Goal: Task Accomplishment & Management: Use online tool/utility

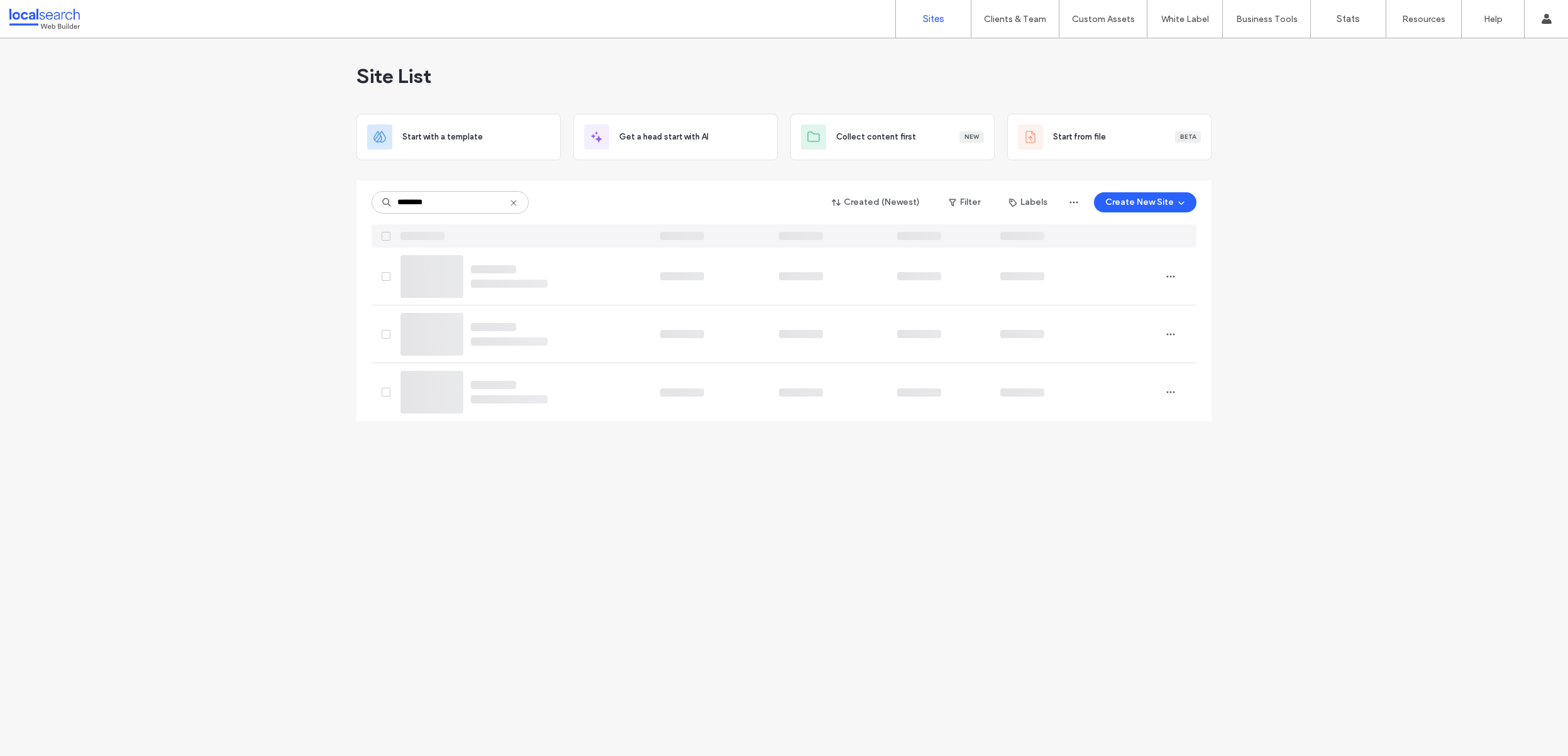
type input "********"
click at [463, 287] on div "coming-soon Site not published" at bounding box center [556, 276] width 187 height 58
click at [431, 271] on img at bounding box center [432, 298] width 61 height 85
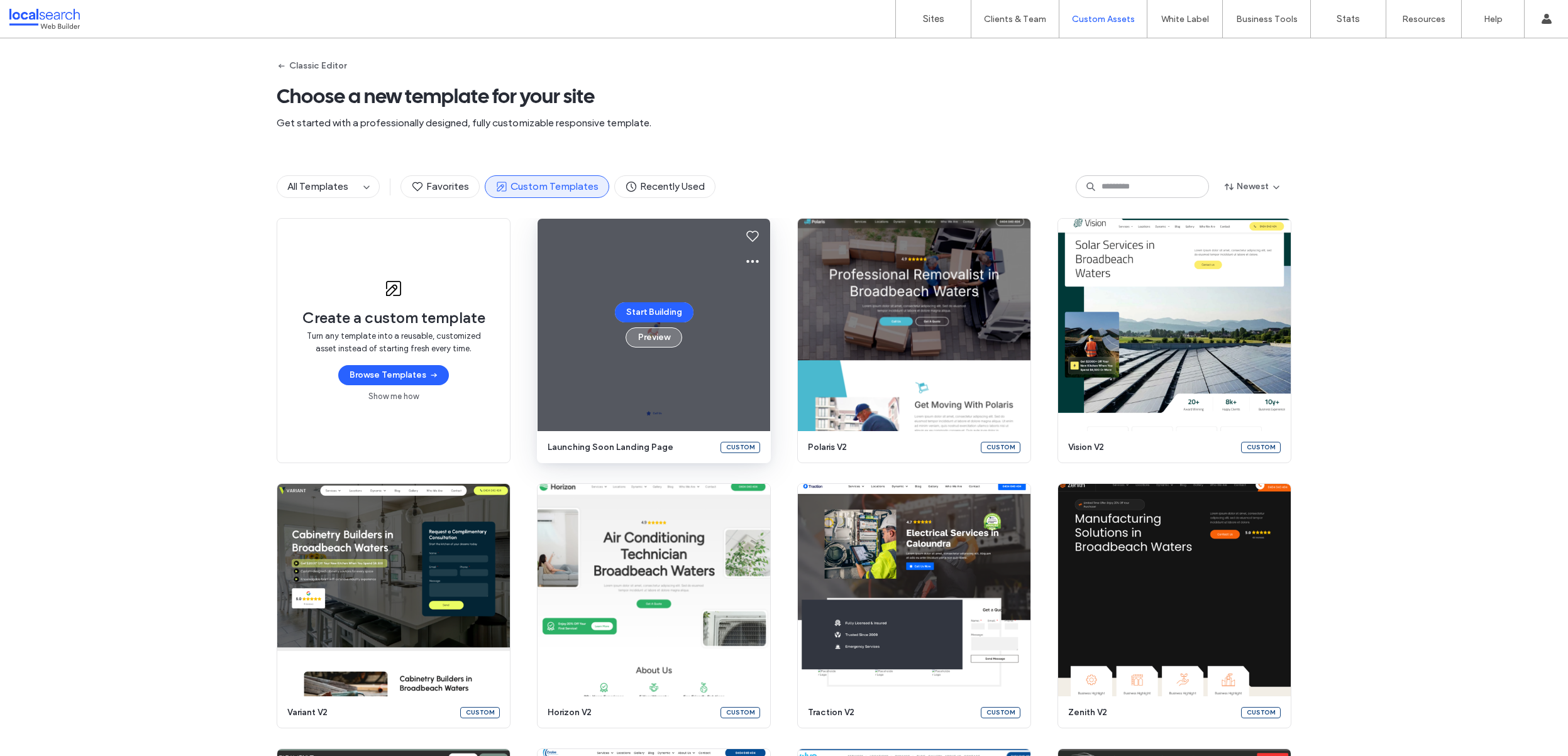
click at [645, 338] on button "Preview" at bounding box center [654, 337] width 57 height 20
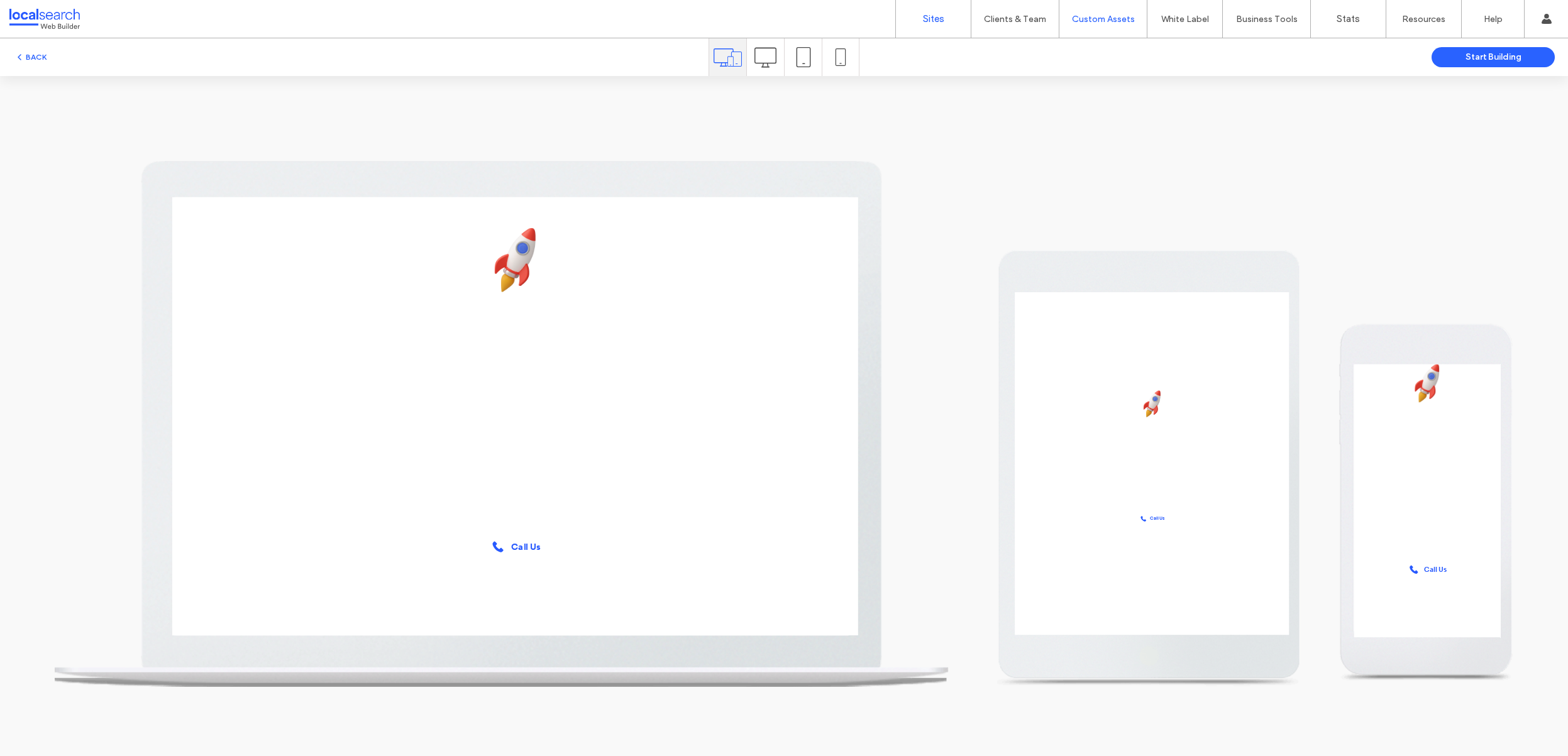
click at [927, 12] on link "Sites" at bounding box center [933, 19] width 75 height 37
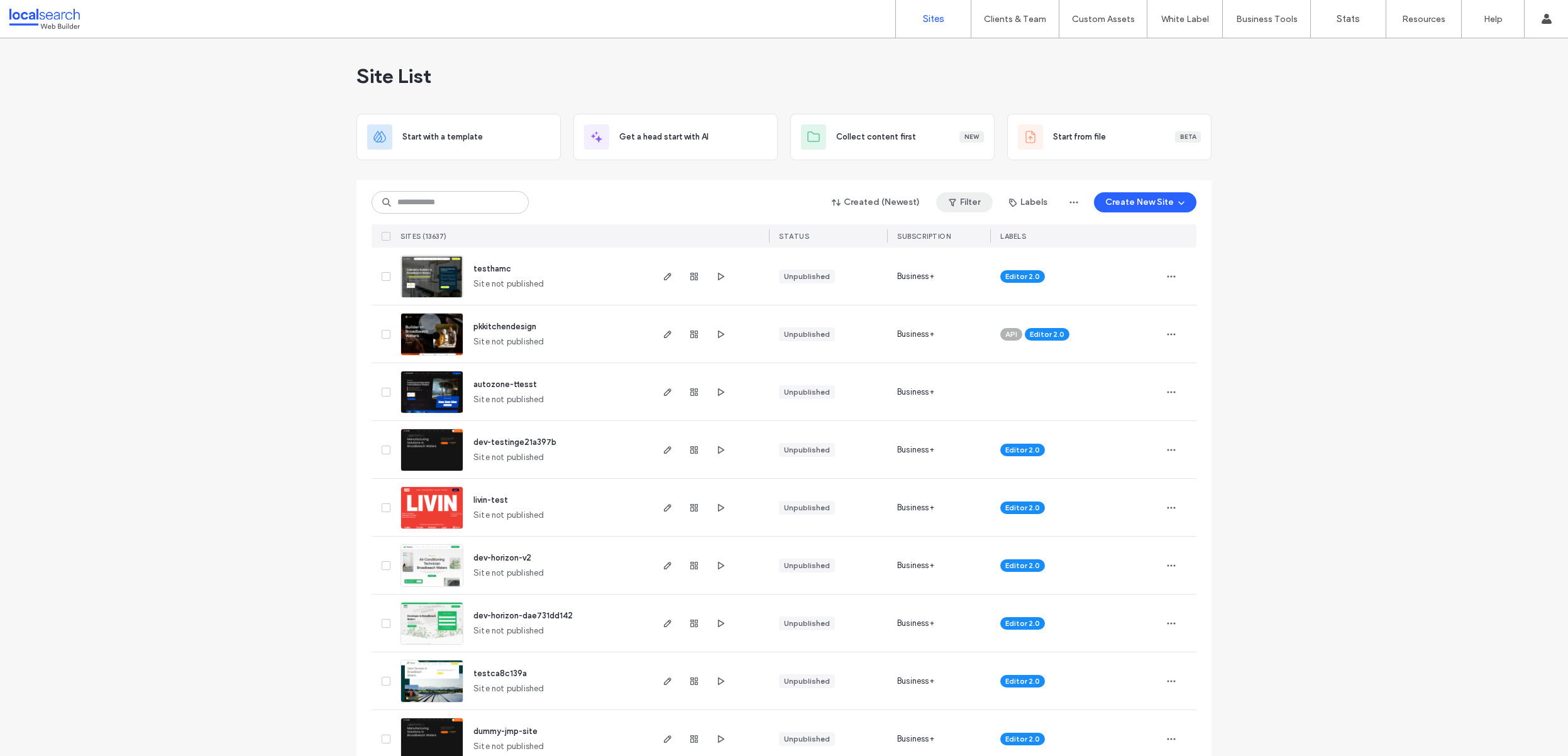
click at [971, 206] on button "Filter" at bounding box center [964, 202] width 57 height 20
click at [1017, 199] on span "button" at bounding box center [1014, 202] width 13 height 19
click at [1056, 328] on div "Cancelled" at bounding box center [1068, 336] width 145 height 24
click at [1038, 336] on span "Cancelled" at bounding box center [1041, 336] width 40 height 13
click at [963, 199] on button "Filter" at bounding box center [964, 202] width 57 height 20
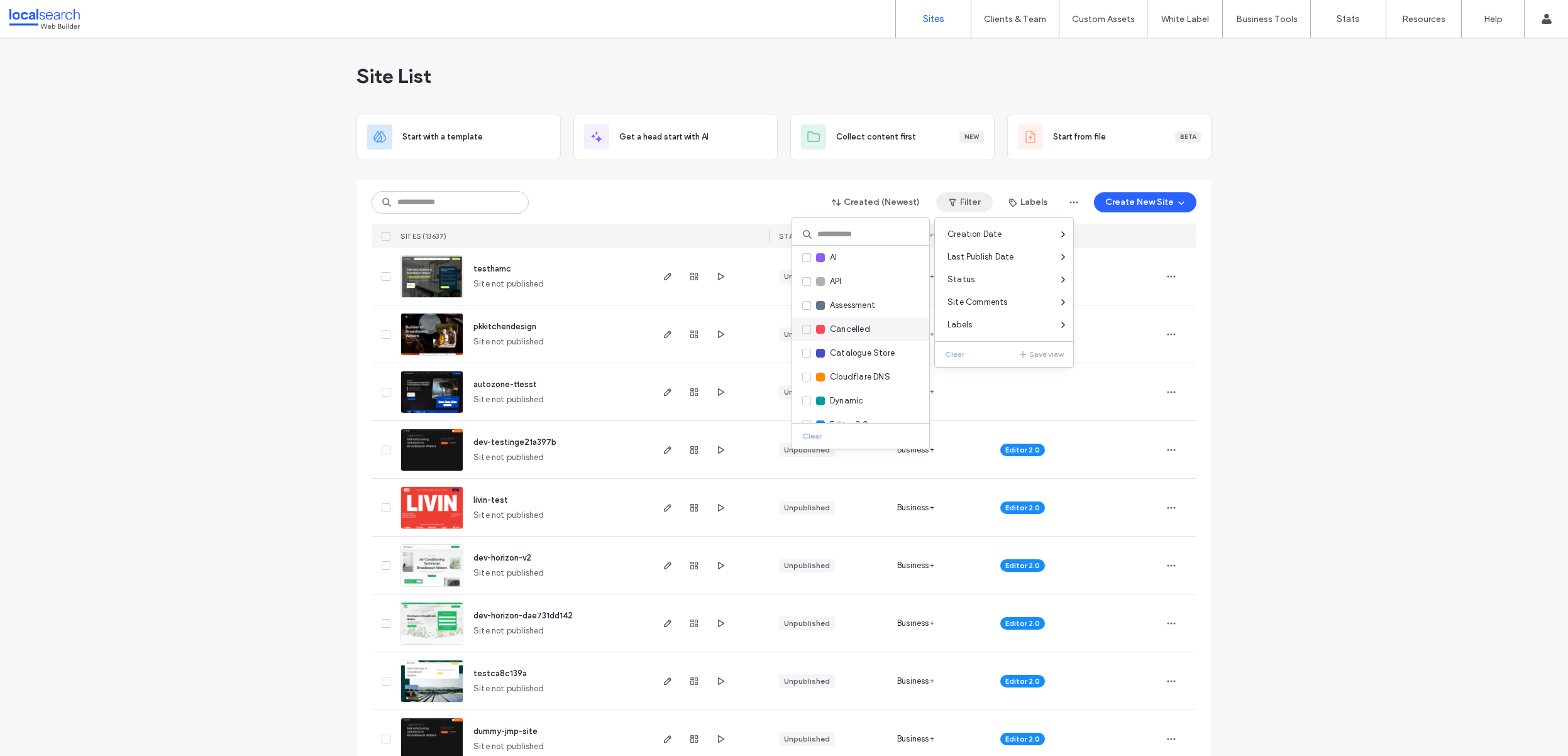
click at [850, 323] on span "Cancelled" at bounding box center [850, 329] width 40 height 13
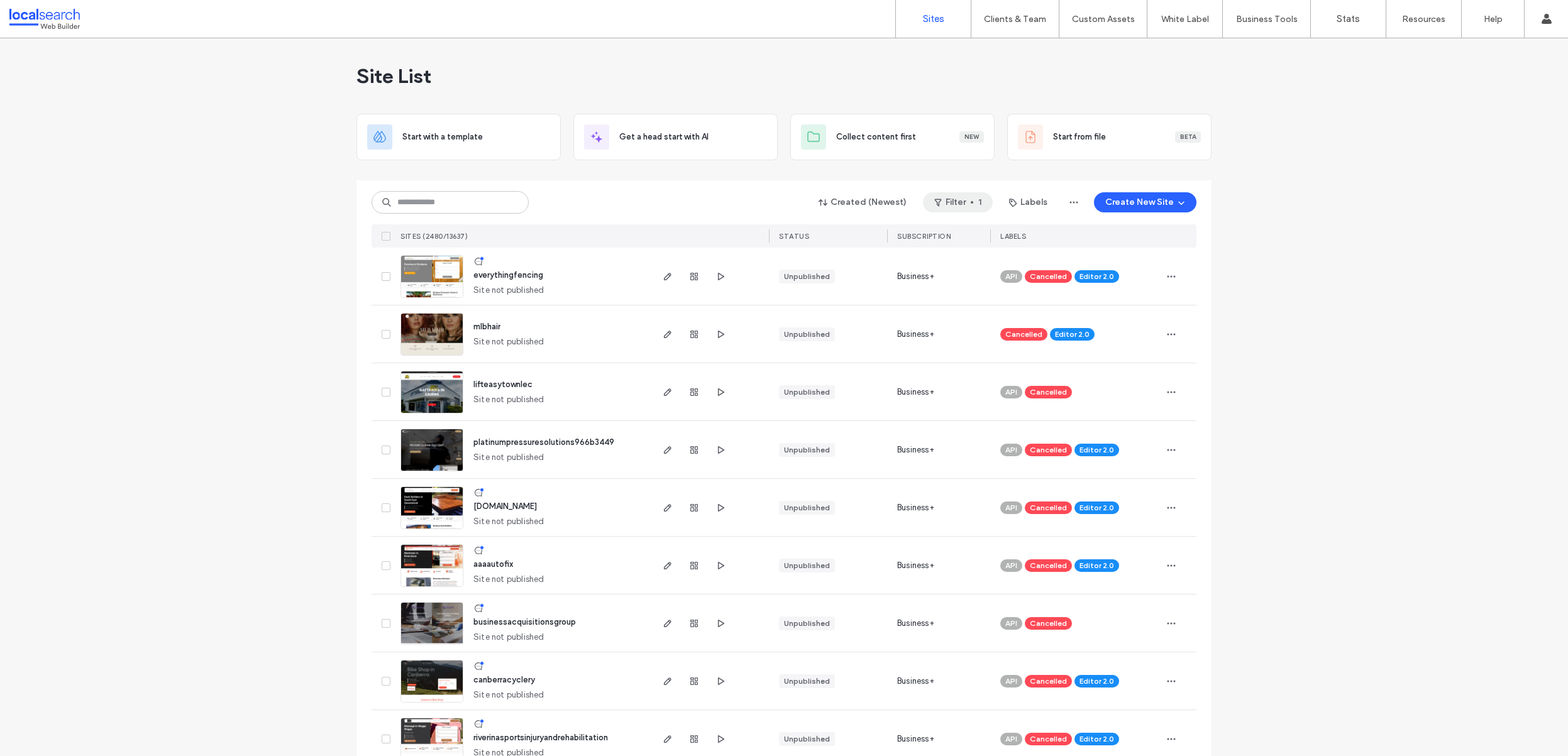
click at [971, 201] on span "button" at bounding box center [972, 202] width 2 height 2
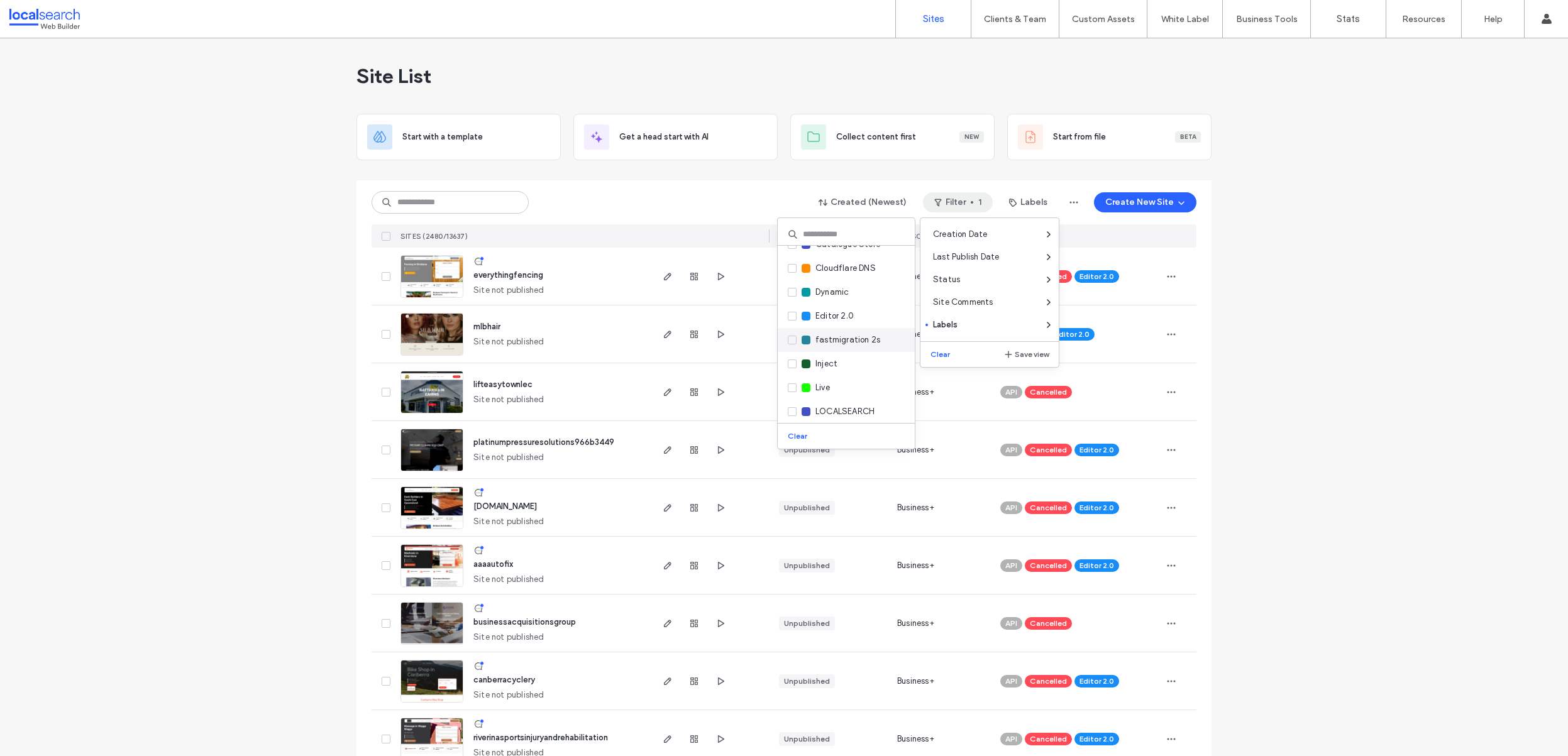
scroll to position [362, 0]
click at [850, 304] on span "Replaced by new build" at bounding box center [856, 302] width 85 height 25
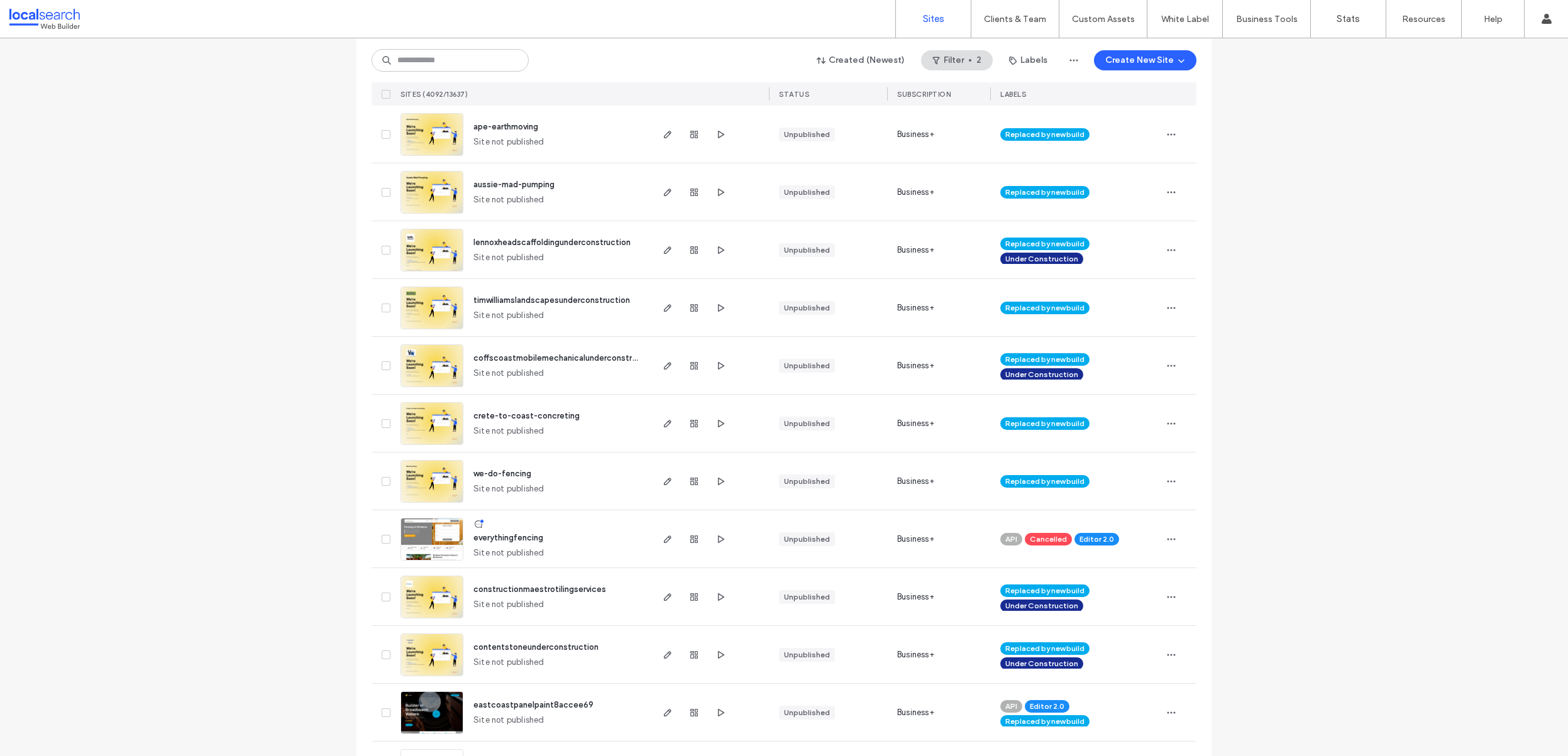
scroll to position [0, 0]
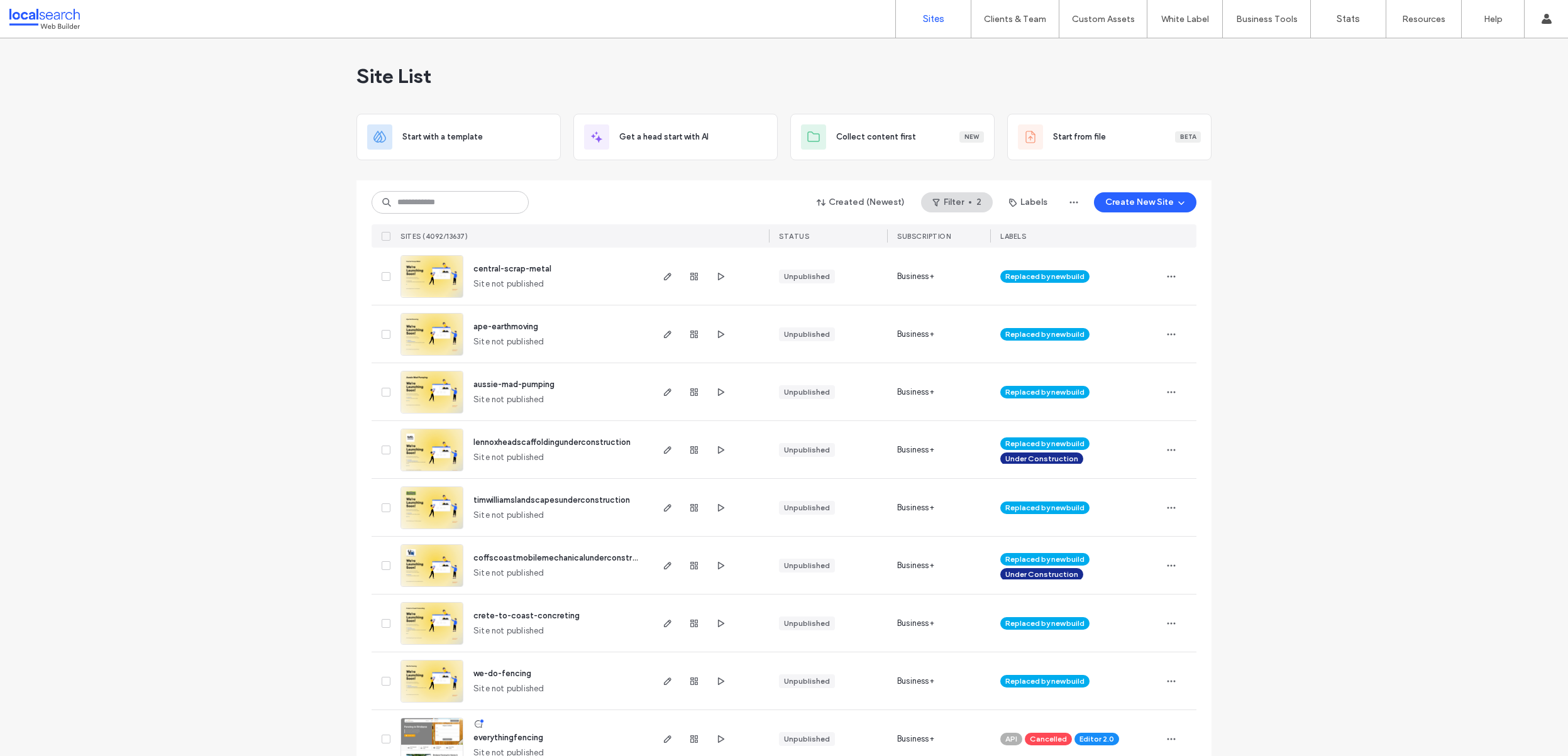
click at [671, 199] on div "Created (Newest) Filter 2 Labels Create New Site" at bounding box center [784, 202] width 825 height 24
click at [662, 194] on div "Created (Newest) Filter 2 Labels Create New Site" at bounding box center [784, 202] width 825 height 24
click at [668, 199] on div "Created (Newest) Filter 2 Labels Create New Site" at bounding box center [784, 202] width 825 height 24
click at [1092, 45] on link "Custom Templates" at bounding box center [1129, 51] width 121 height 25
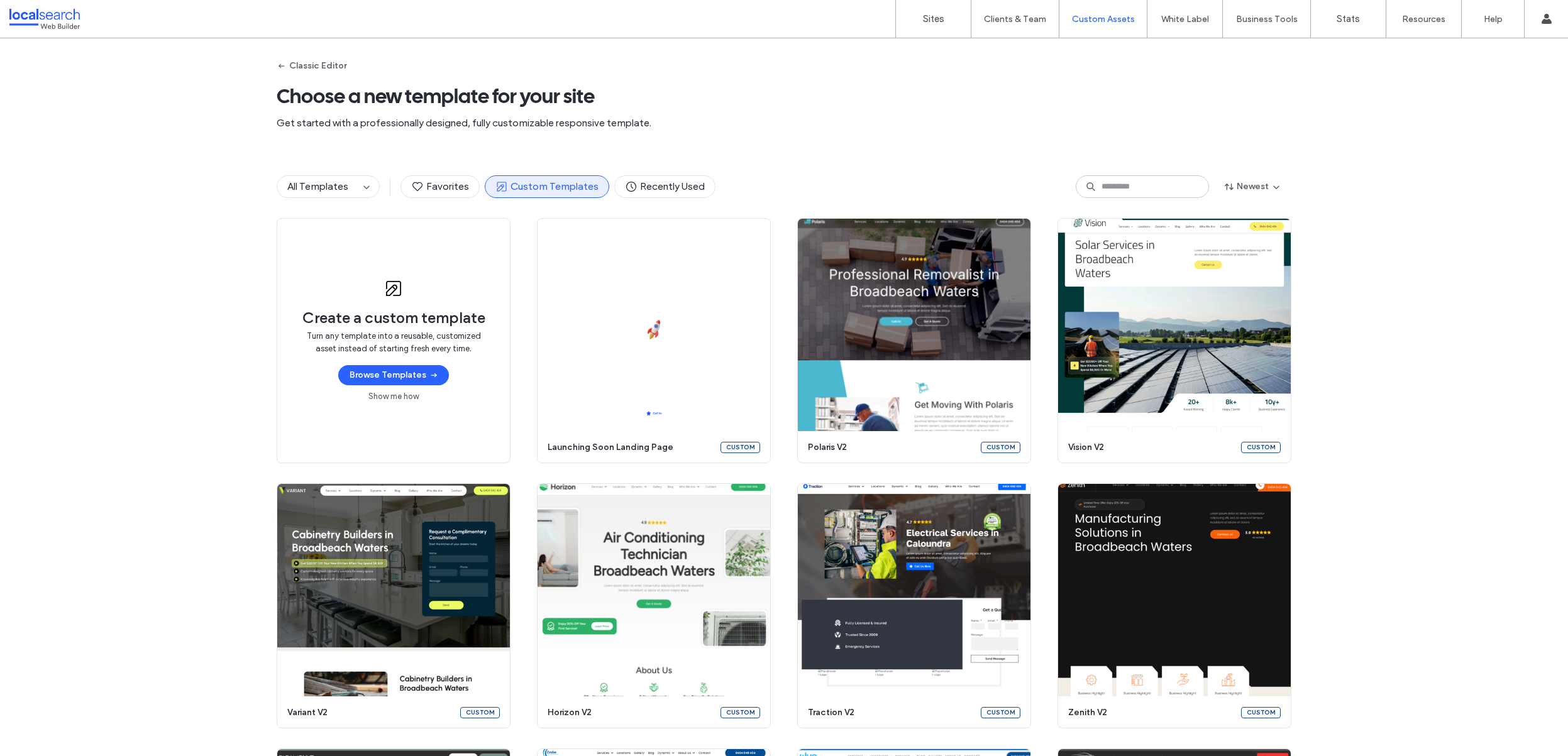
click at [783, 166] on div "All Templates Favorites Custom Templates Recently Used Newest" at bounding box center [784, 187] width 1014 height 63
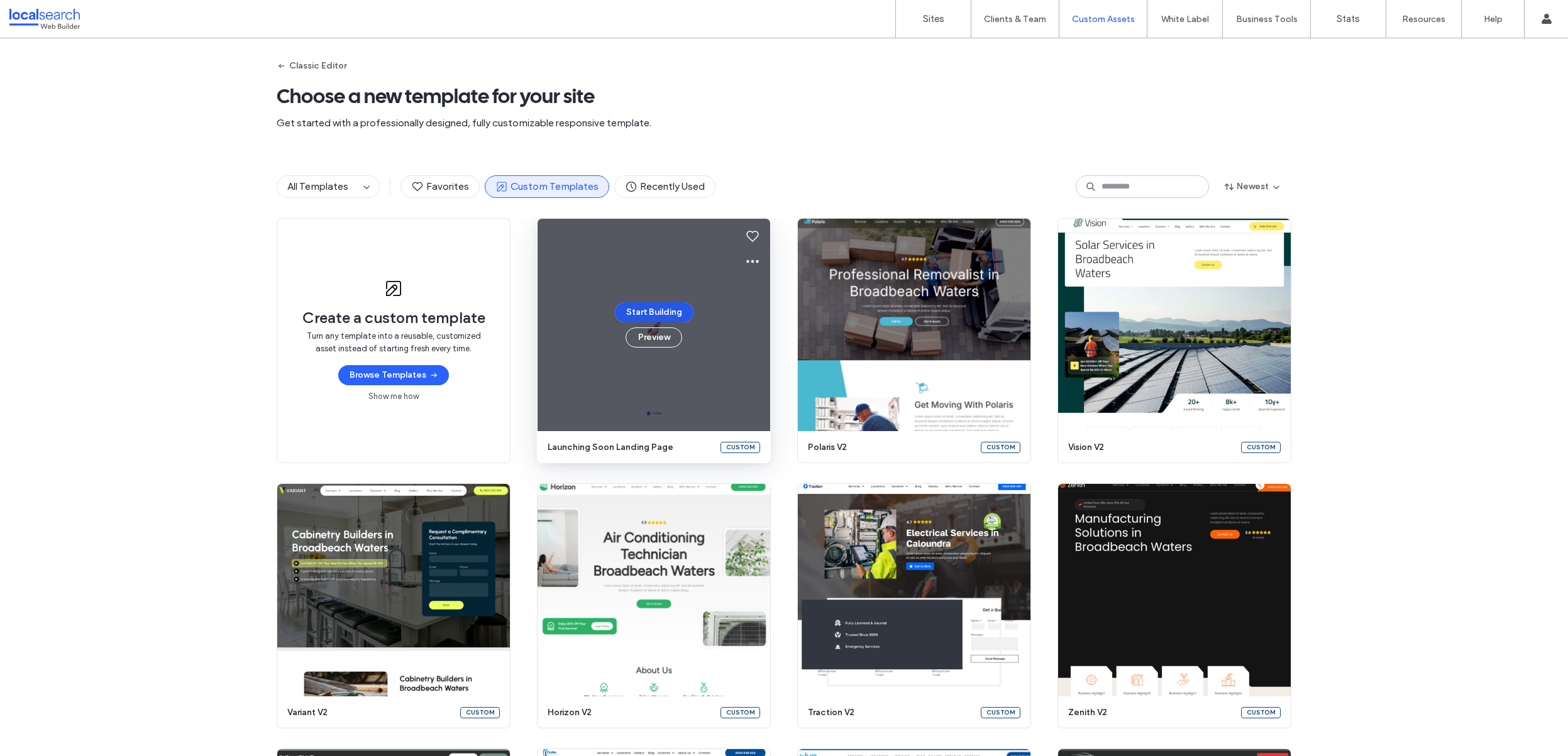
click at [662, 306] on button "Start Building" at bounding box center [654, 312] width 79 height 20
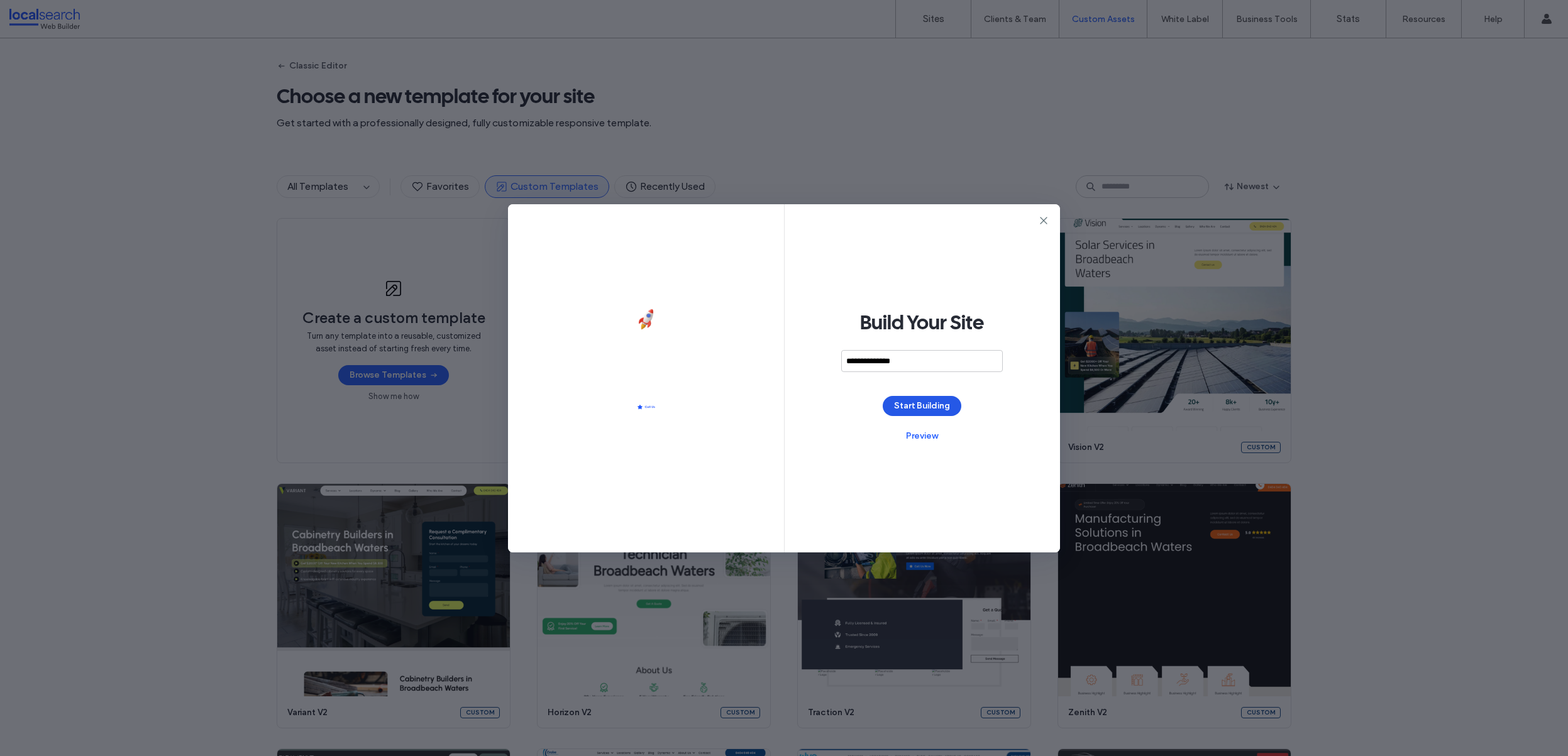
type input "**********"
click at [939, 397] on button "Start Building" at bounding box center [921, 406] width 79 height 20
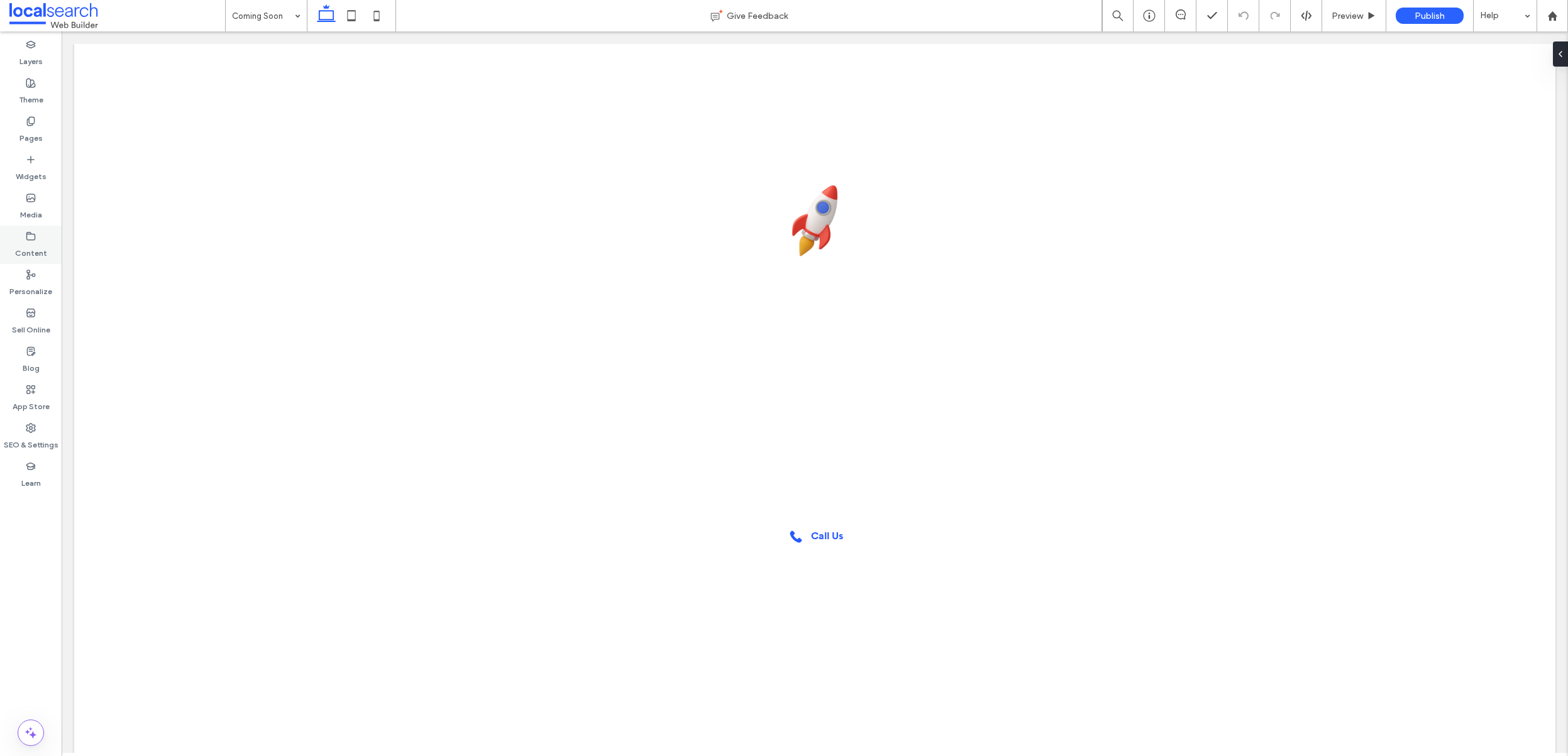
click at [35, 236] on use at bounding box center [31, 236] width 8 height 7
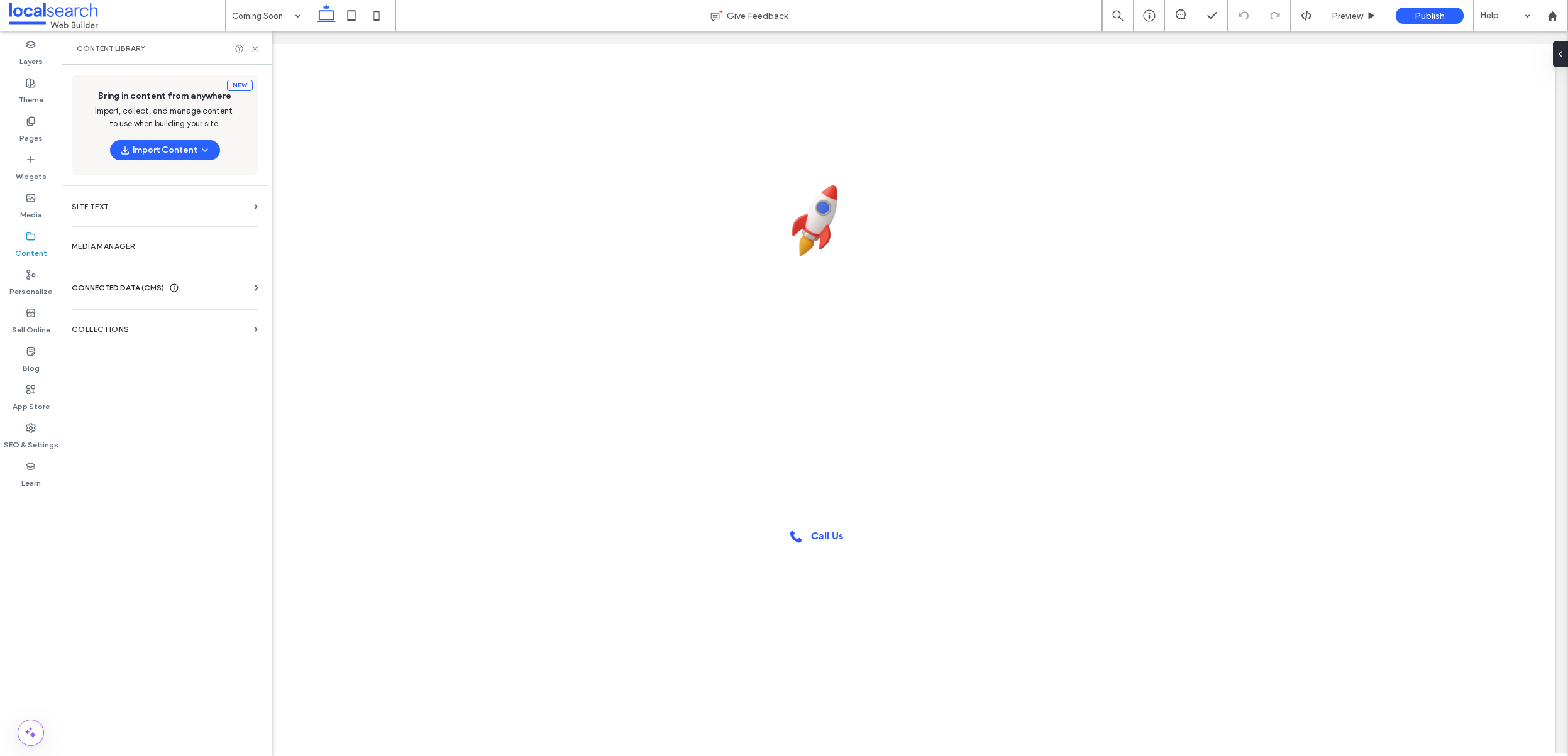
click at [154, 286] on span "CONNECTED DATA (CMS)" at bounding box center [118, 288] width 92 height 13
click at [148, 318] on label "Business Info" at bounding box center [167, 319] width 171 height 9
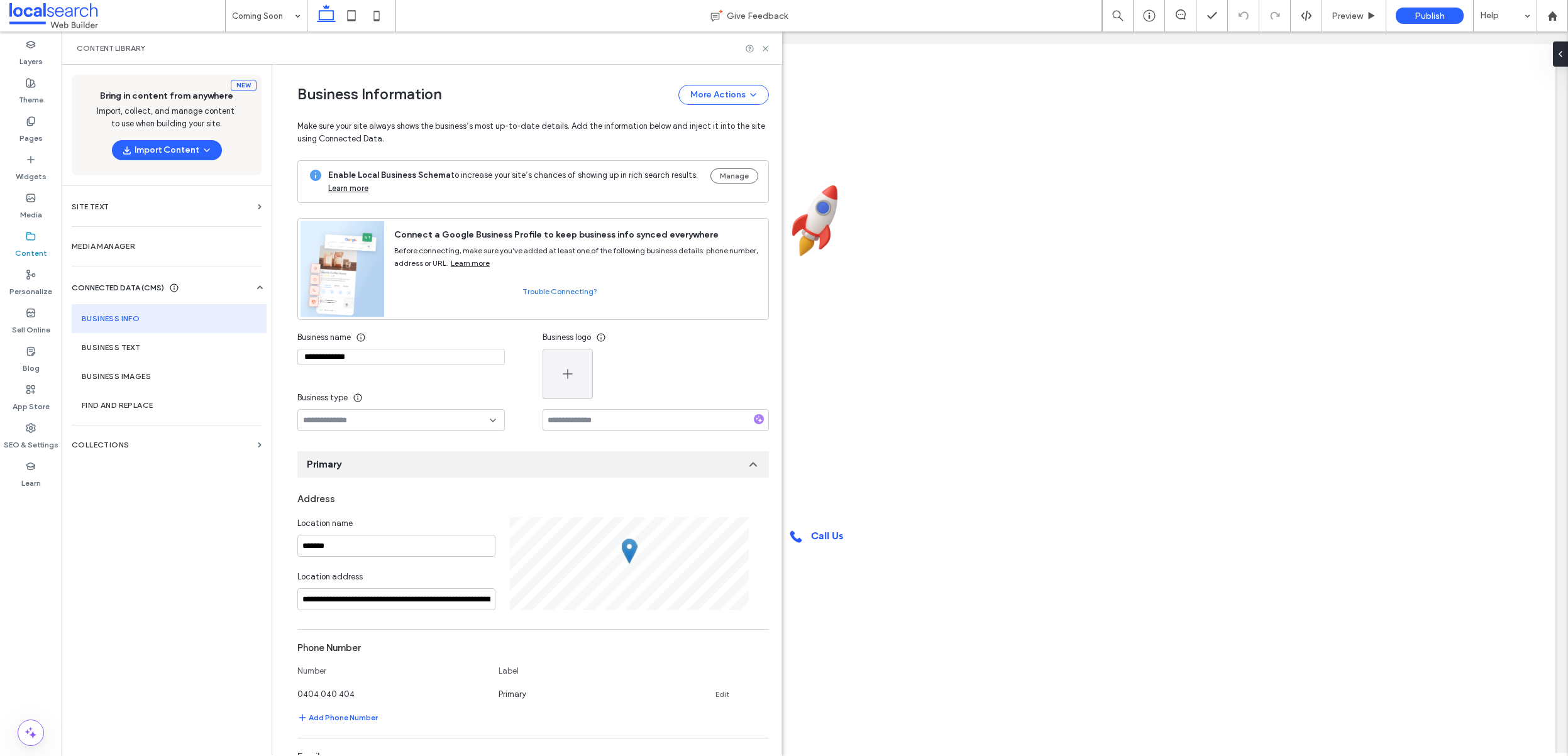
scroll to position [40, 0]
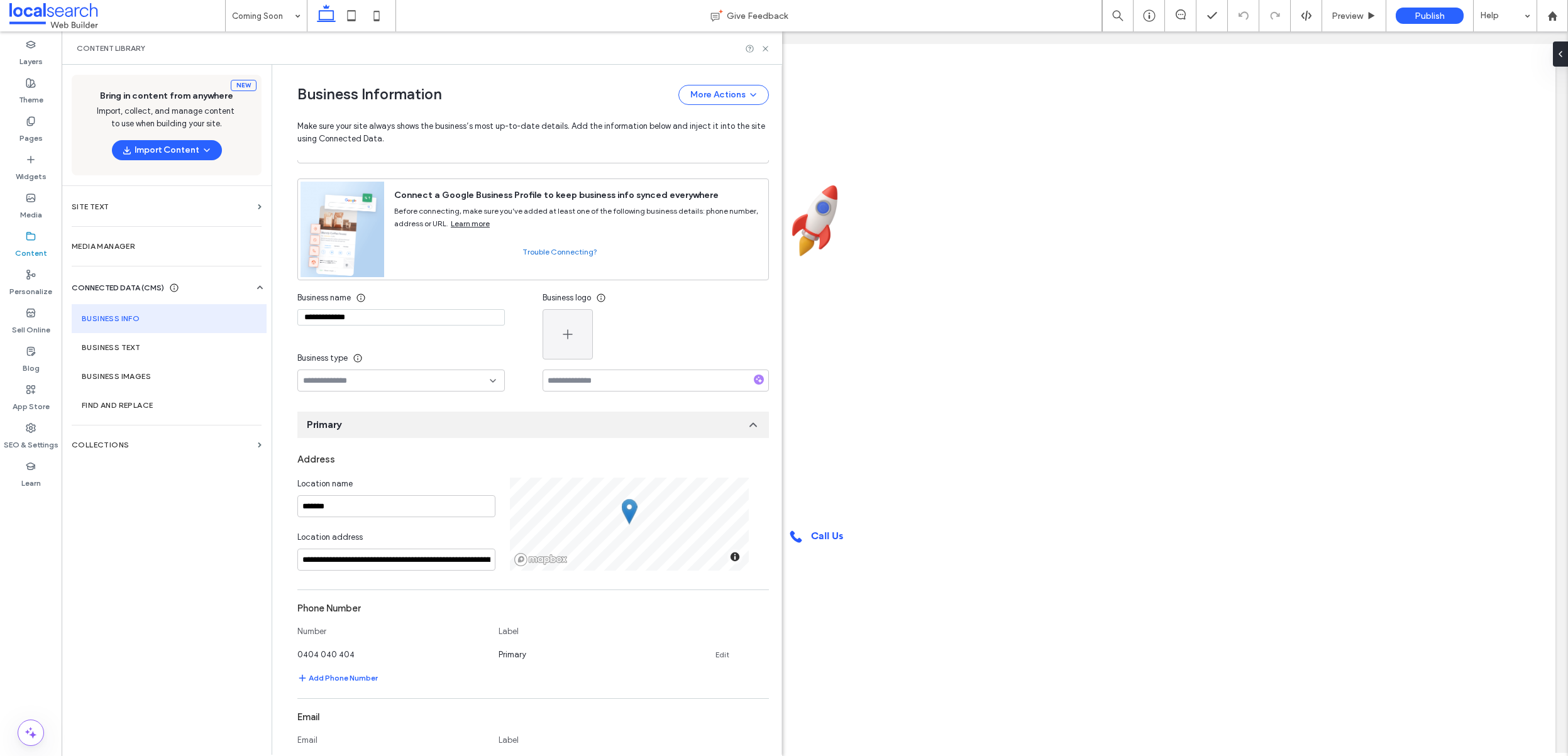
click at [396, 315] on input "**********" at bounding box center [401, 318] width 208 height 16
type input "**********"
click at [376, 502] on input "*******" at bounding box center [396, 506] width 198 height 22
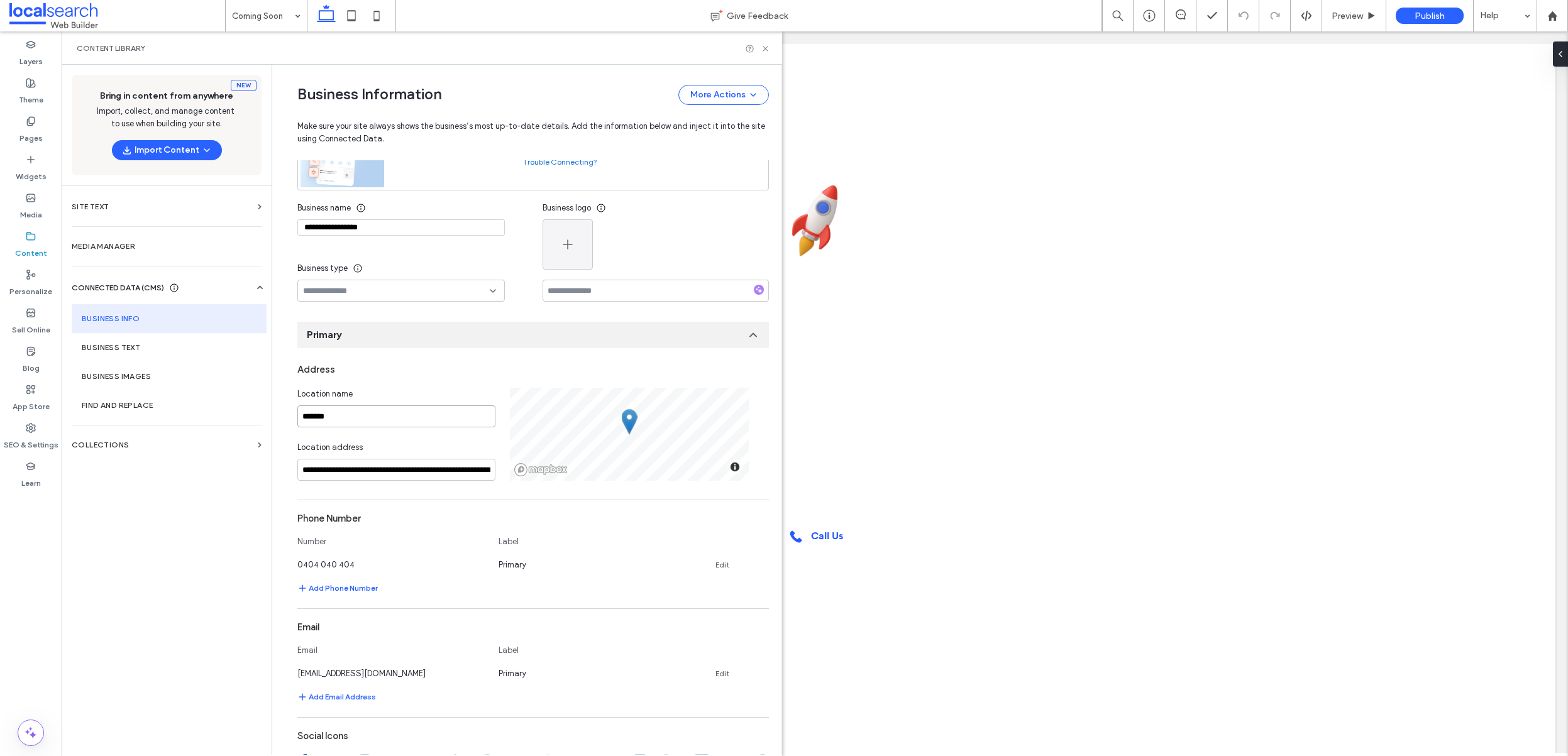
scroll to position [132, 0]
click at [451, 437] on div "**********" at bounding box center [404, 432] width 213 height 93
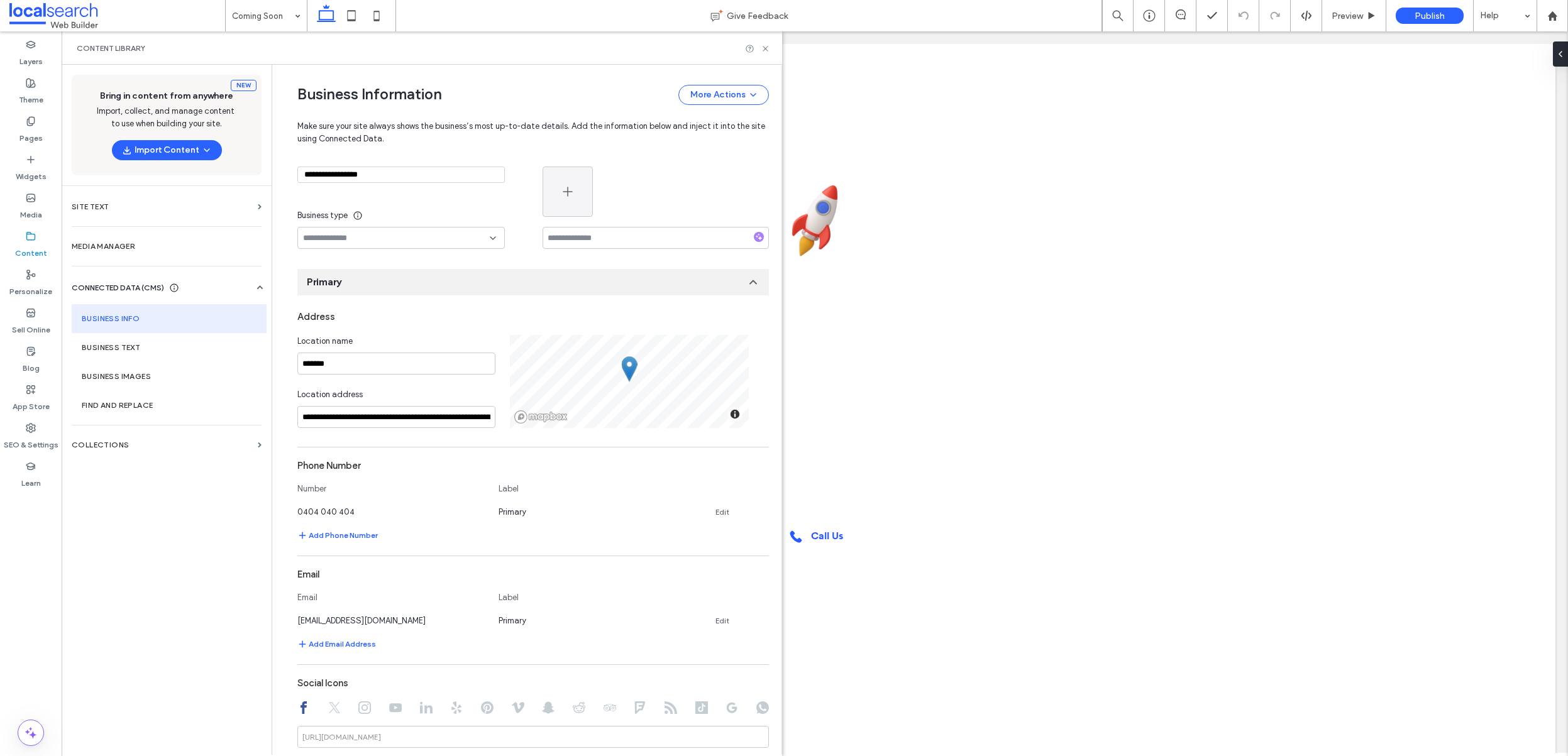
scroll to position [196, 0]
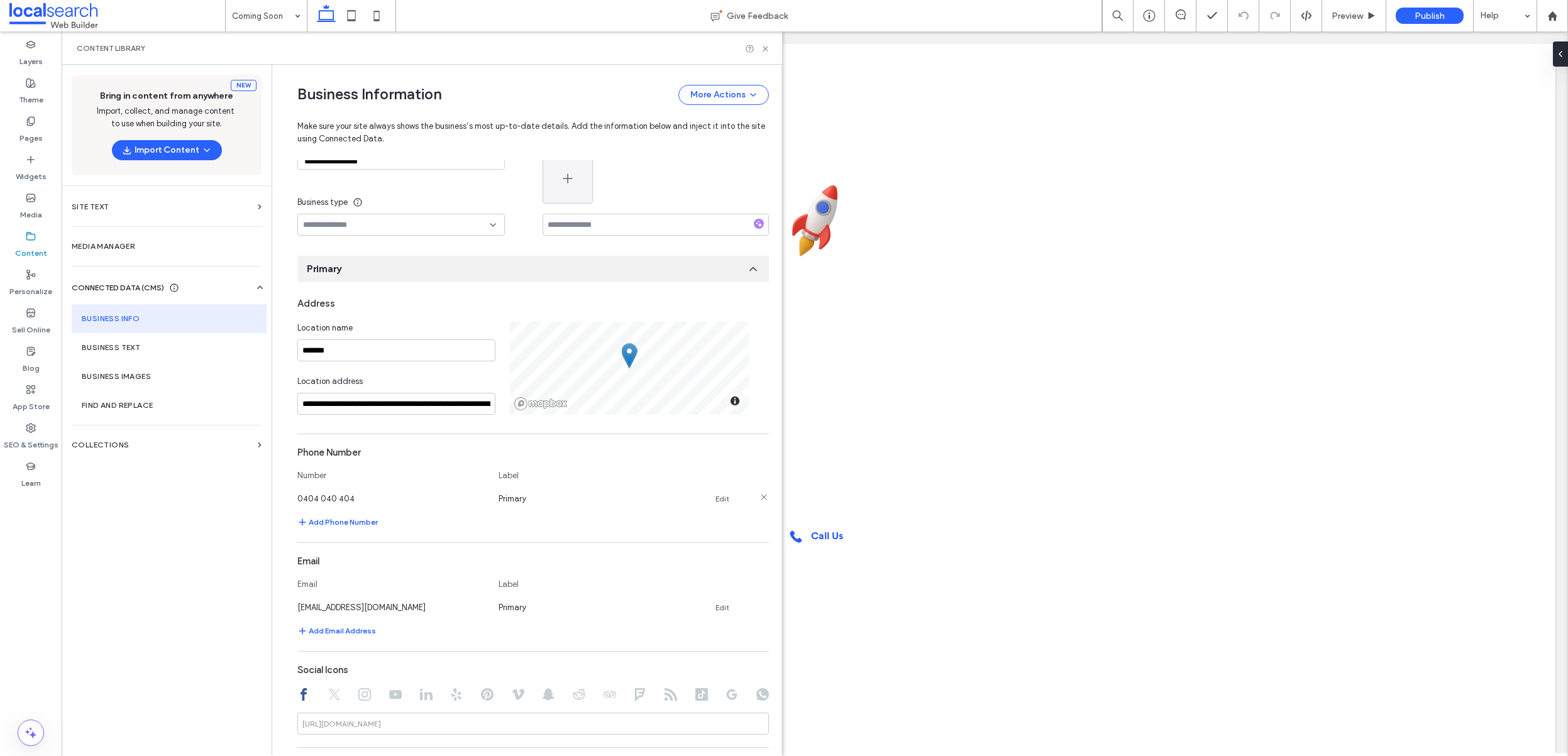
click at [348, 502] on div "0404 040 404" at bounding box center [392, 499] width 189 height 13
click at [353, 498] on div "0404 040 404" at bounding box center [392, 499] width 189 height 13
click at [313, 498] on span "0404 040 404" at bounding box center [326, 498] width 57 height 10
click at [721, 502] on link "Edit" at bounding box center [722, 498] width 13 height 10
type input "**********"
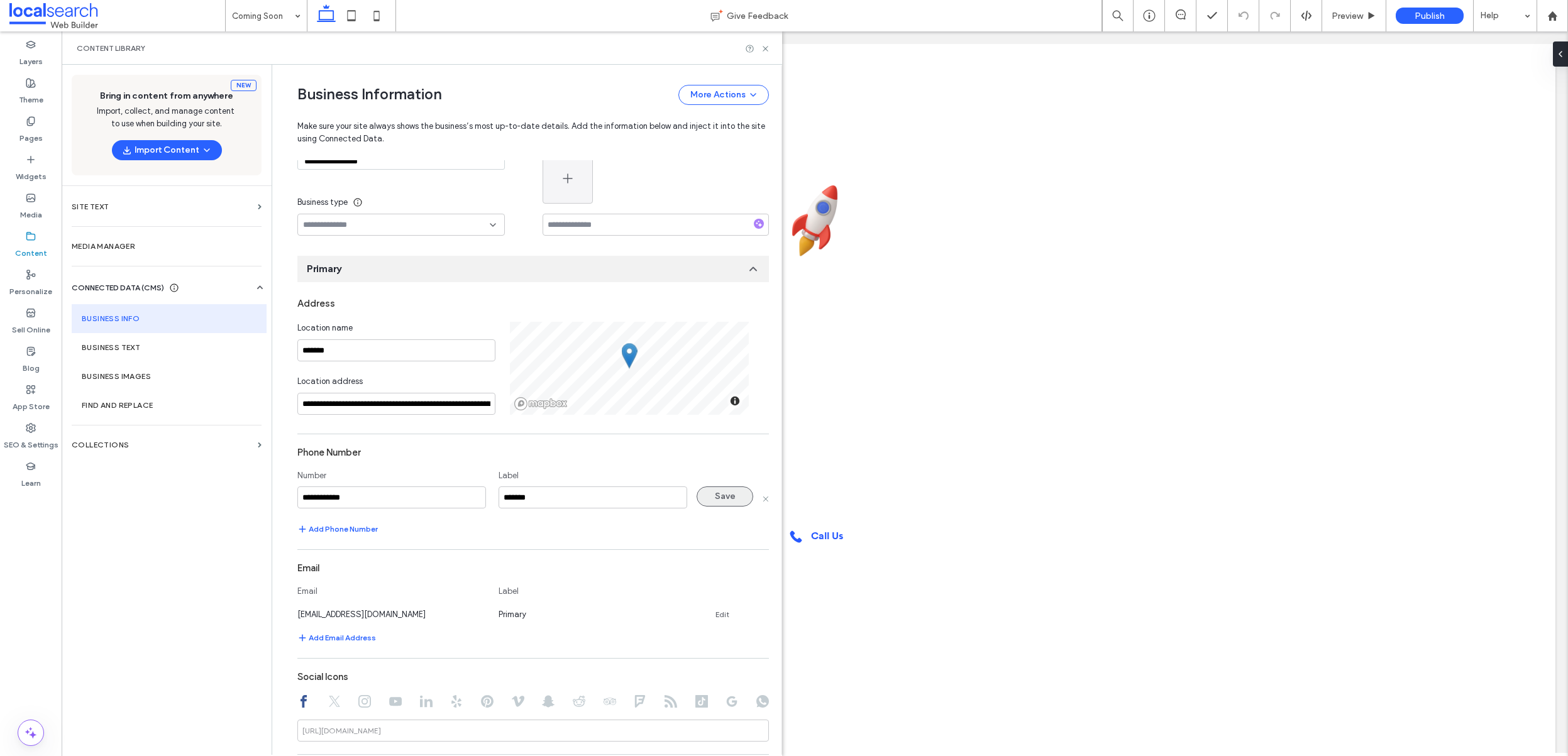
click at [709, 490] on button "Save" at bounding box center [725, 496] width 57 height 20
click at [717, 607] on link "Edit" at bounding box center [722, 608] width 13 height 10
click at [420, 609] on input "**********" at bounding box center [392, 606] width 189 height 22
type input "**********"
click at [707, 603] on button "Save" at bounding box center [725, 605] width 57 height 20
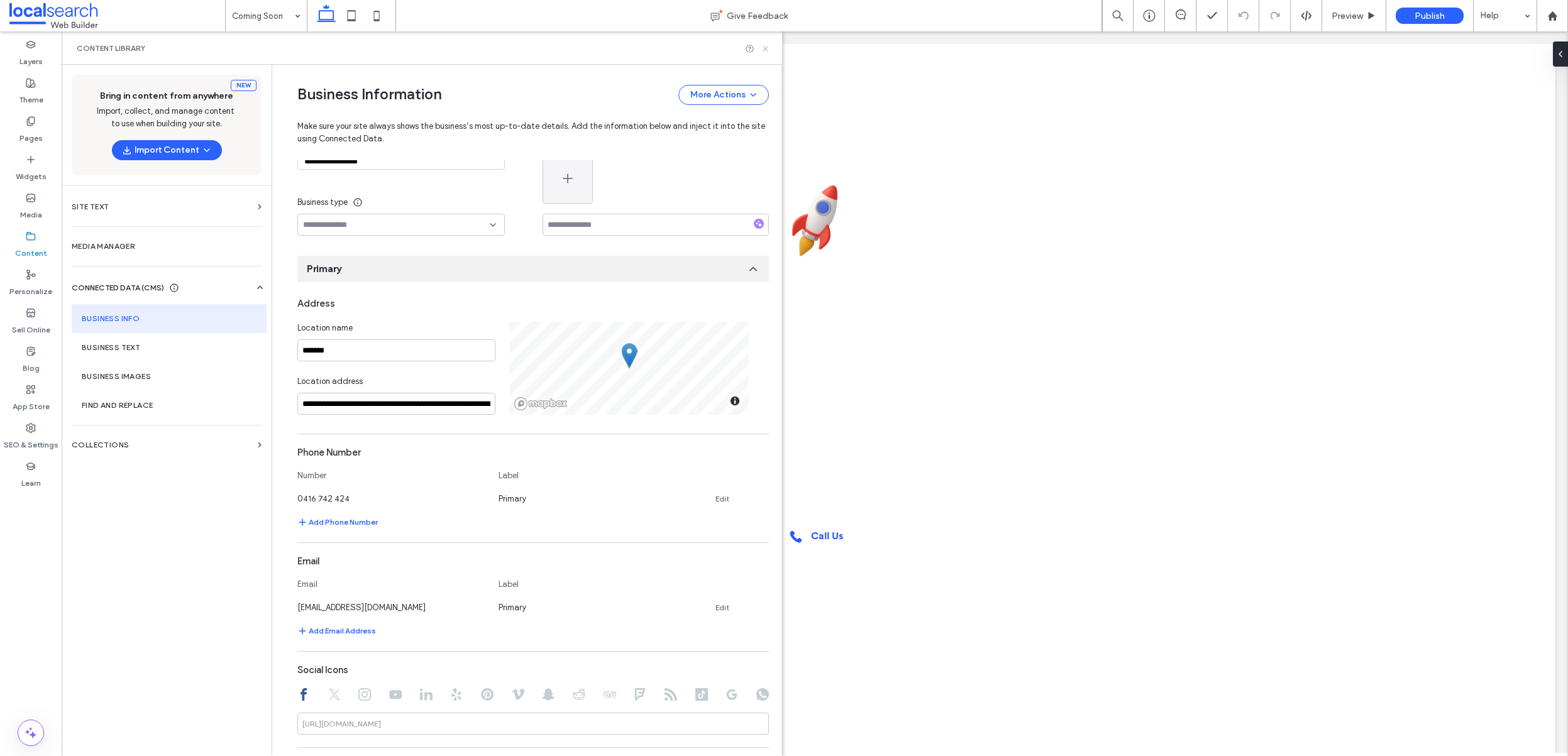
click at [762, 47] on icon at bounding box center [765, 49] width 10 height 10
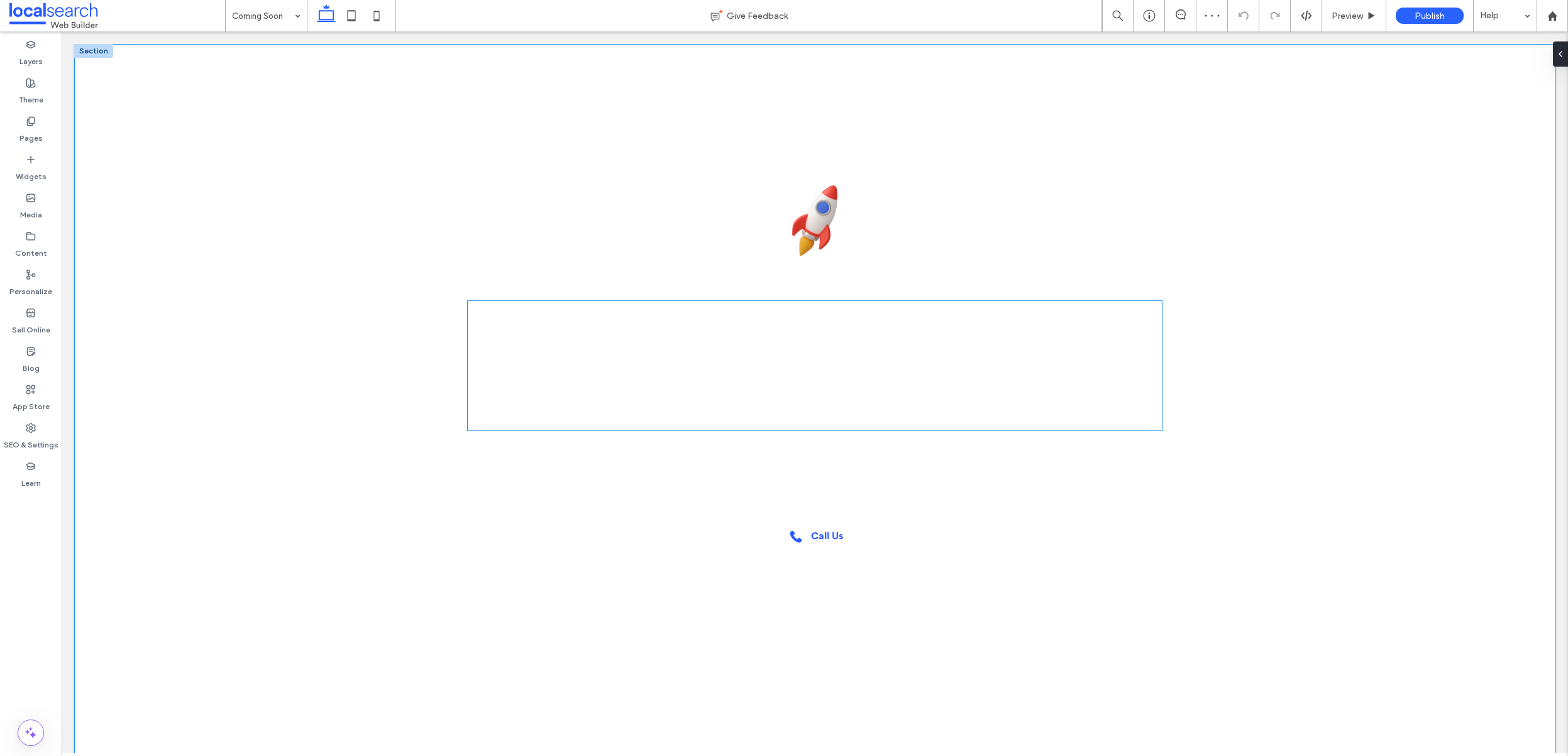
scroll to position [0, 0]
click at [1095, 713] on div "© 2025 All Rights Reserved | Company Name" at bounding box center [814, 729] width 695 height 72
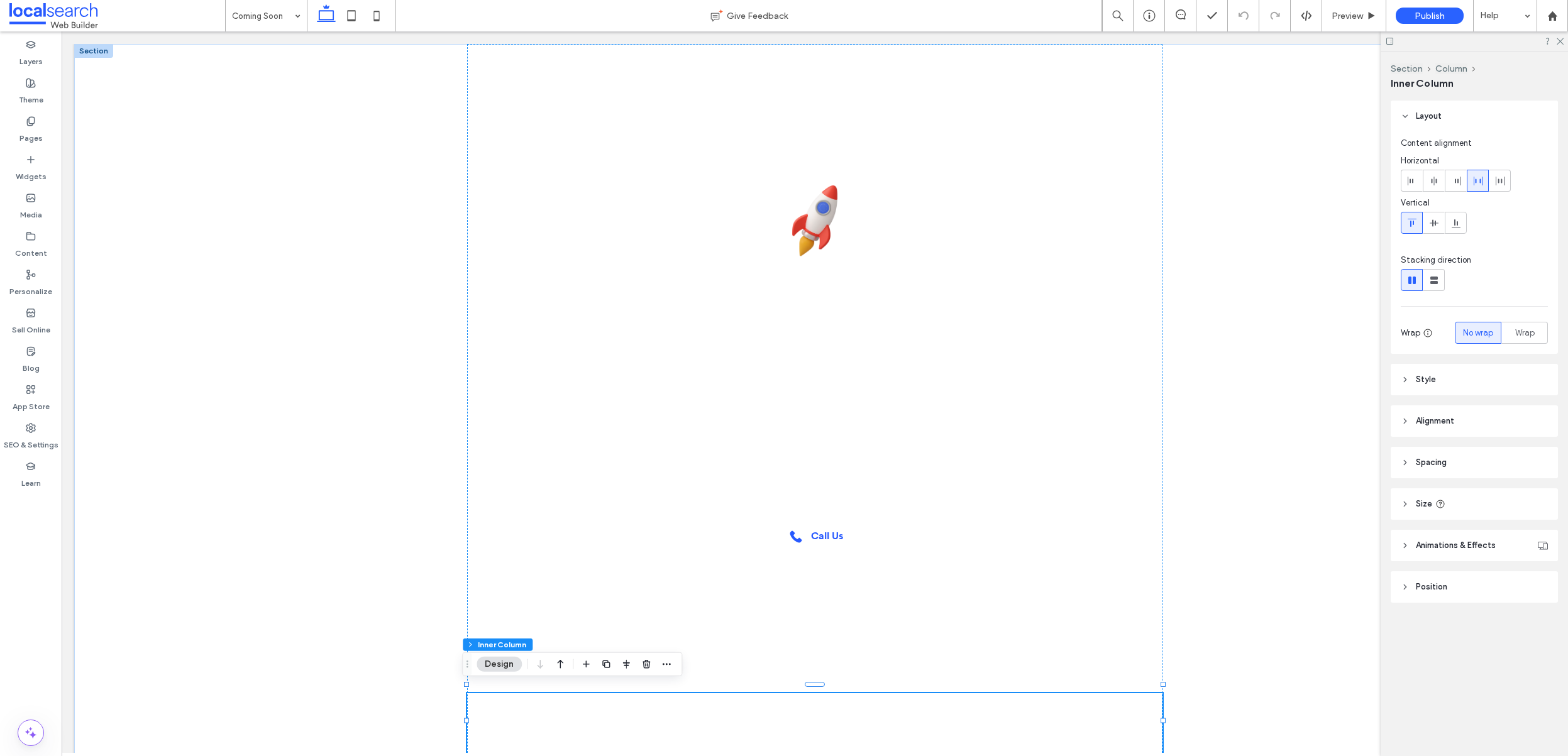
click at [1095, 705] on div "© 2025 All Rights Reserved | Company Name" at bounding box center [814, 729] width 695 height 72
click at [1098, 703] on p "Company Name" at bounding box center [1119, 705] width 73 height 10
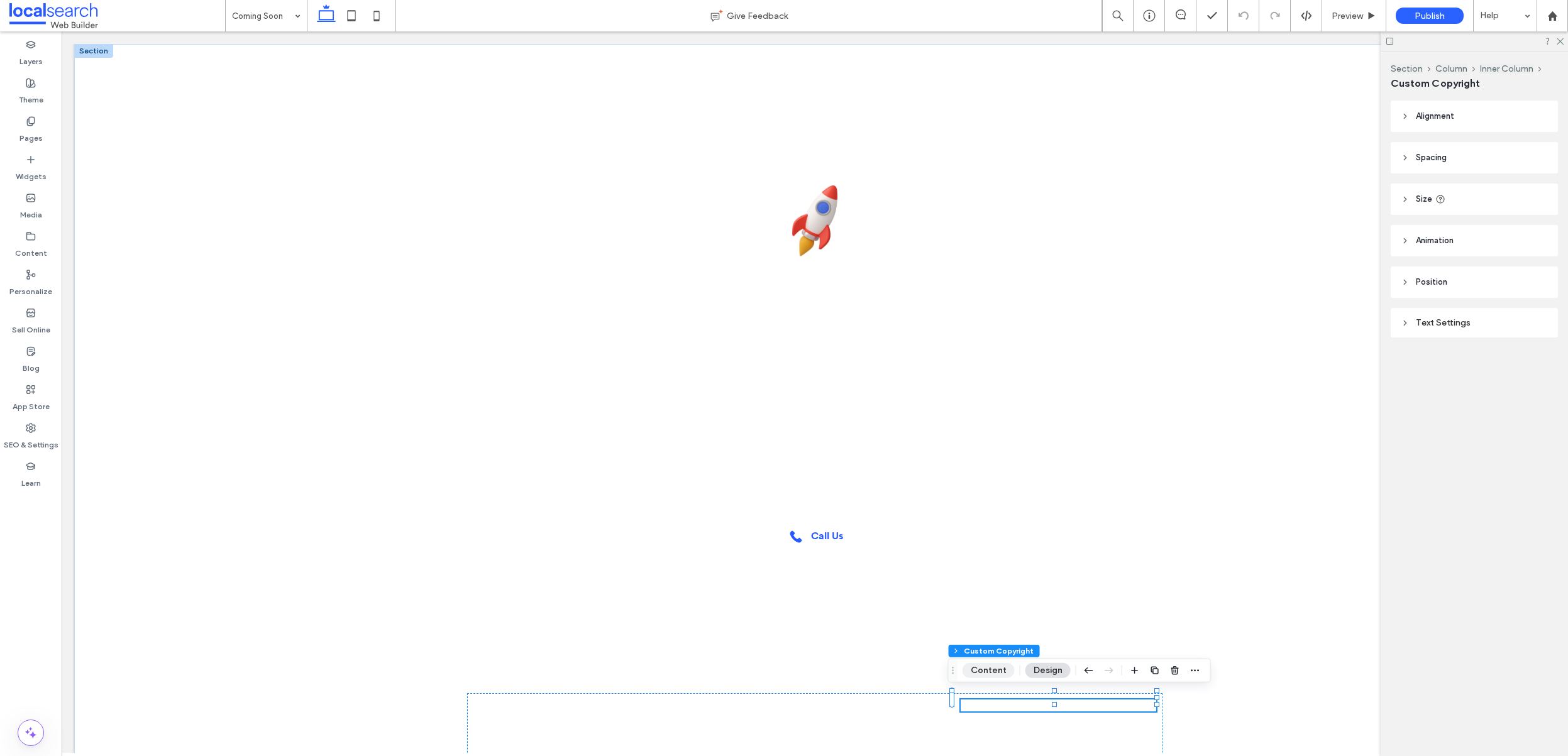
click at [985, 676] on button "Content" at bounding box center [989, 671] width 52 height 15
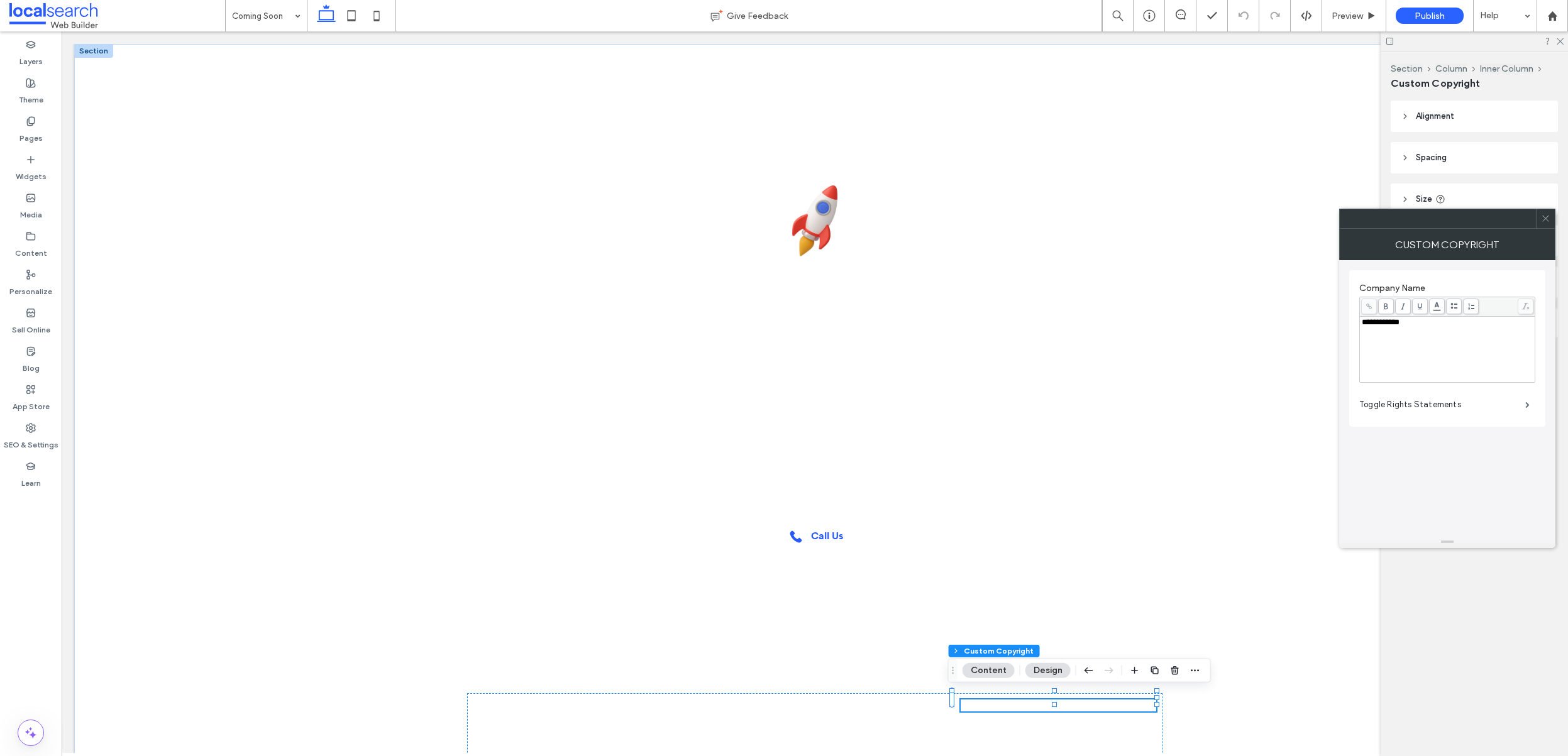
click at [1427, 334] on div "**********" at bounding box center [1447, 350] width 172 height 63
click at [1542, 217] on icon at bounding box center [1546, 218] width 10 height 10
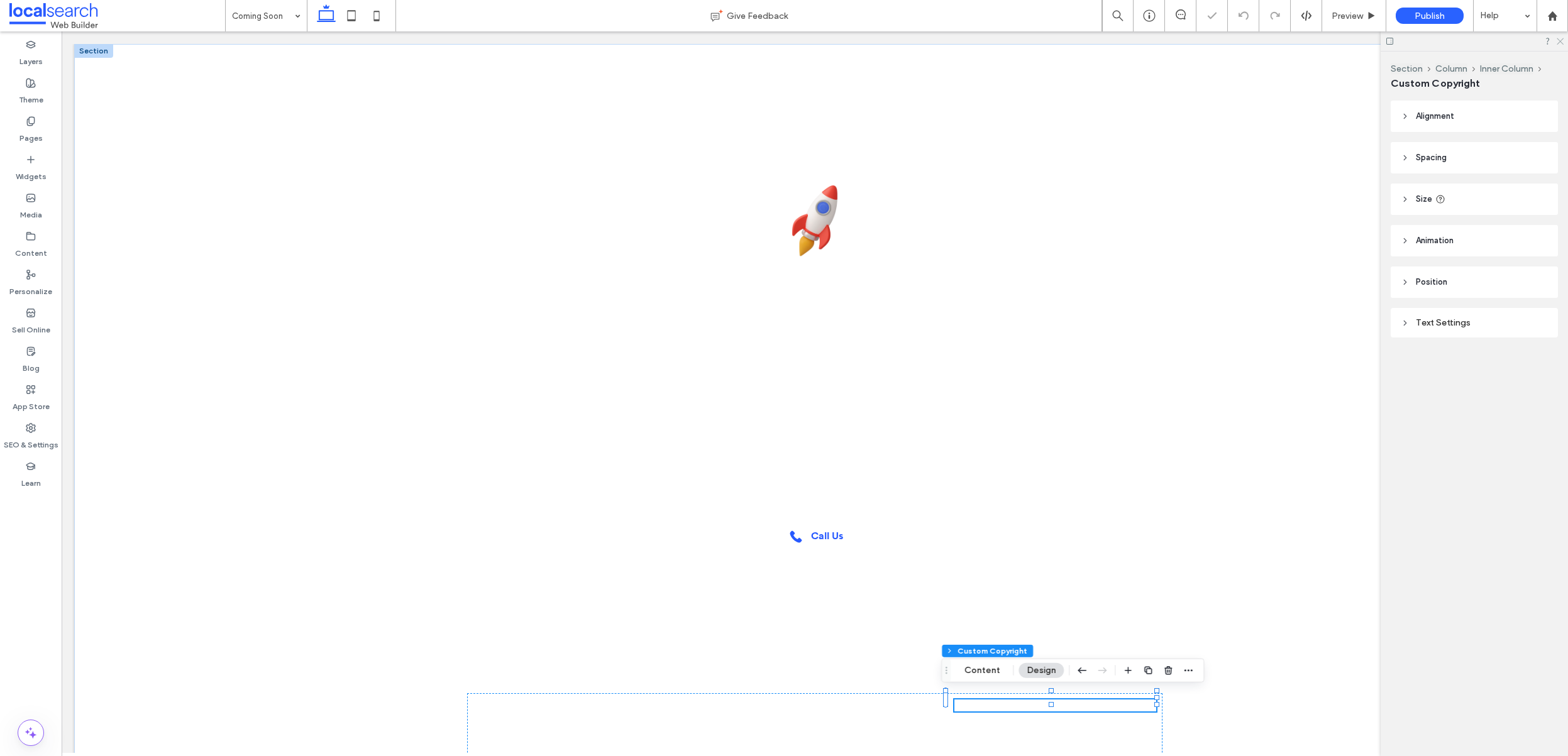
click at [1561, 41] on icon at bounding box center [1559, 40] width 8 height 8
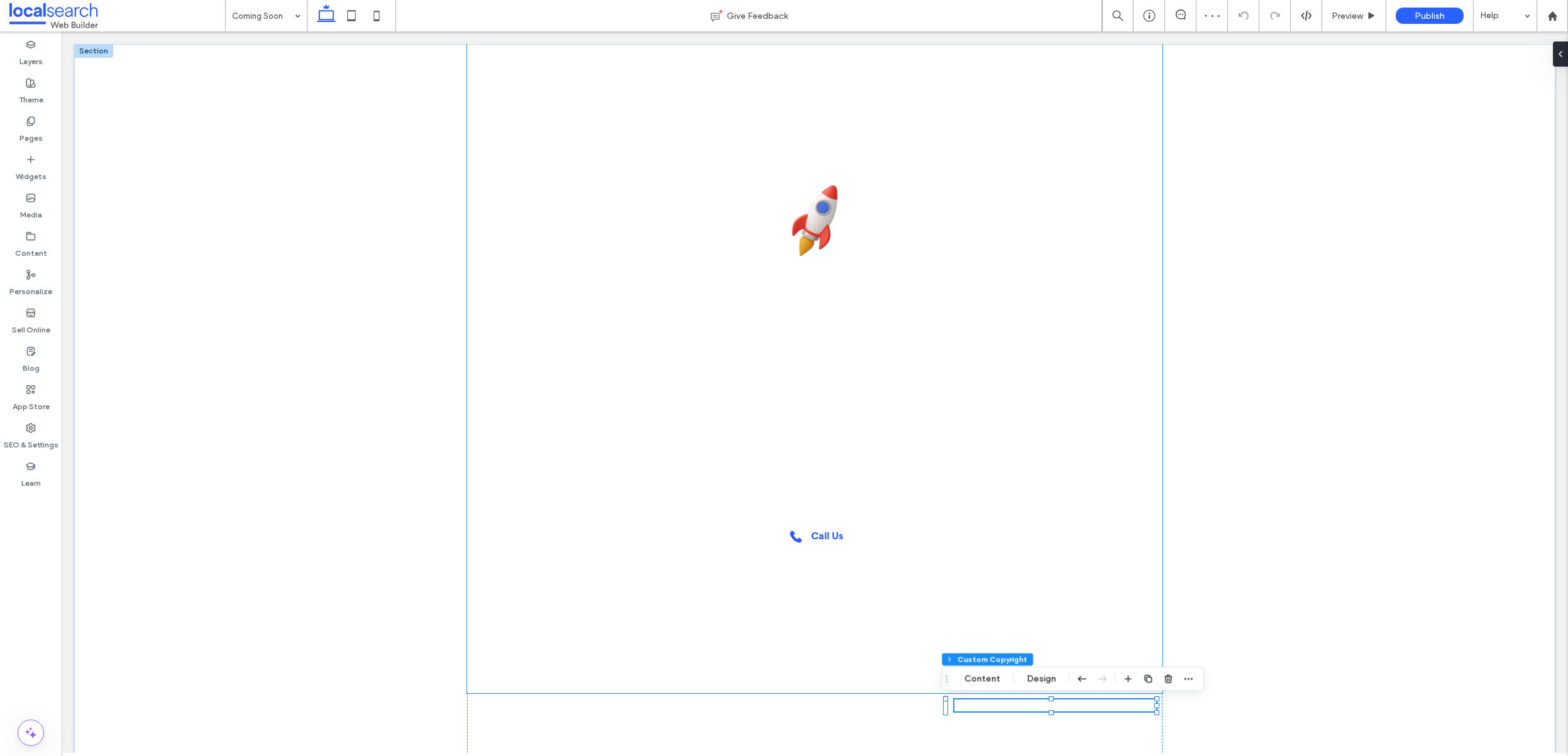
click at [887, 577] on div "Beaus Pizza Place Our website is launching soon... In the meantime, you can rea…" at bounding box center [814, 369] width 695 height 650
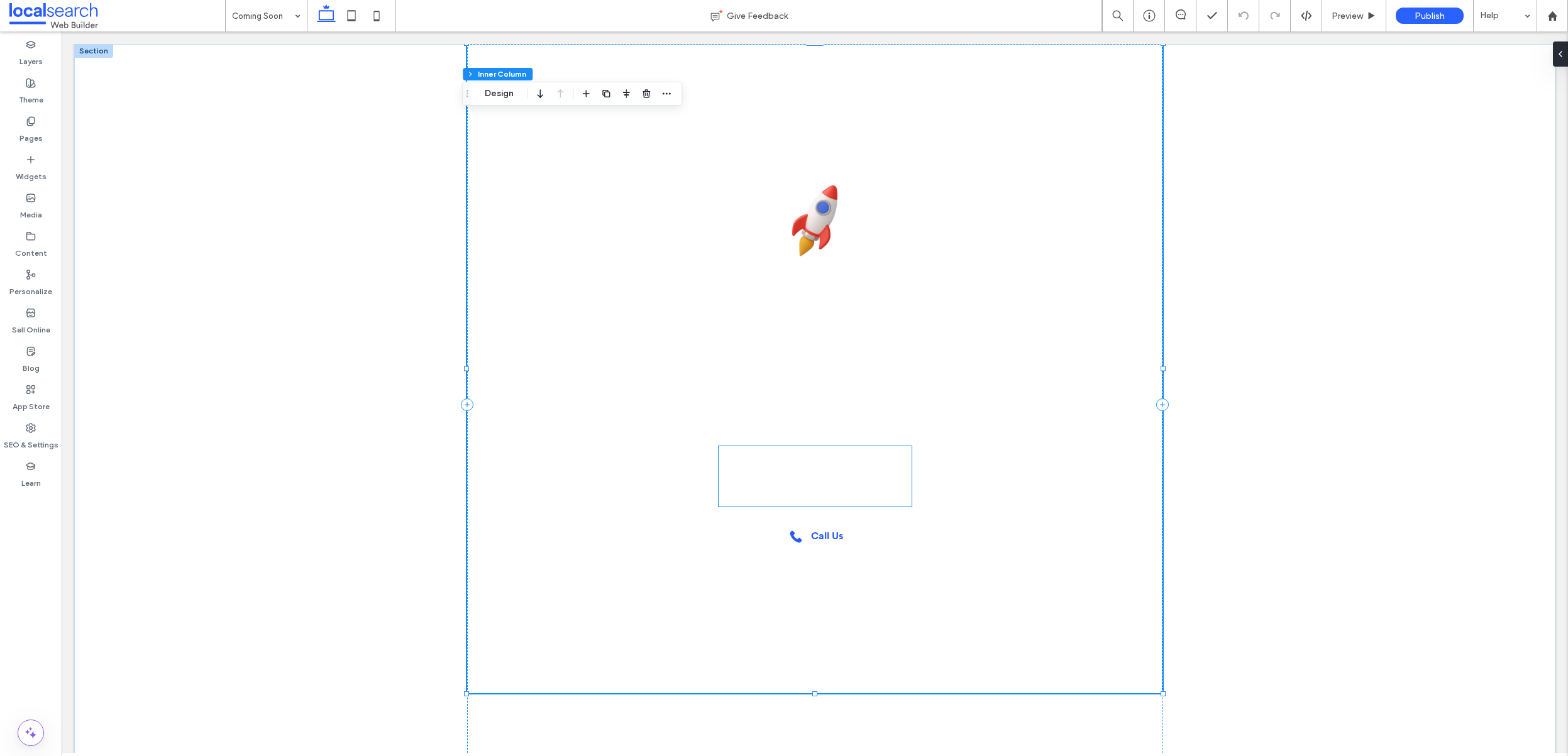
click at [826, 498] on img at bounding box center [825, 498] width 17 height 17
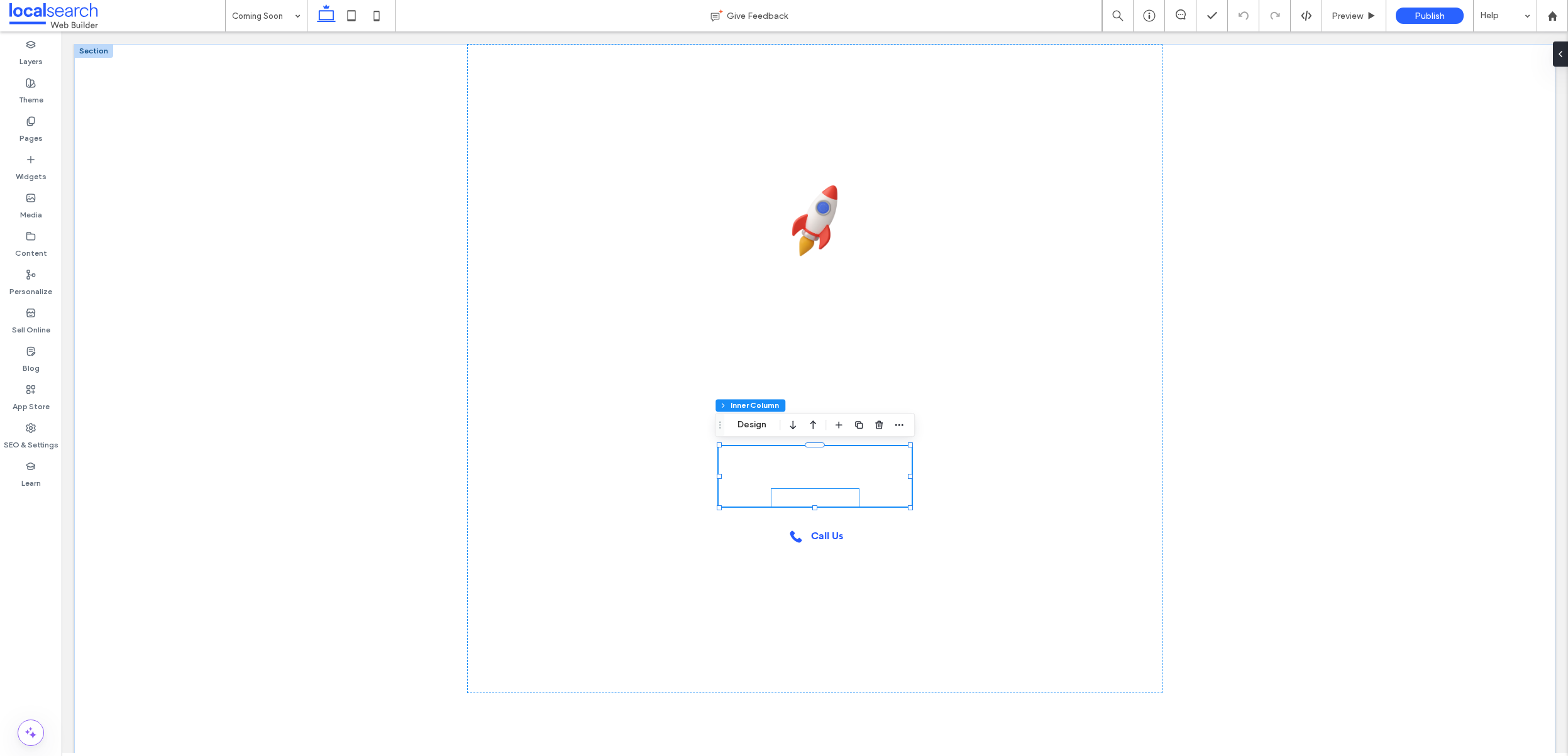
click at [800, 496] on img at bounding box center [802, 498] width 17 height 17
click at [820, 459] on div "Section Column Inner Column Inner Column Html Manage HTML Edit Design" at bounding box center [919, 469] width 305 height 24
click at [820, 462] on button "Manage HTML" at bounding box center [819, 469] width 76 height 15
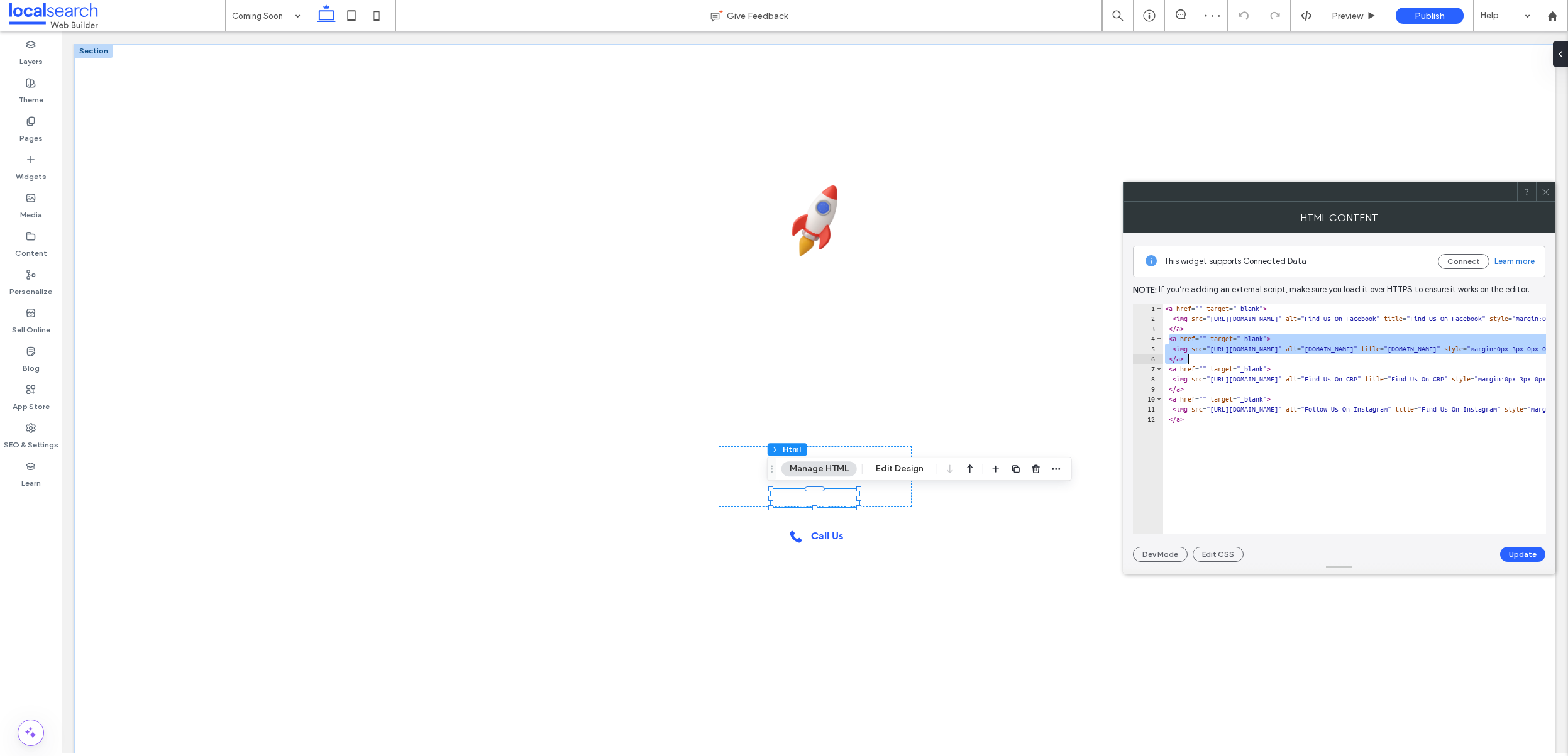
drag, startPoint x: 1168, startPoint y: 338, endPoint x: 1224, endPoint y: 357, distance: 59.1
type textarea "**********"
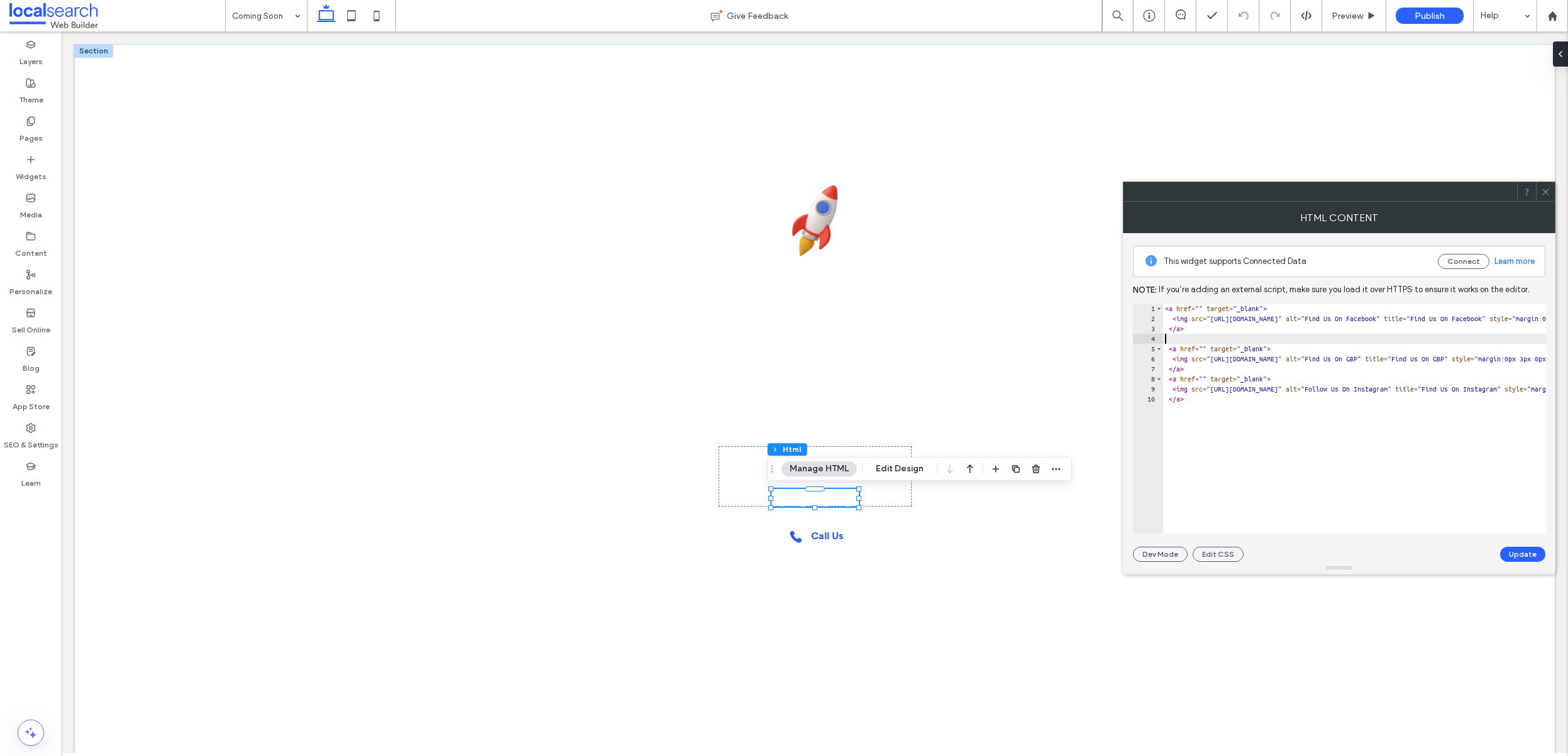
type textarea "****"
click at [1528, 549] on button "Update" at bounding box center [1522, 554] width 45 height 15
click at [1549, 200] on span at bounding box center [1546, 191] width 10 height 19
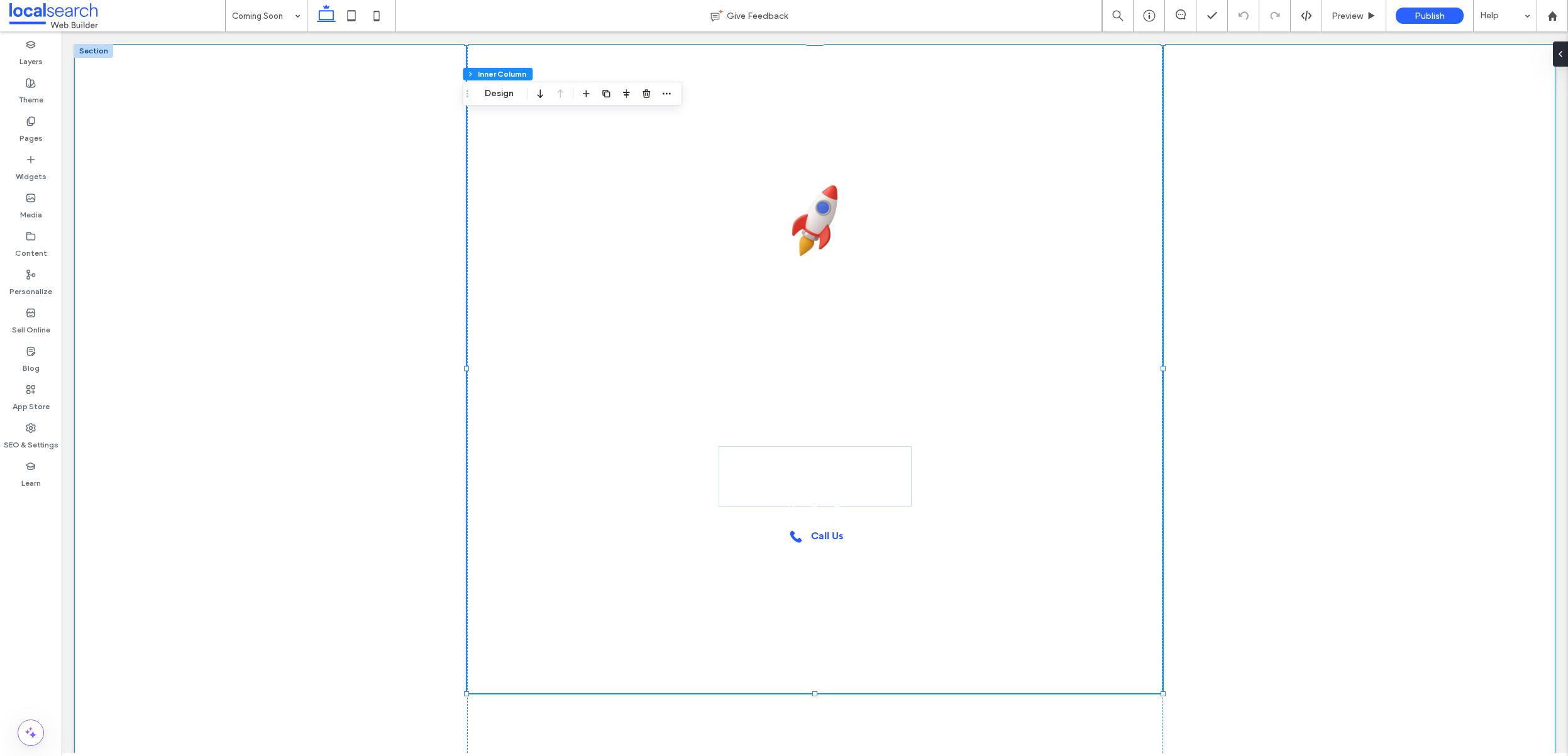
click at [1221, 521] on div "Beaus Pizza Place Our website is launching soon... In the meantime, you can rea…" at bounding box center [814, 405] width 1481 height 722
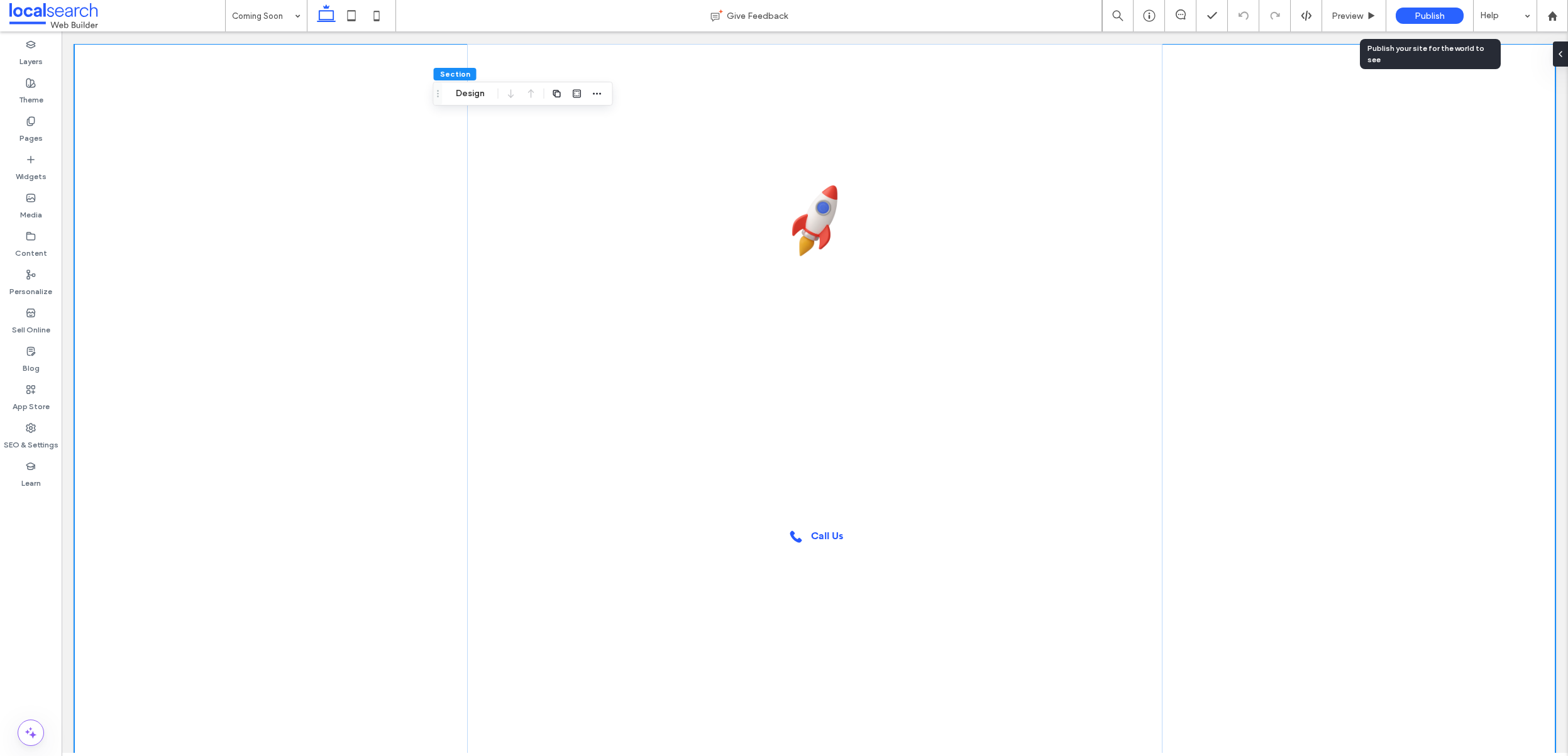
click at [1424, 17] on span "Publish" at bounding box center [1429, 16] width 30 height 10
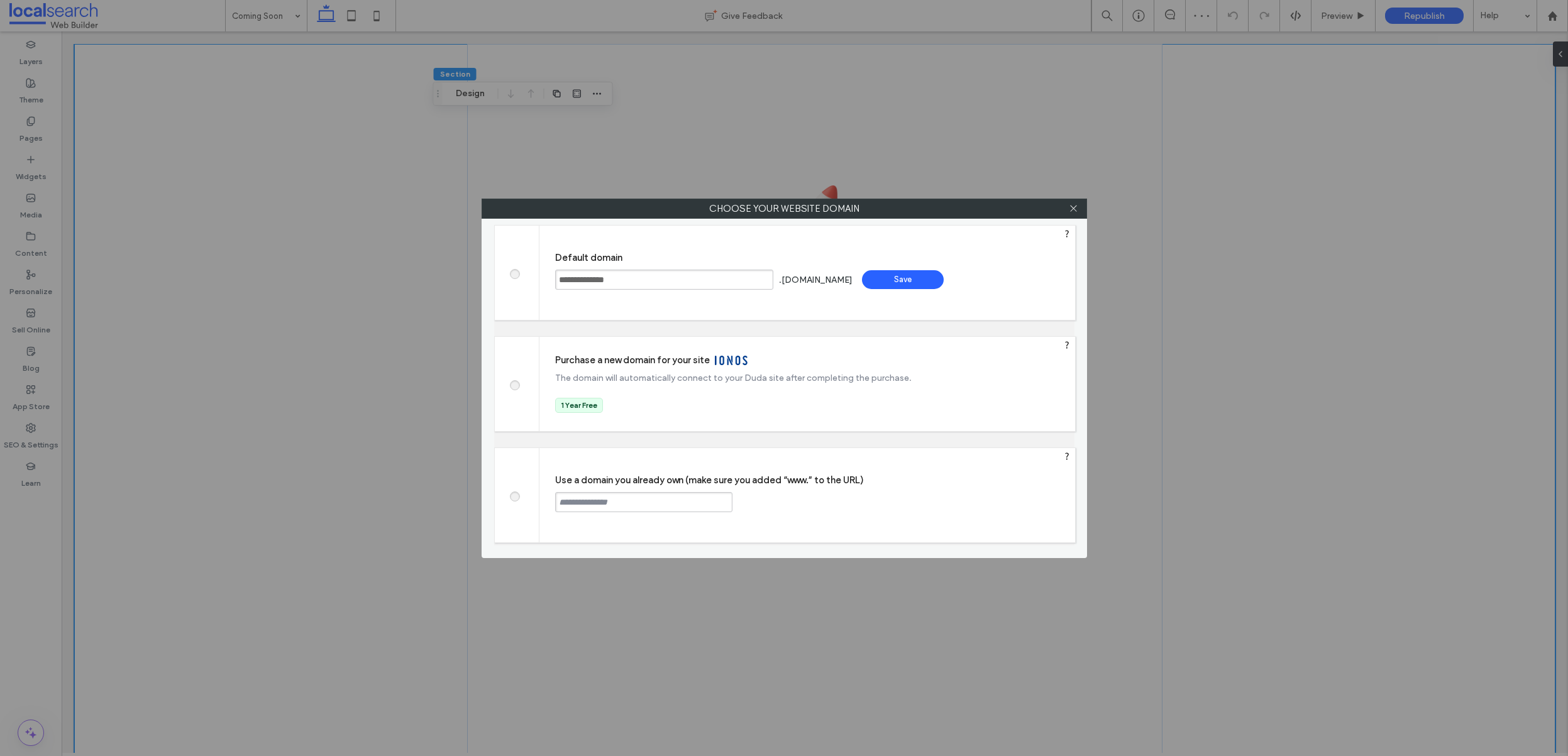
click at [937, 284] on div "Save" at bounding box center [902, 279] width 82 height 19
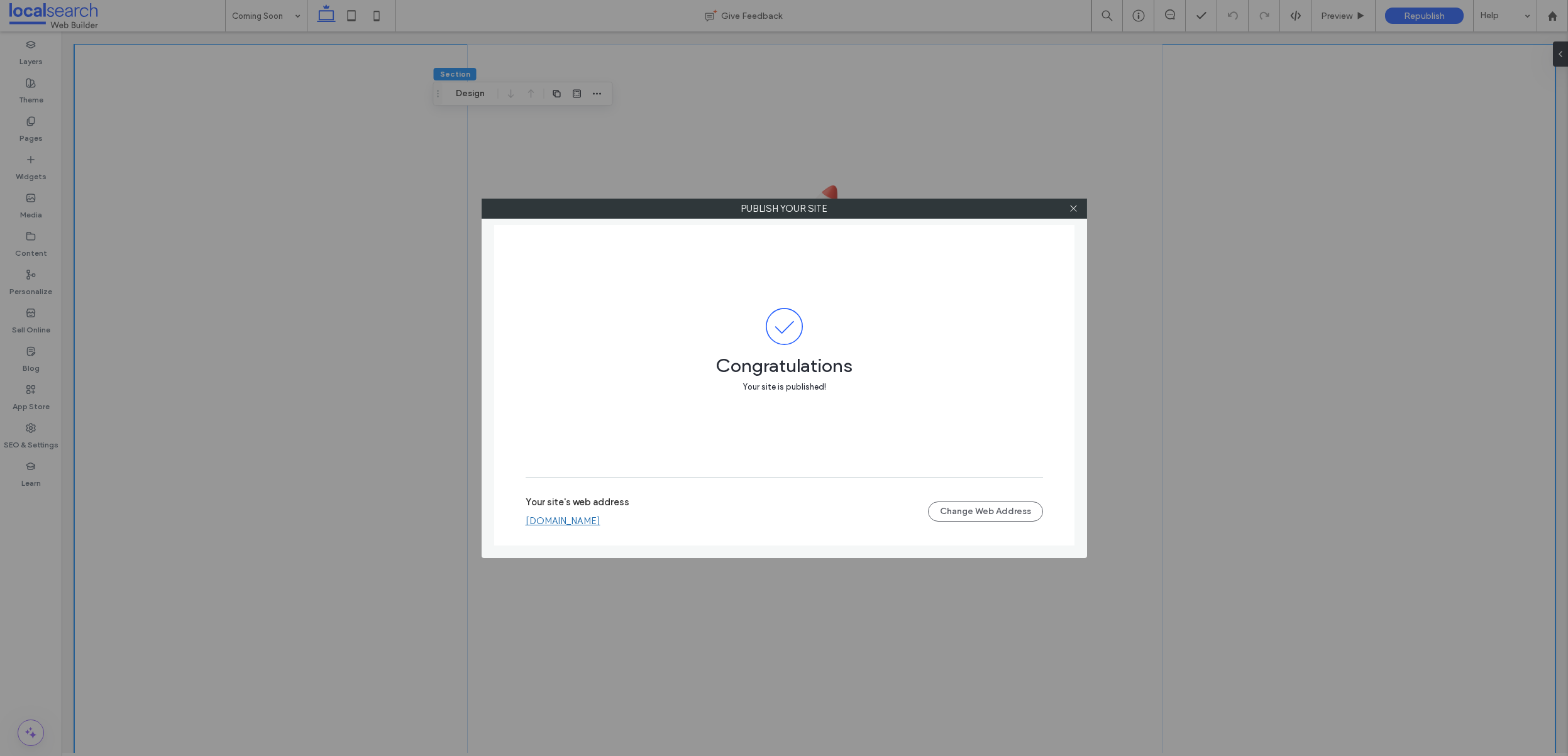
click at [614, 504] on label "Your site's web address" at bounding box center [577, 506] width 103 height 19
click at [600, 521] on link "[DOMAIN_NAME]" at bounding box center [563, 521] width 75 height 11
click at [1076, 208] on icon at bounding box center [1073, 208] width 10 height 10
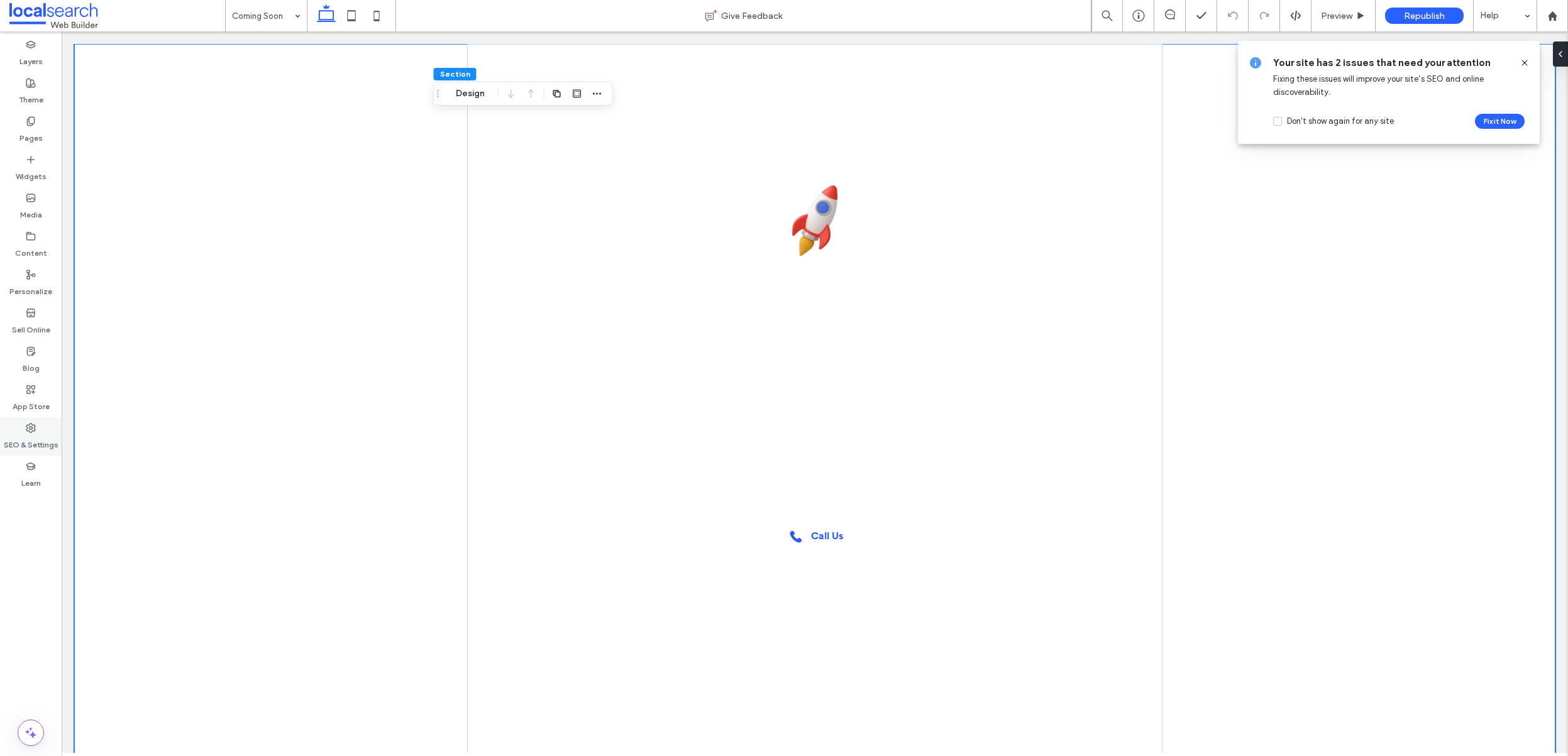
click at [27, 435] on label "SEO & Settings" at bounding box center [31, 441] width 55 height 17
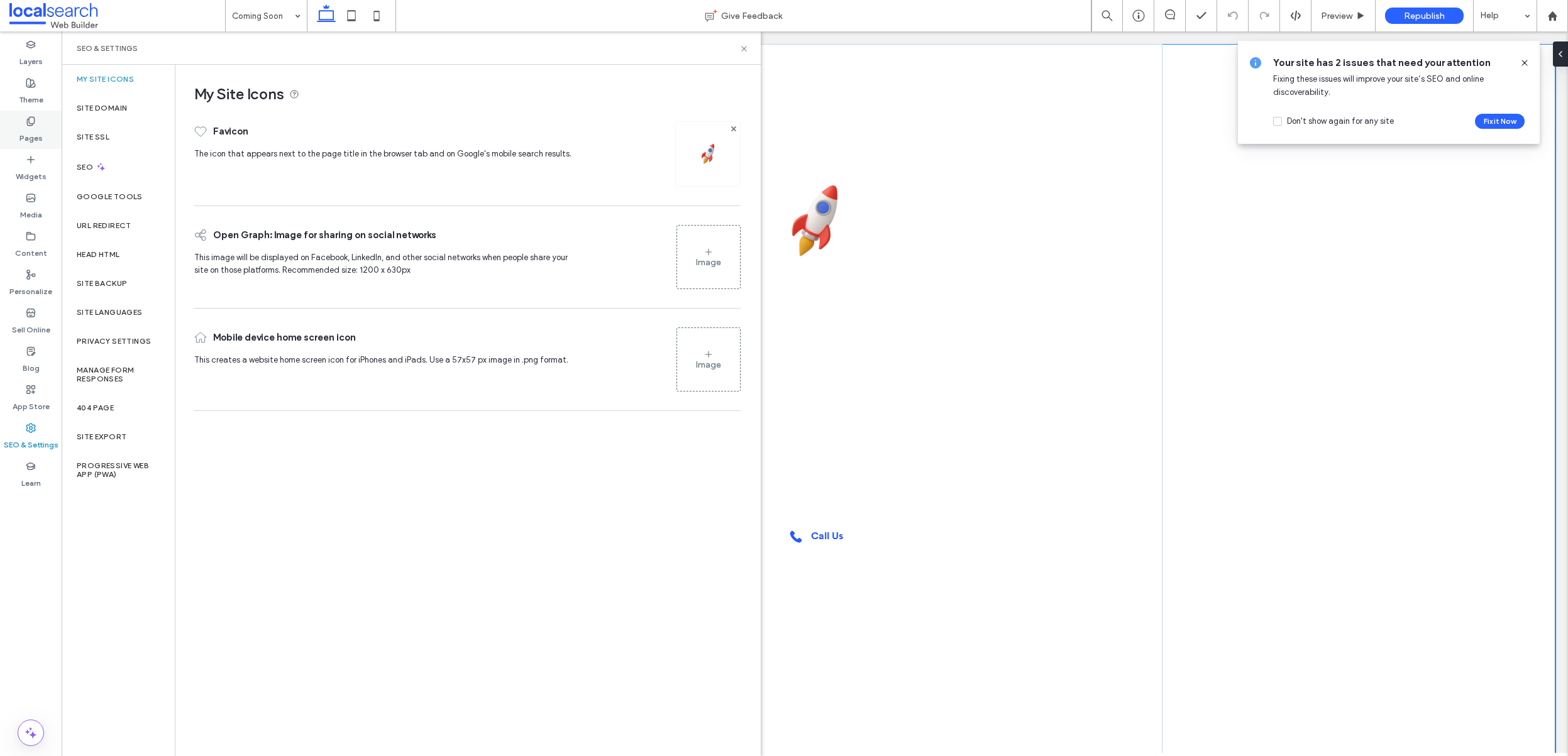
click at [24, 140] on label "Pages" at bounding box center [31, 135] width 23 height 17
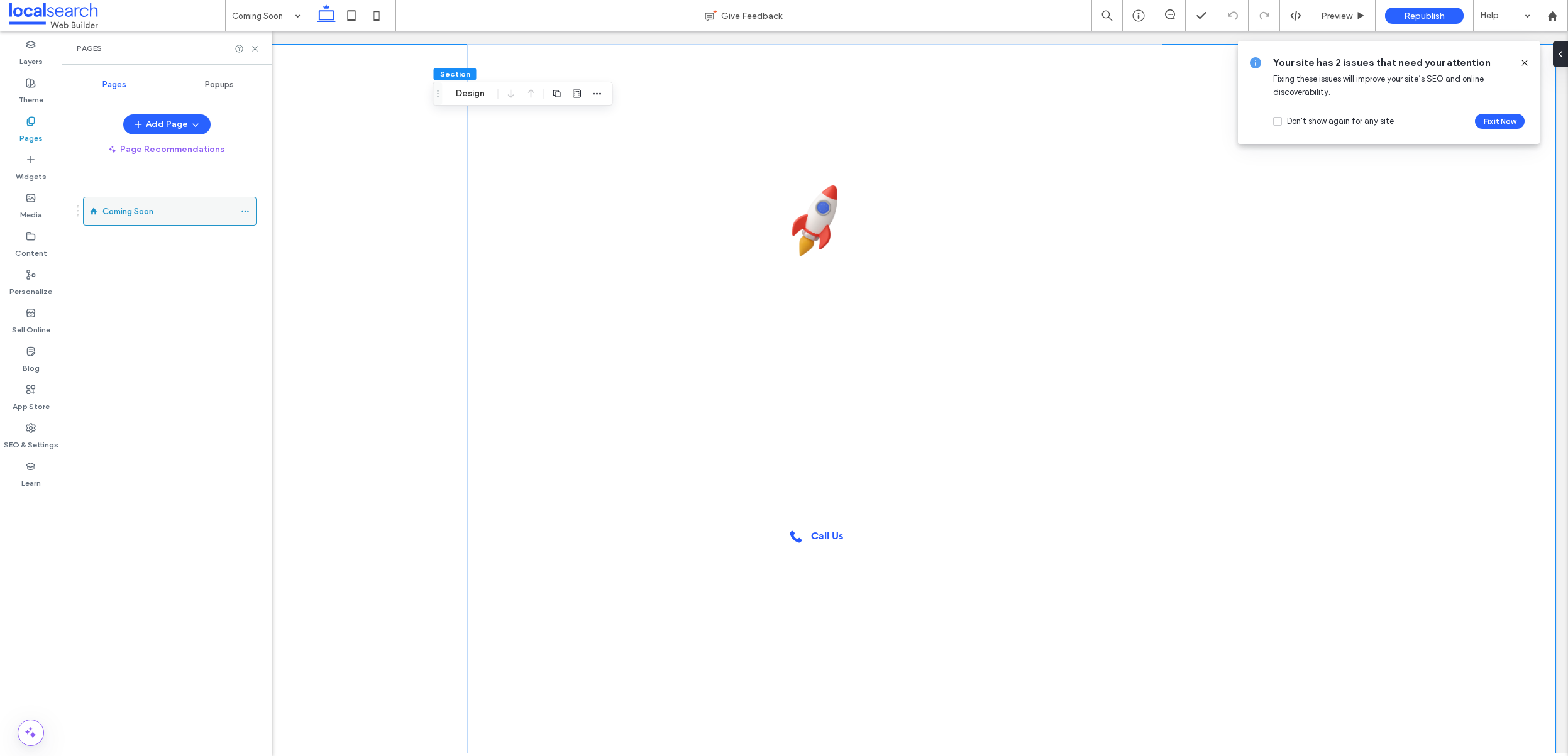
click at [240, 209] on icon at bounding box center [245, 211] width 9 height 9
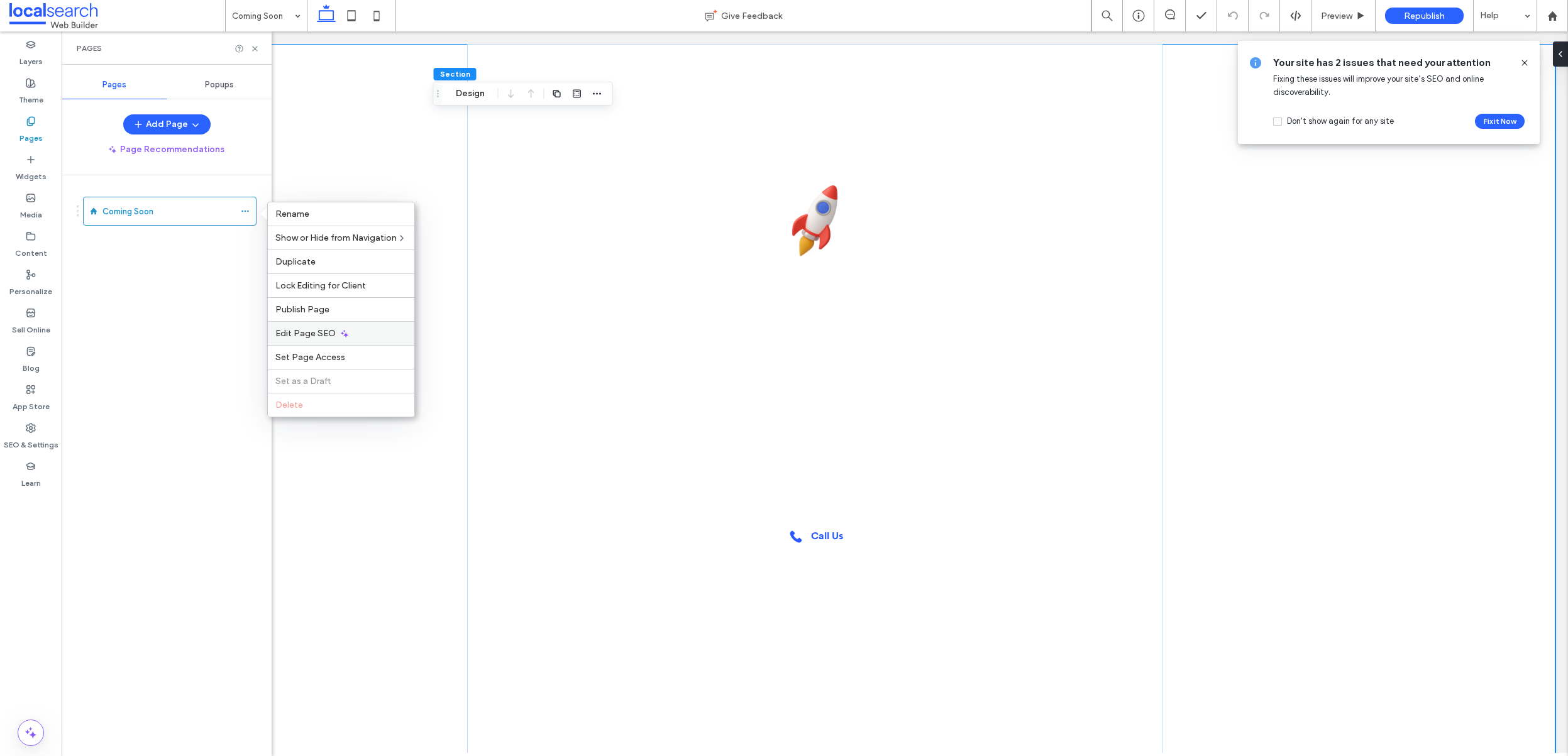
click at [330, 330] on span "Edit Page SEO" at bounding box center [306, 333] width 61 height 10
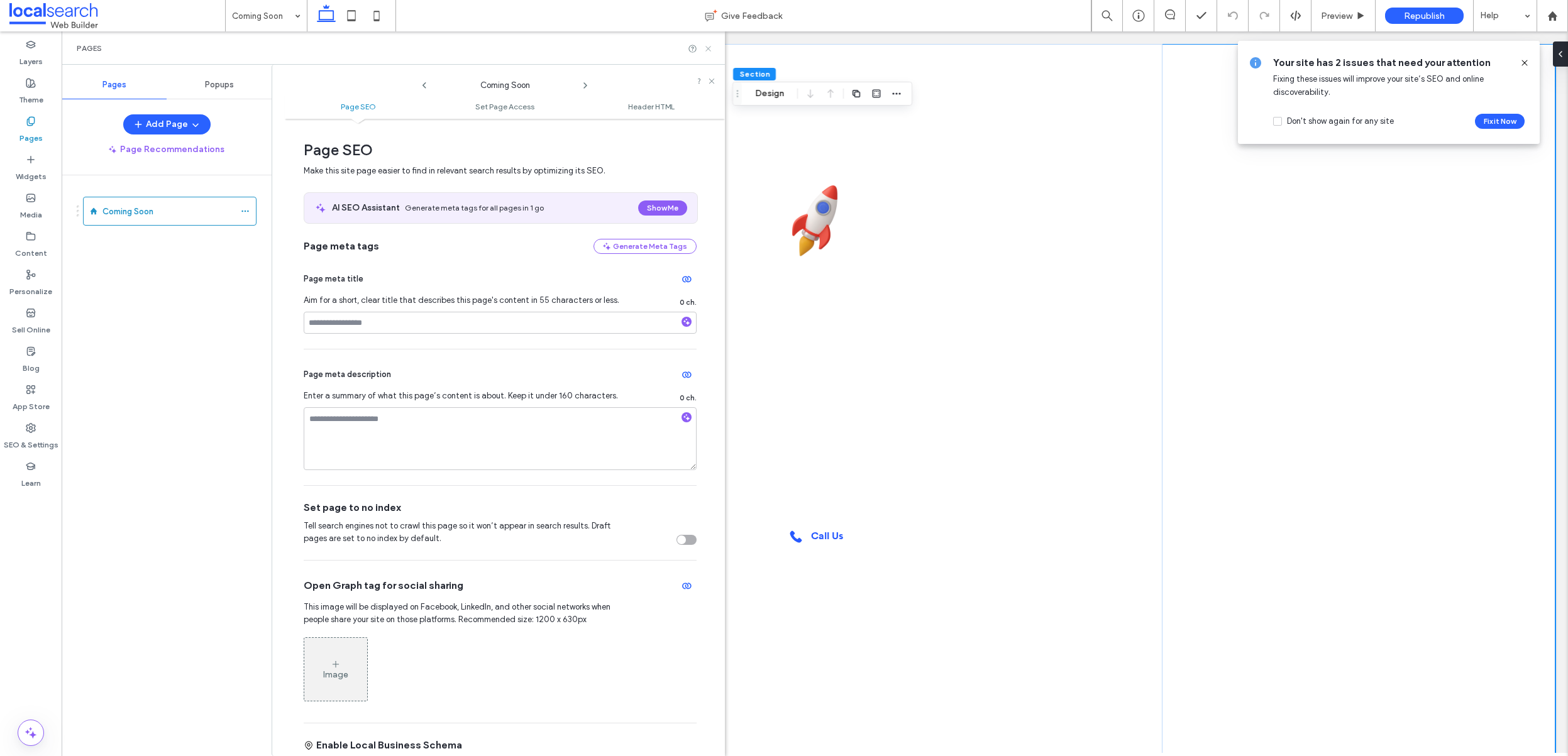
click at [708, 49] on icon at bounding box center [708, 49] width 10 height 10
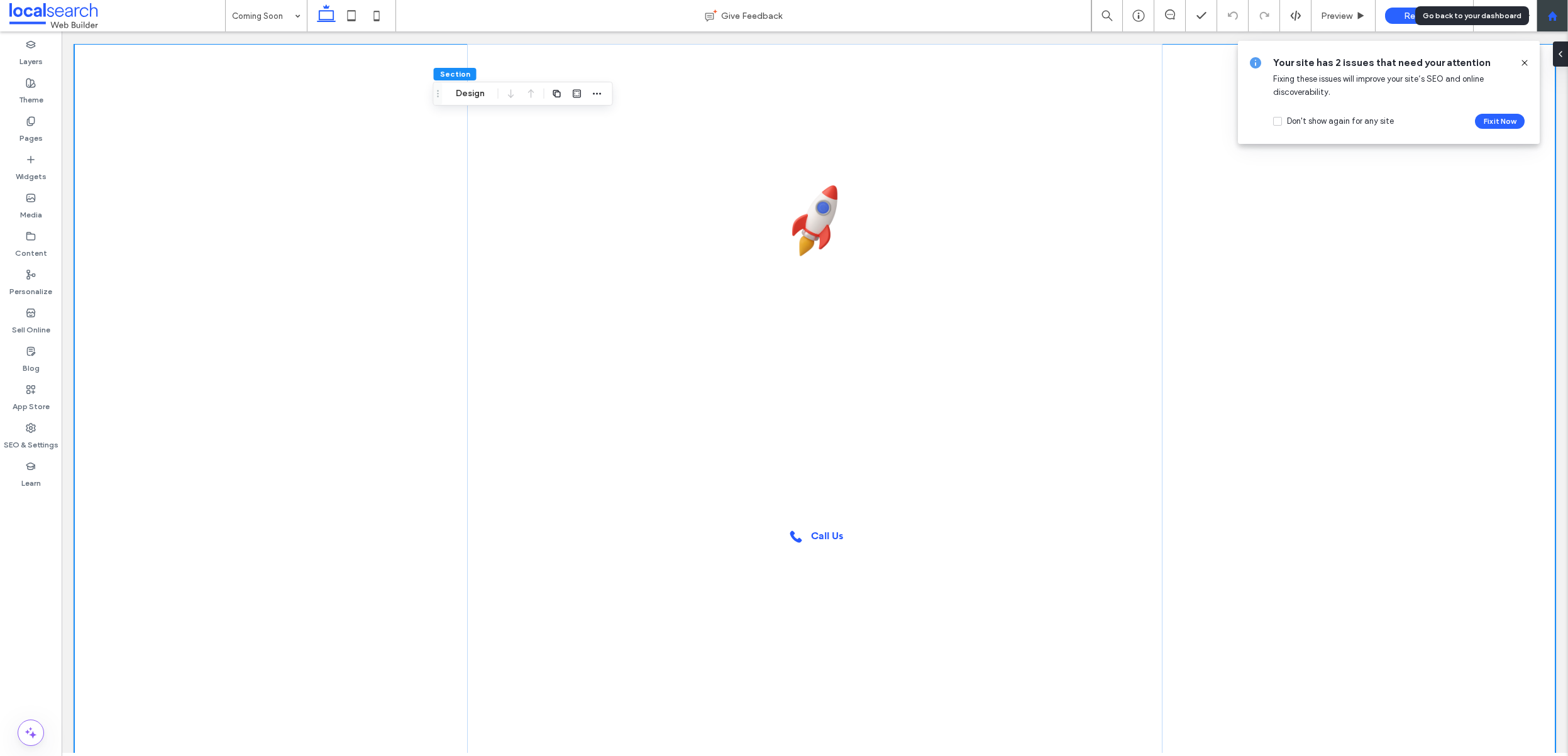
click at [1558, 20] on div at bounding box center [1552, 16] width 30 height 10
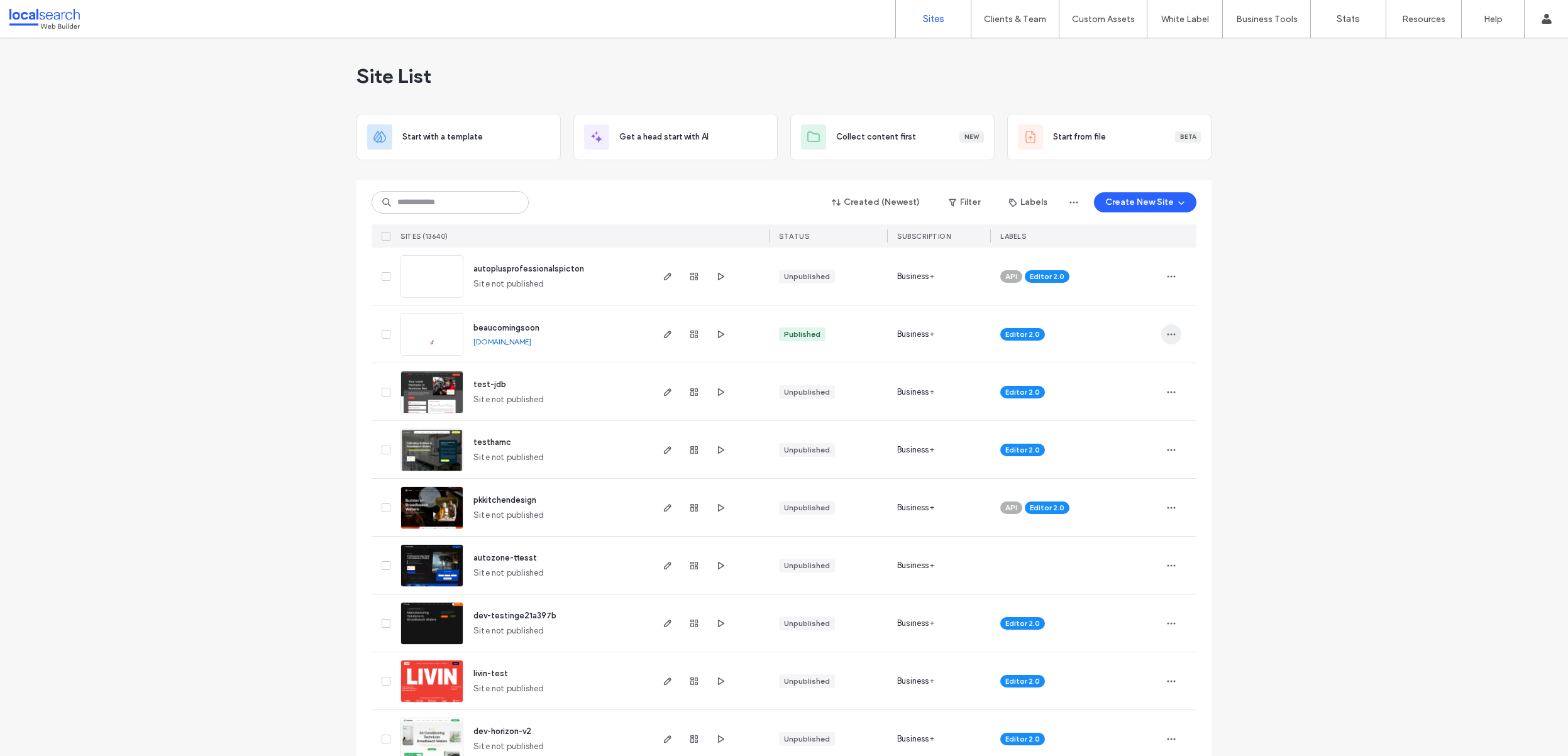
click at [1169, 330] on icon "button" at bounding box center [1170, 334] width 10 height 10
click at [1100, 49] on label "Custom Templates" at bounding box center [1105, 51] width 73 height 10
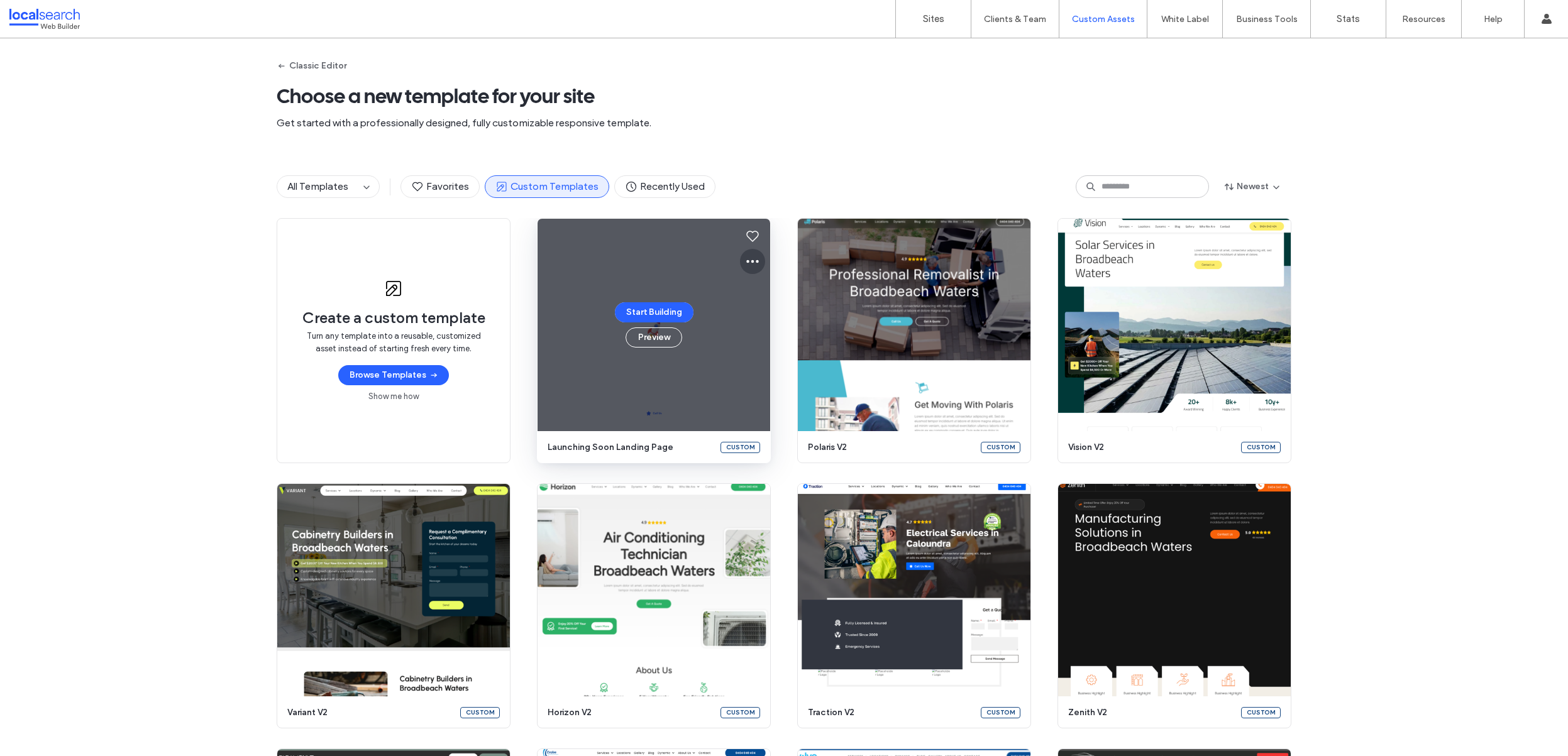
click at [746, 260] on use at bounding box center [752, 261] width 13 height 3
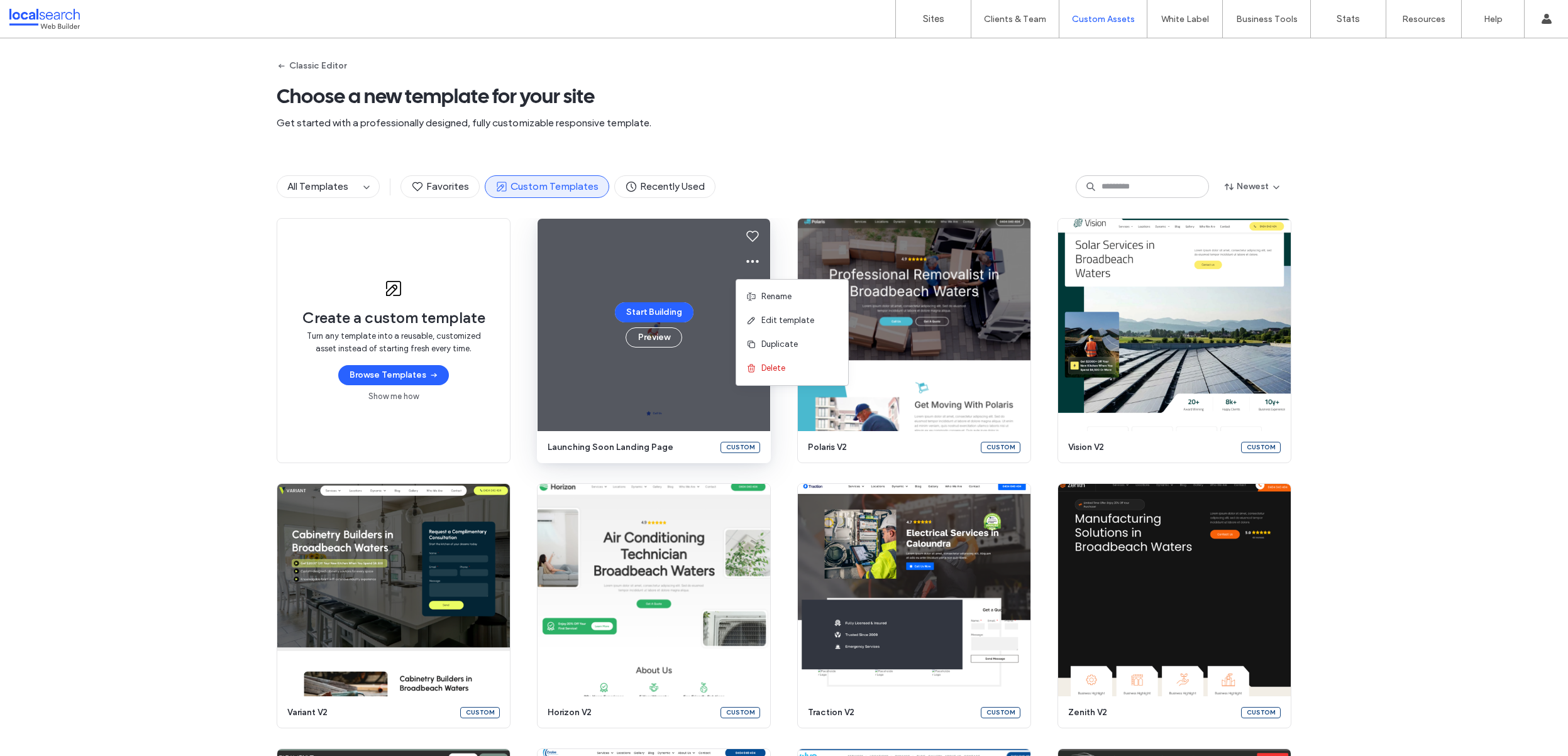
click at [804, 143] on div "Classic Editor Choose a new template for your site Get started with a professio…" at bounding box center [784, 97] width 1014 height 117
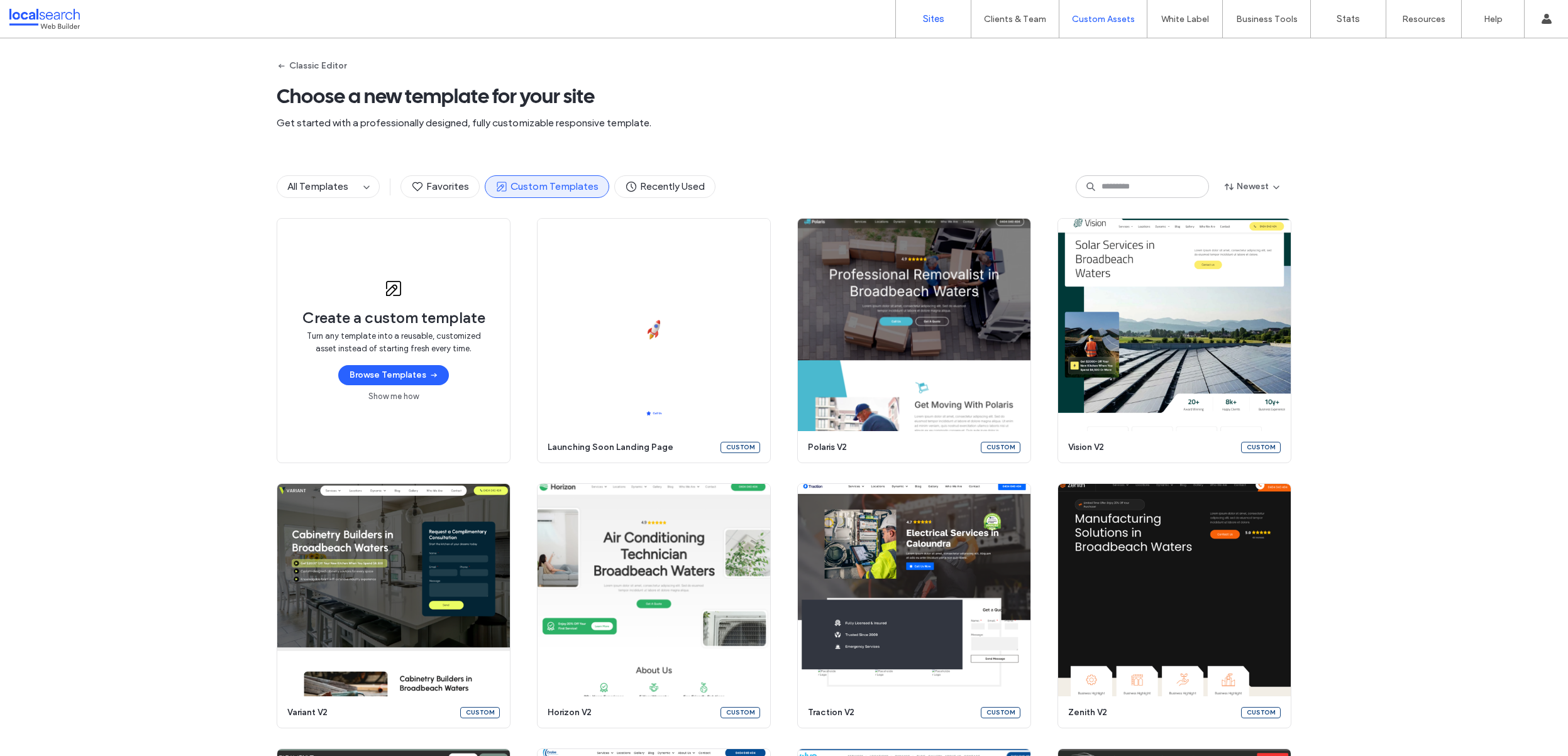
click at [939, 22] on label "Sites" at bounding box center [933, 19] width 22 height 11
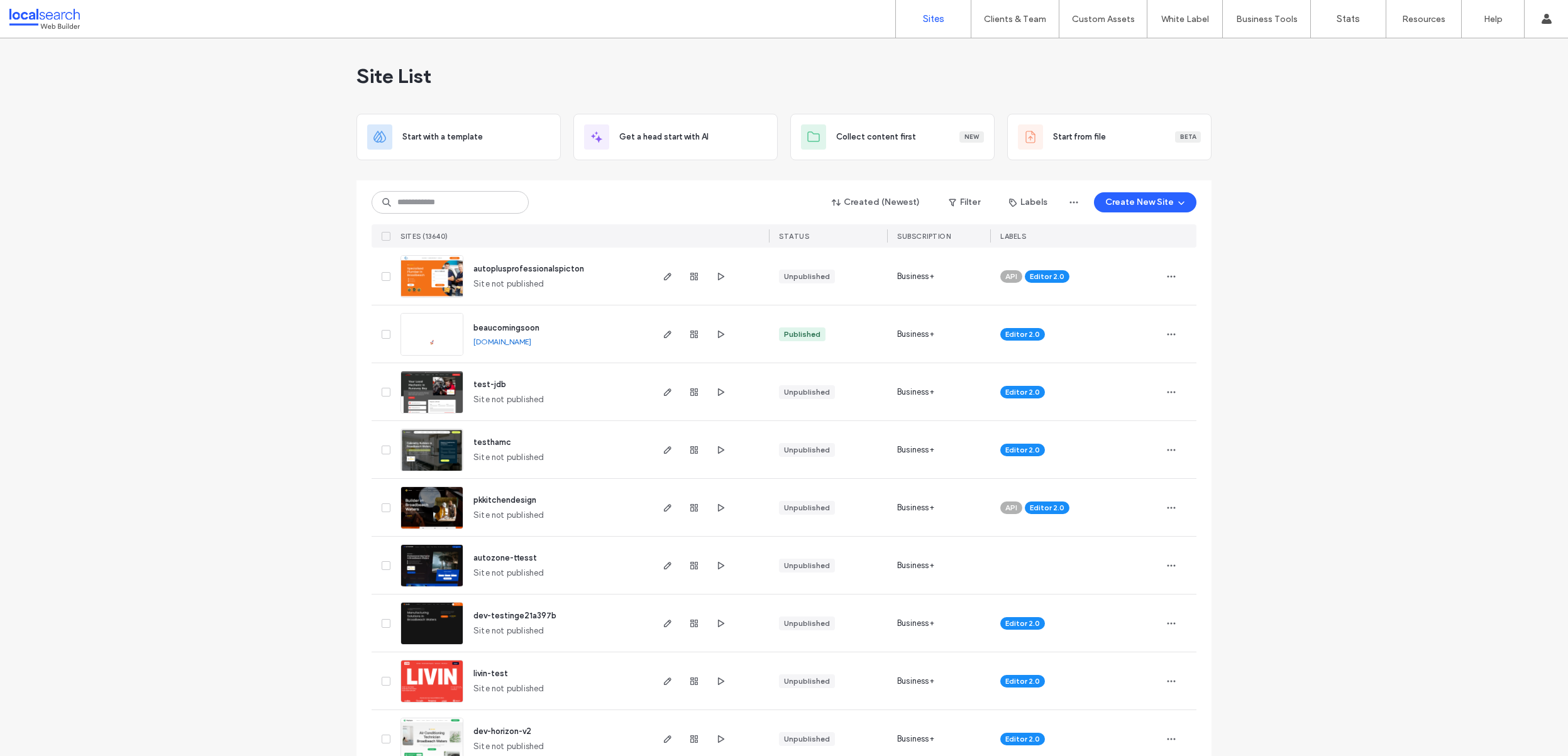
click at [580, 184] on div "Created (Newest) Filter Labels Create New Site SITES (13640) STATUS SUBSCRIPTIO…" at bounding box center [784, 214] width 825 height 67
click at [450, 209] on input at bounding box center [450, 202] width 157 height 22
paste input "**********"
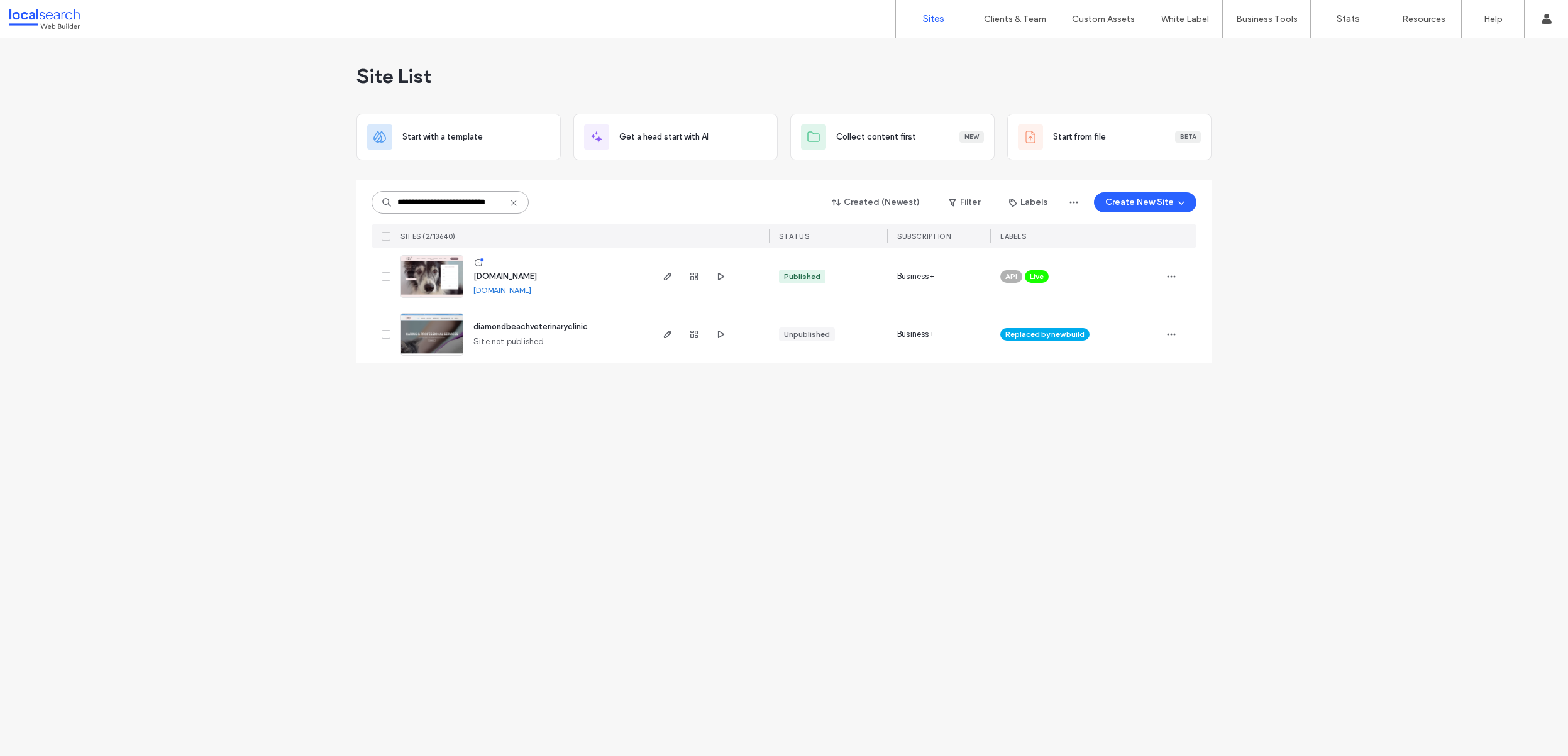
type input "**********"
click at [428, 261] on img at bounding box center [432, 298] width 61 height 85
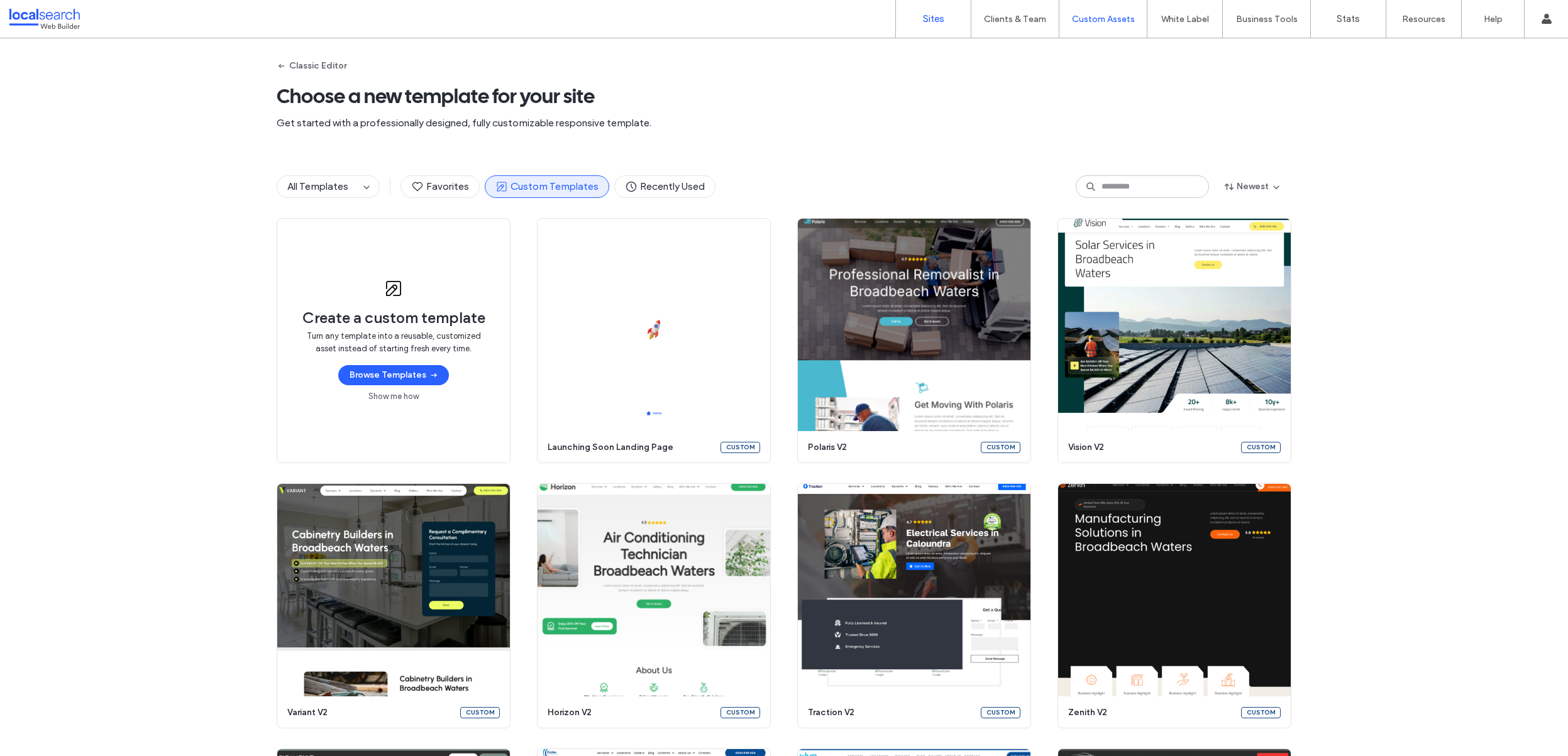
click at [942, 17] on label "Sites" at bounding box center [933, 19] width 22 height 11
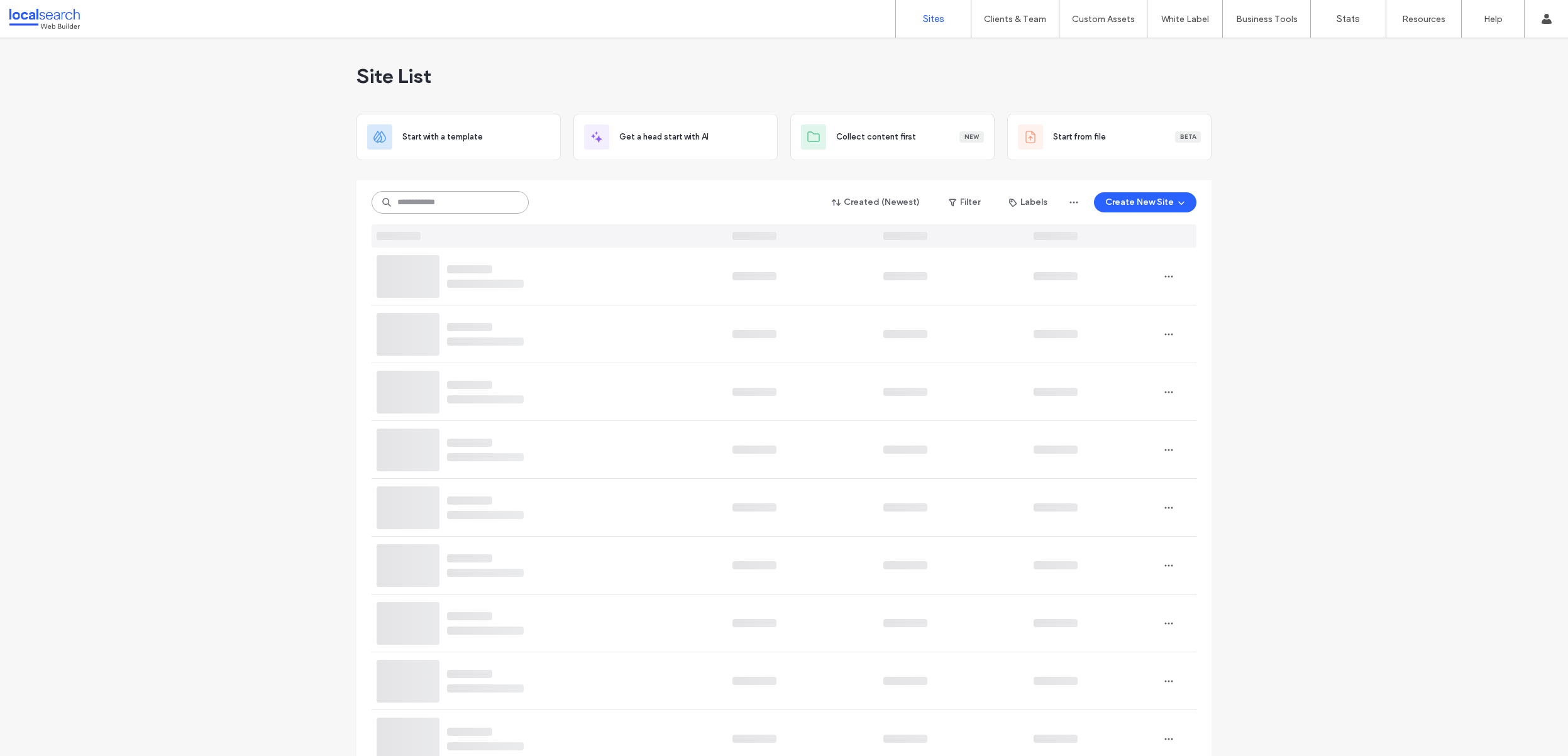
click at [420, 191] on input at bounding box center [450, 202] width 157 height 22
paste input "**********"
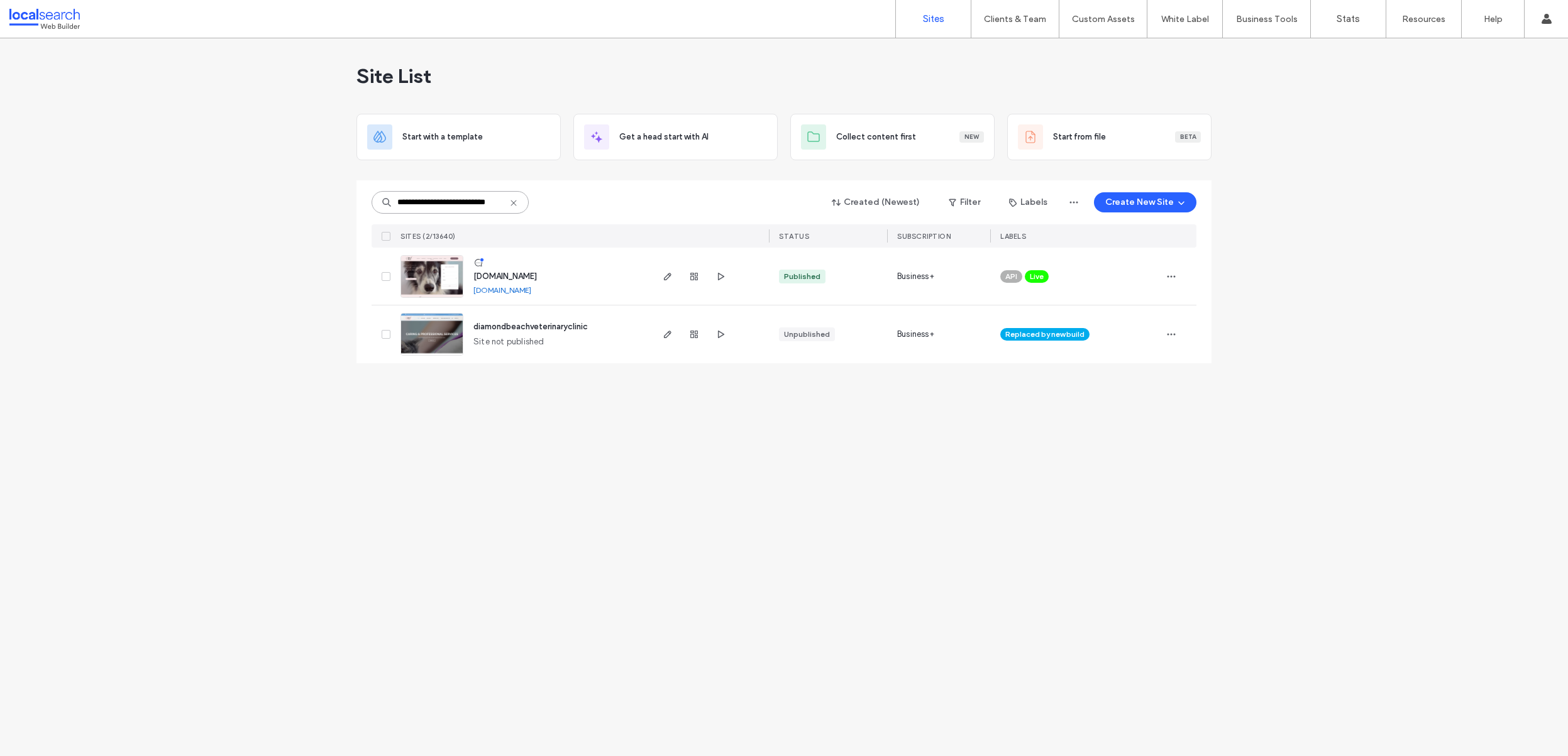
type input "**********"
click at [433, 268] on img at bounding box center [432, 298] width 61 height 85
type input "********"
click at [694, 276] on use "button" at bounding box center [694, 276] width 7 height 7
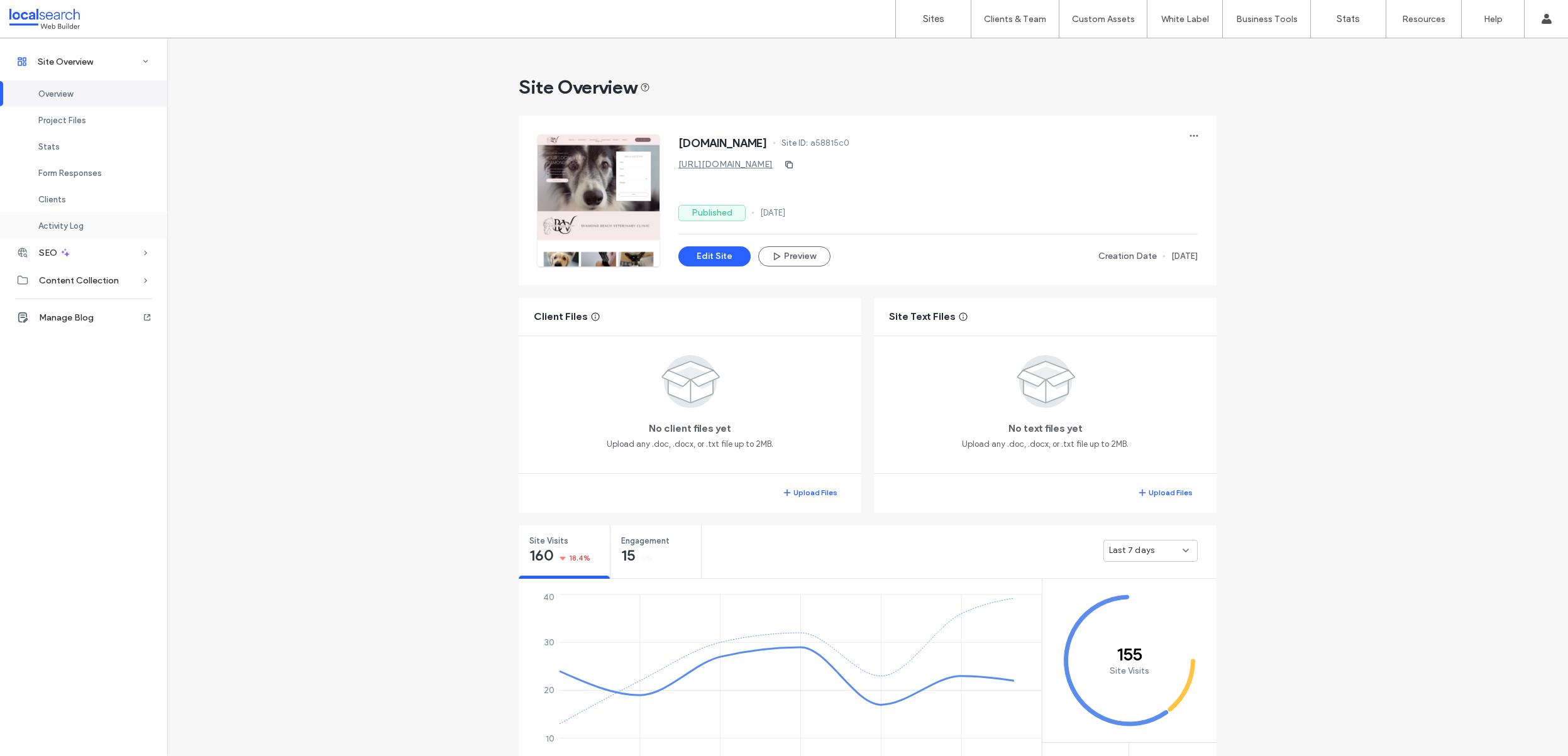
click at [89, 228] on div "Activity Log" at bounding box center [83, 226] width 167 height 26
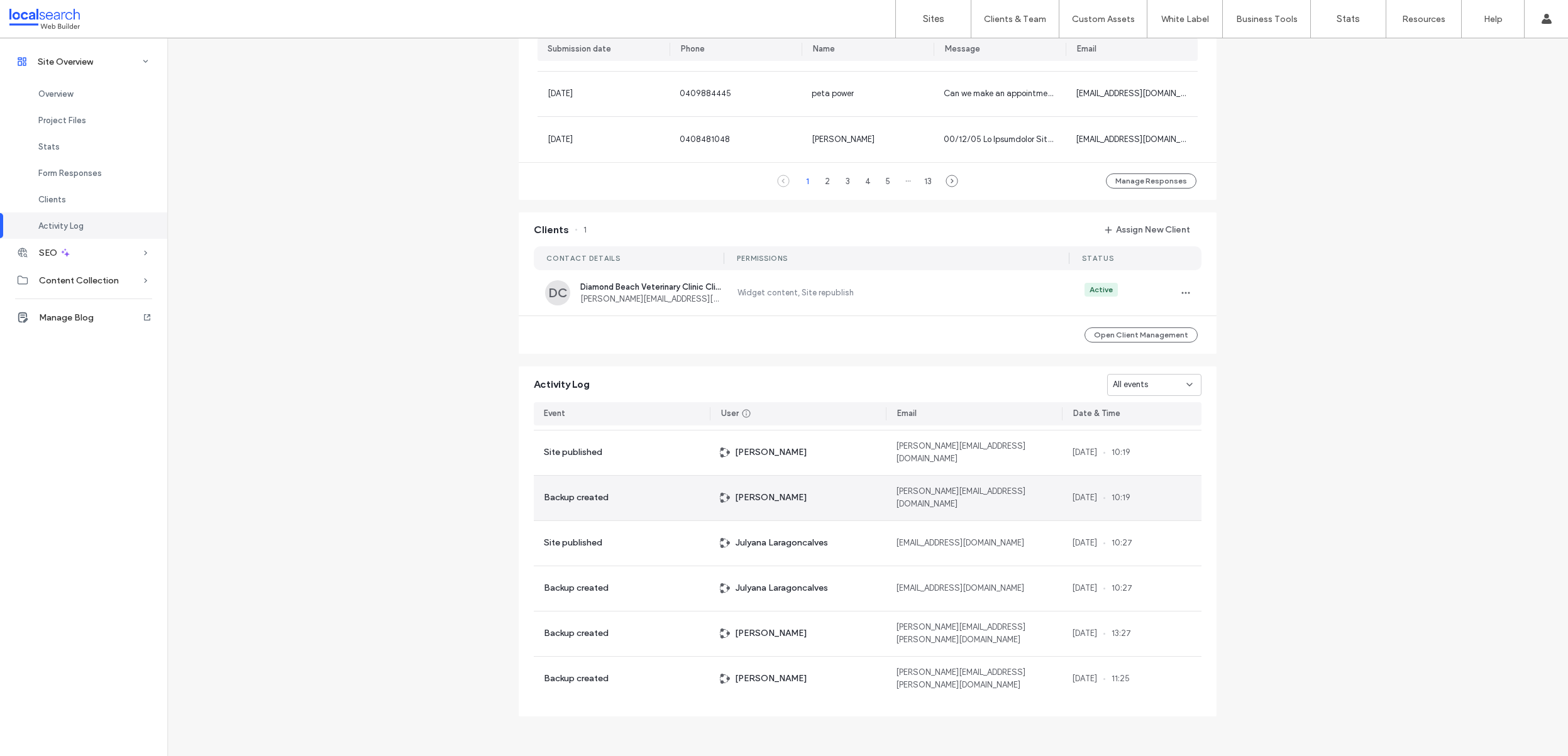
scroll to position [1152, 0]
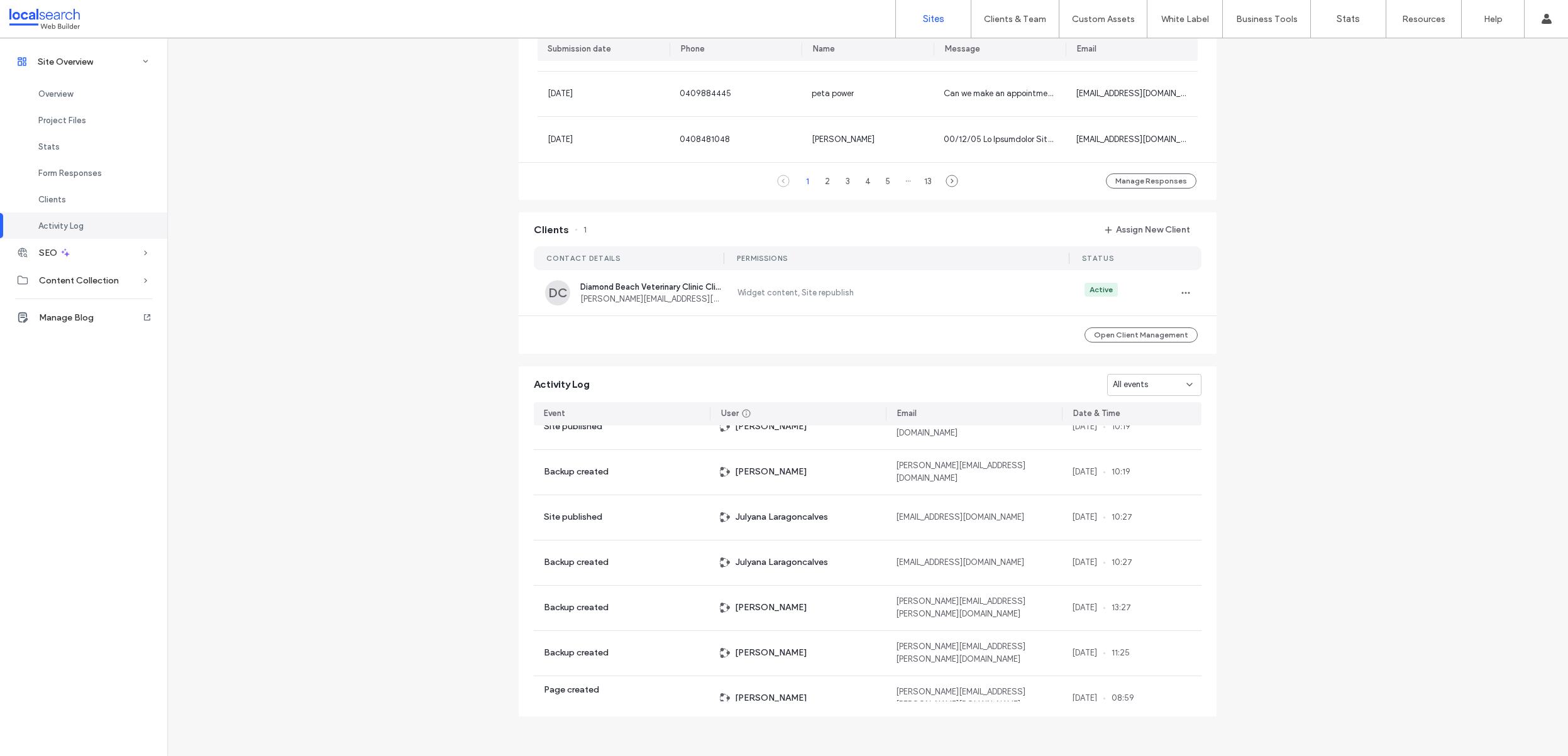
click at [940, 12] on link "Sites" at bounding box center [933, 19] width 75 height 37
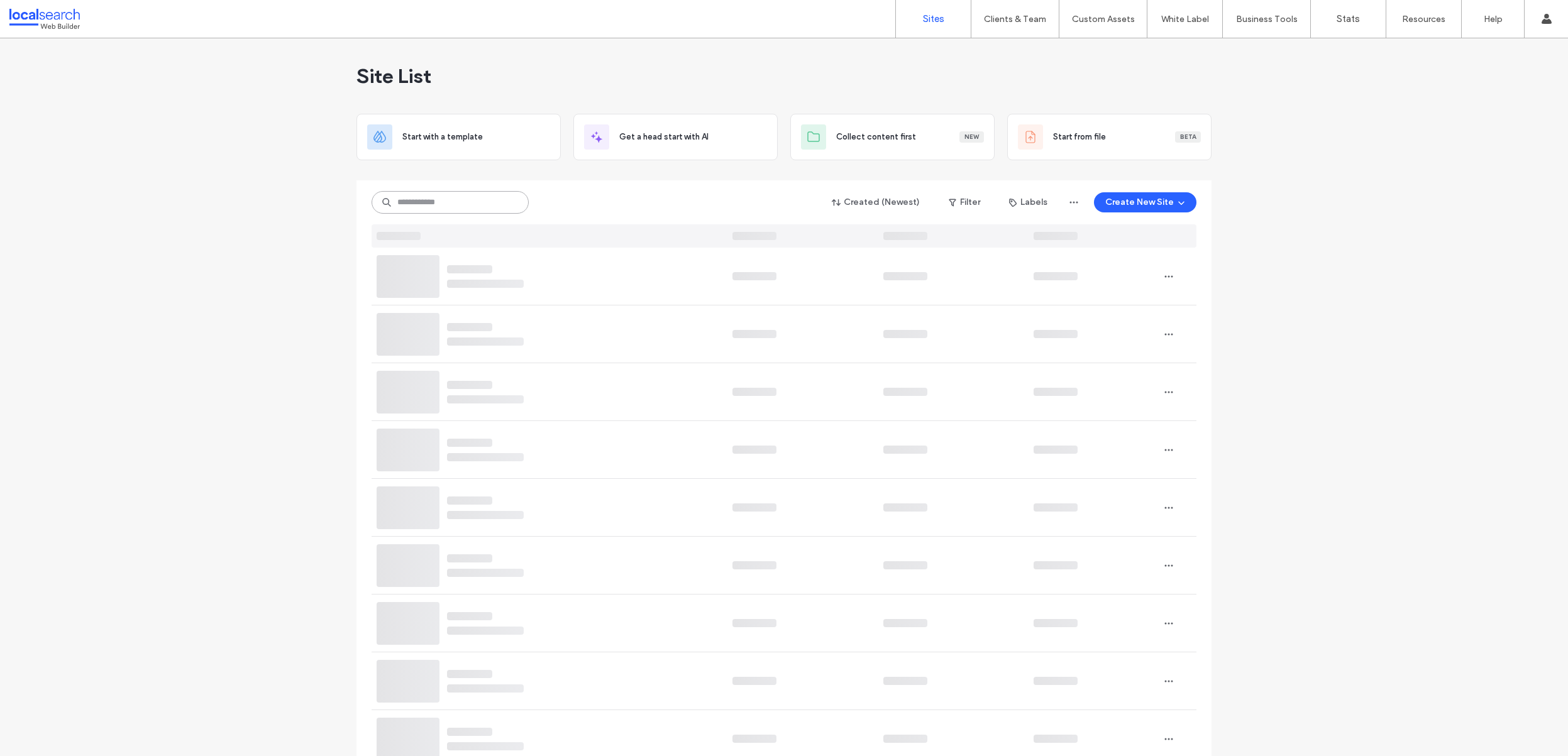
click at [420, 191] on input at bounding box center [450, 202] width 157 height 22
paste input "**********"
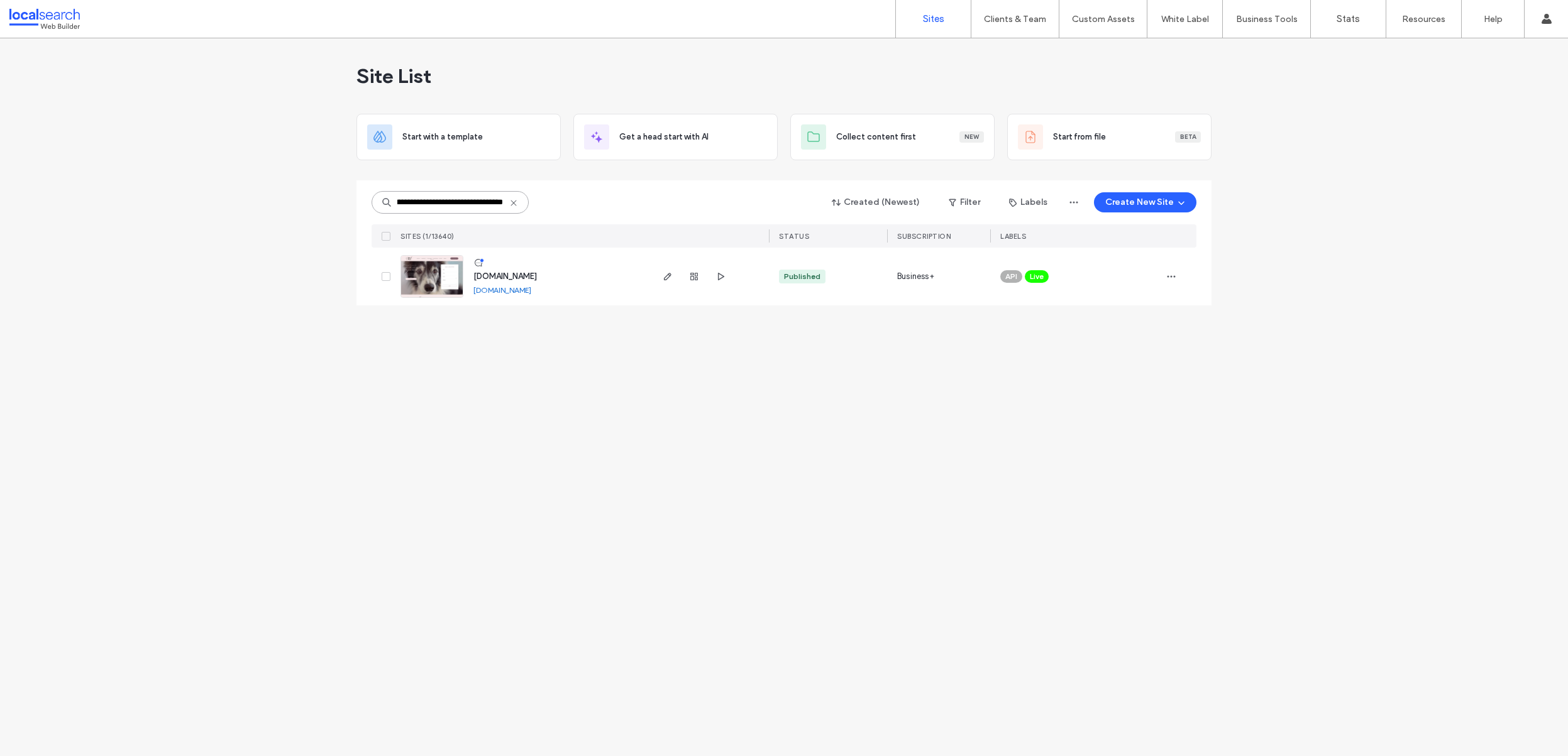
type input "**********"
click at [416, 277] on img at bounding box center [432, 298] width 61 height 85
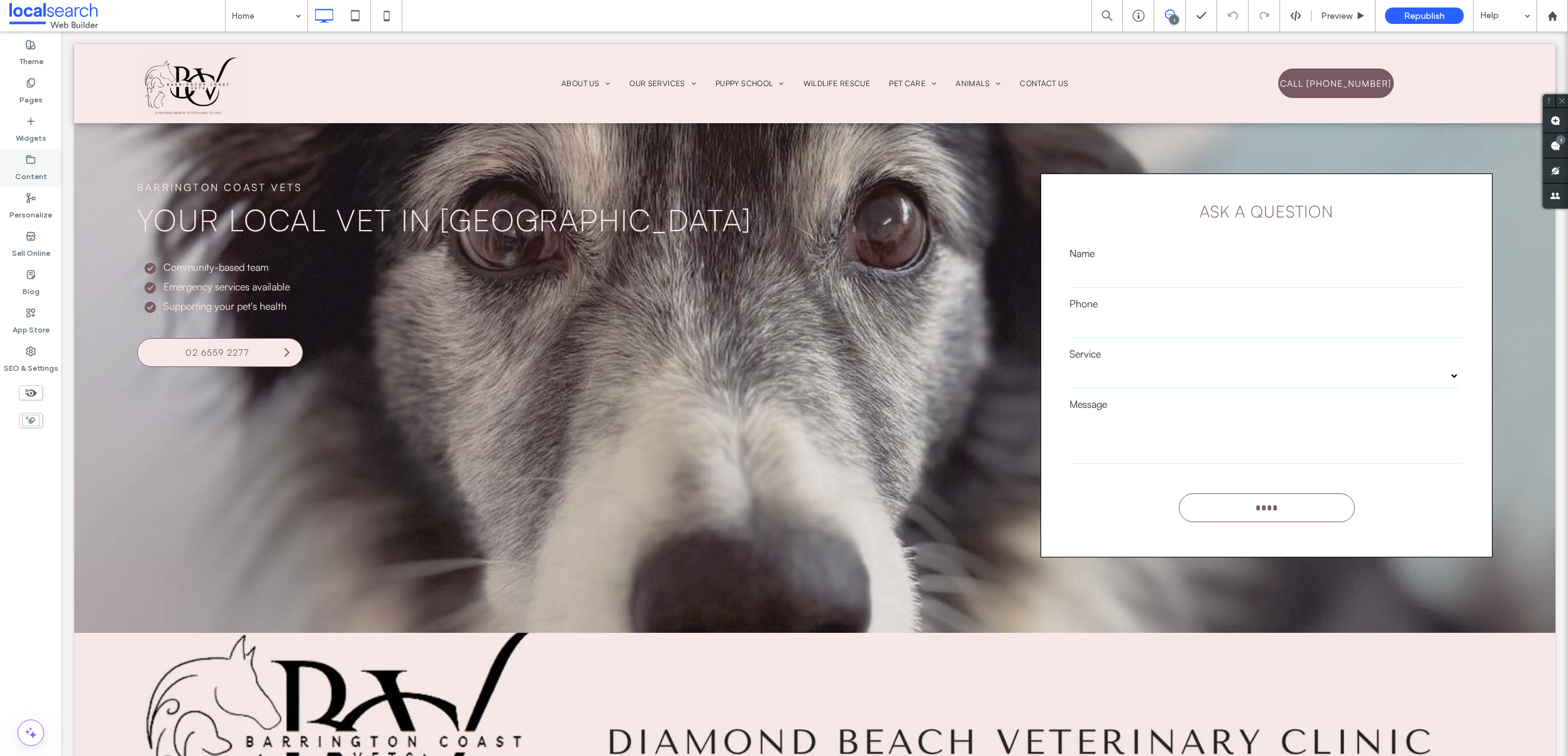
click at [27, 162] on use at bounding box center [31, 159] width 8 height 7
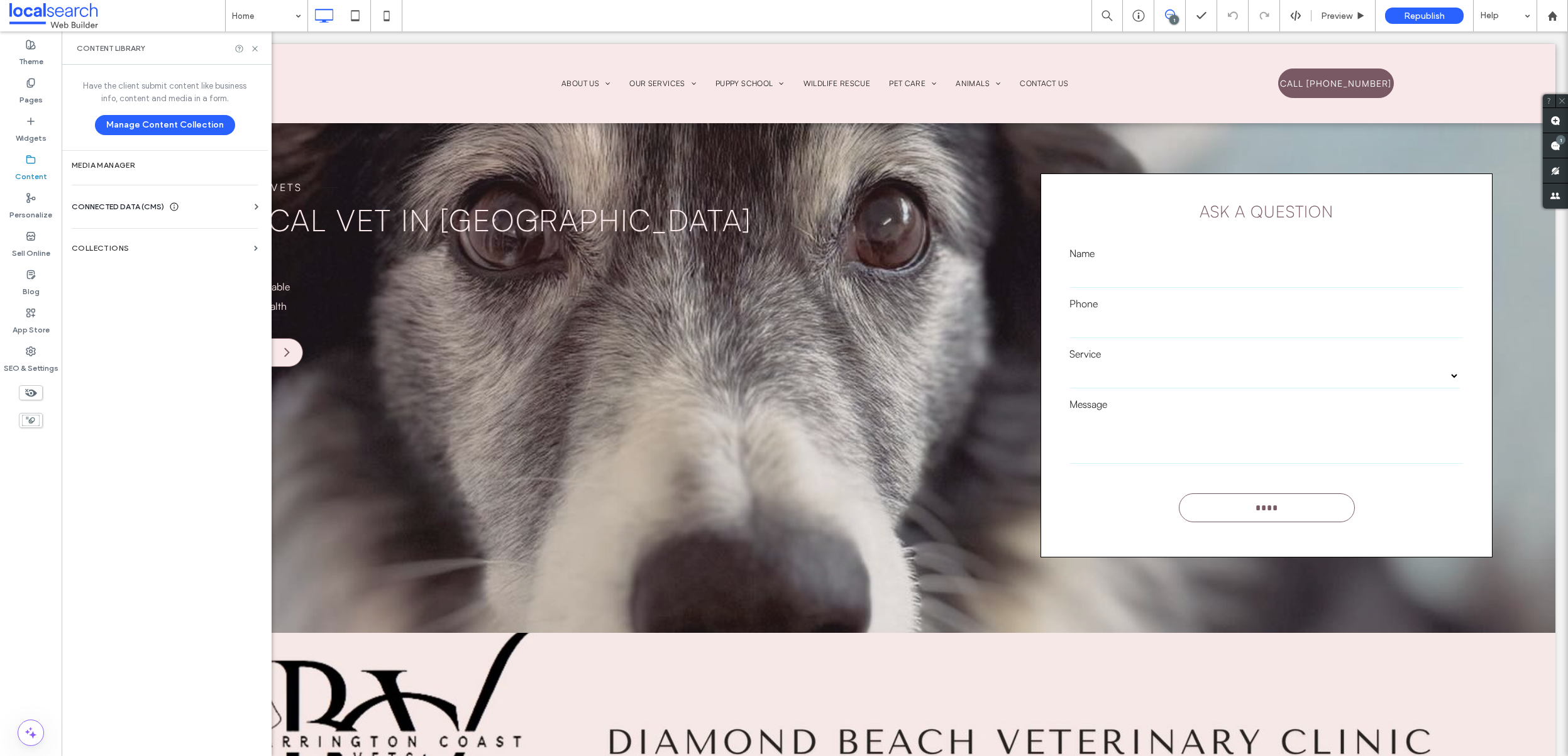
click at [231, 203] on div "CONNECTED DATA (CMS)" at bounding box center [167, 207] width 191 height 13
click at [49, 92] on div "Pages" at bounding box center [31, 91] width 61 height 38
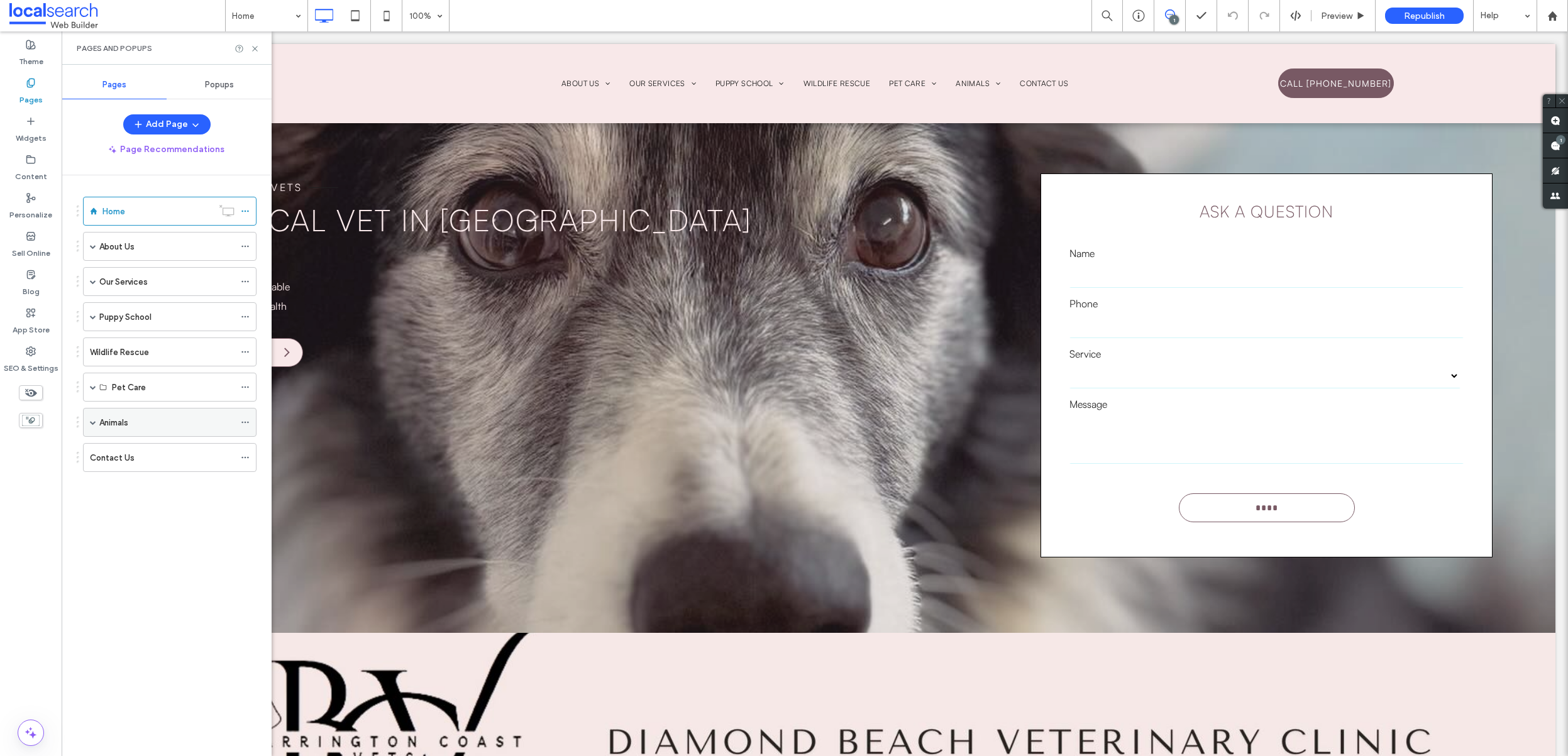
click at [88, 417] on div "Animals" at bounding box center [170, 423] width 174 height 29
click at [94, 387] on span at bounding box center [93, 387] width 6 height 6
click at [150, 417] on label "Pet Care & Supplies" at bounding box center [160, 416] width 76 height 22
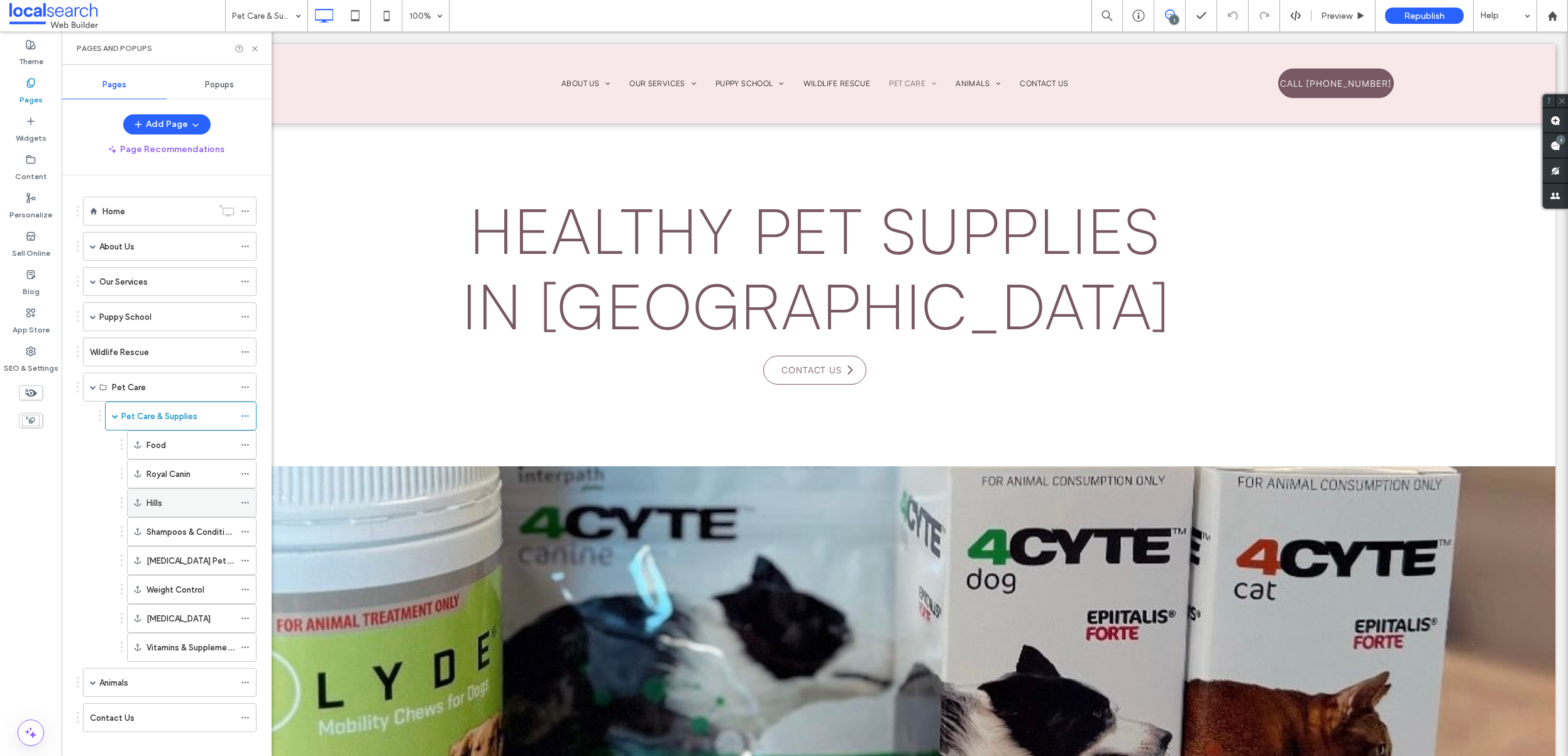
scroll to position [13, 0]
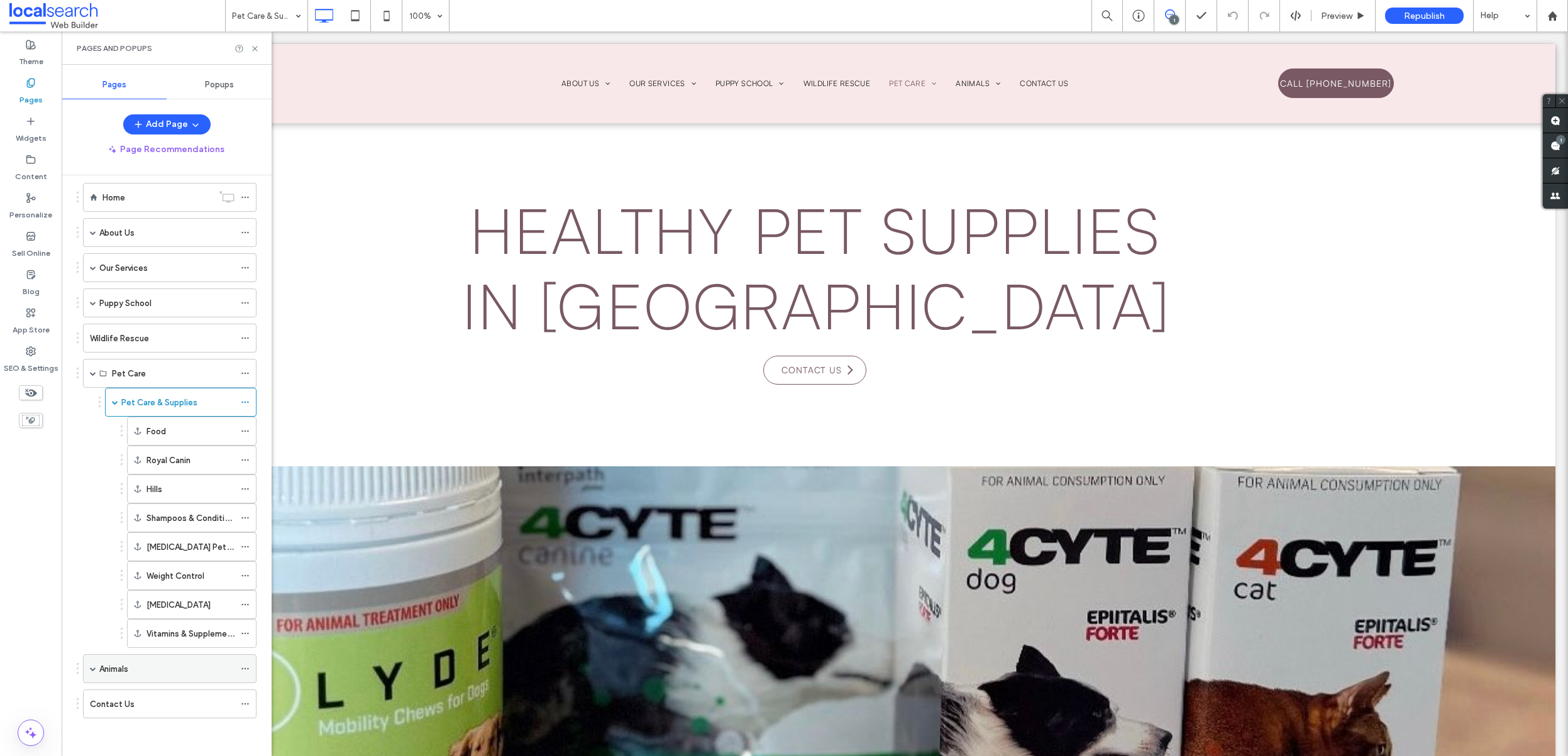
click at [91, 667] on span at bounding box center [93, 669] width 6 height 6
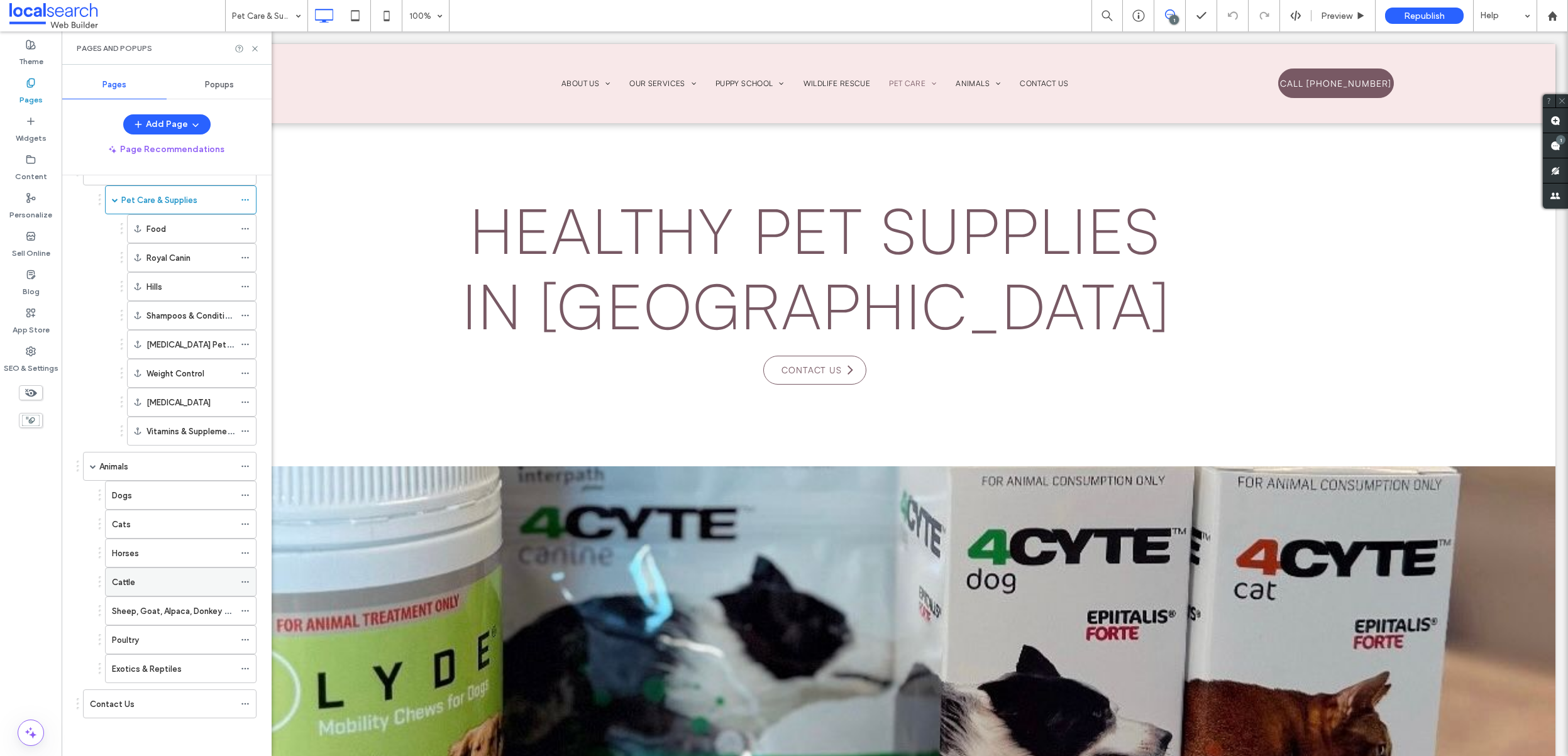
scroll to position [0, 0]
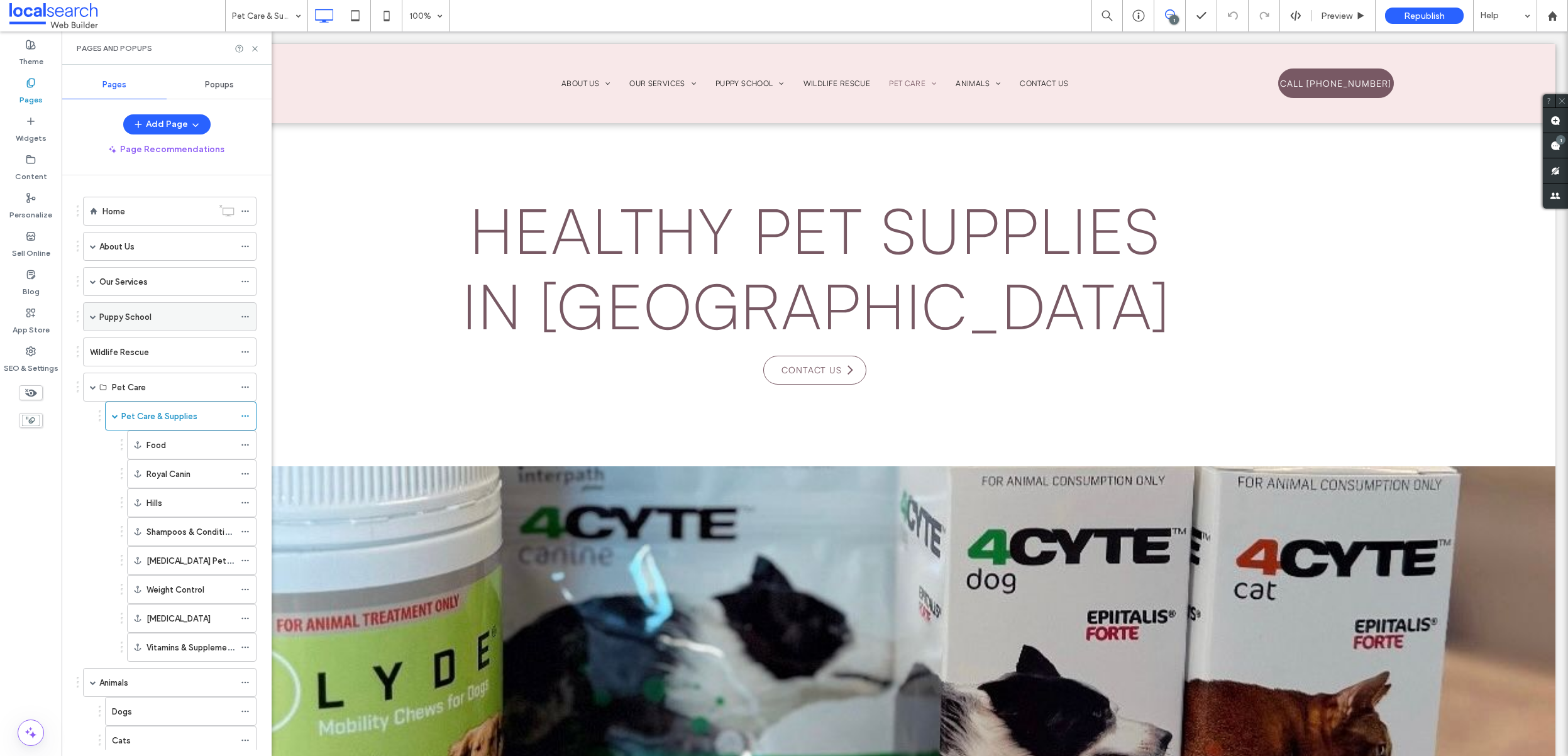
click at [94, 320] on span at bounding box center [93, 316] width 6 height 28
click at [96, 279] on div "Our Services" at bounding box center [170, 282] width 174 height 29
click at [92, 279] on span at bounding box center [93, 282] width 6 height 6
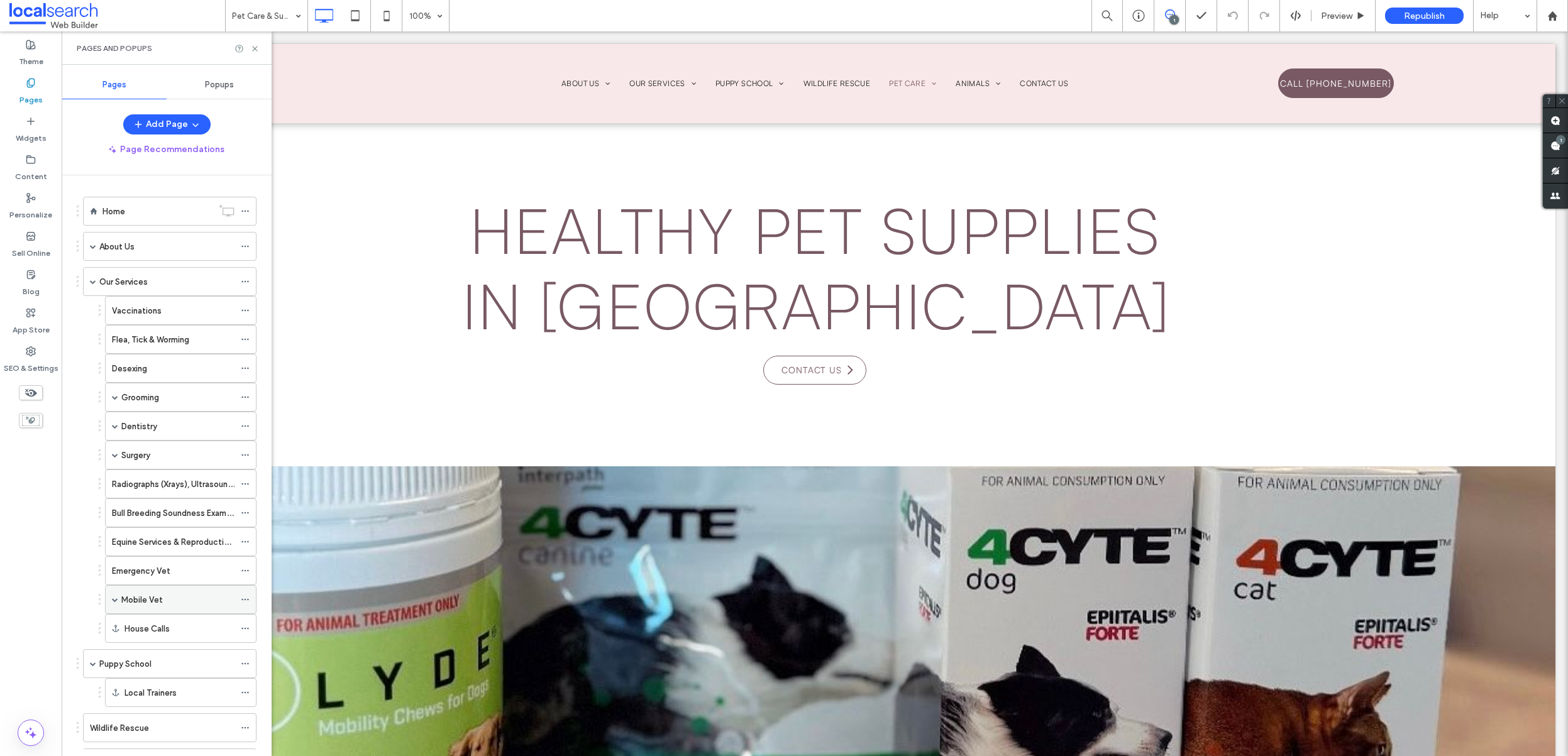
click at [116, 599] on span at bounding box center [115, 599] width 6 height 6
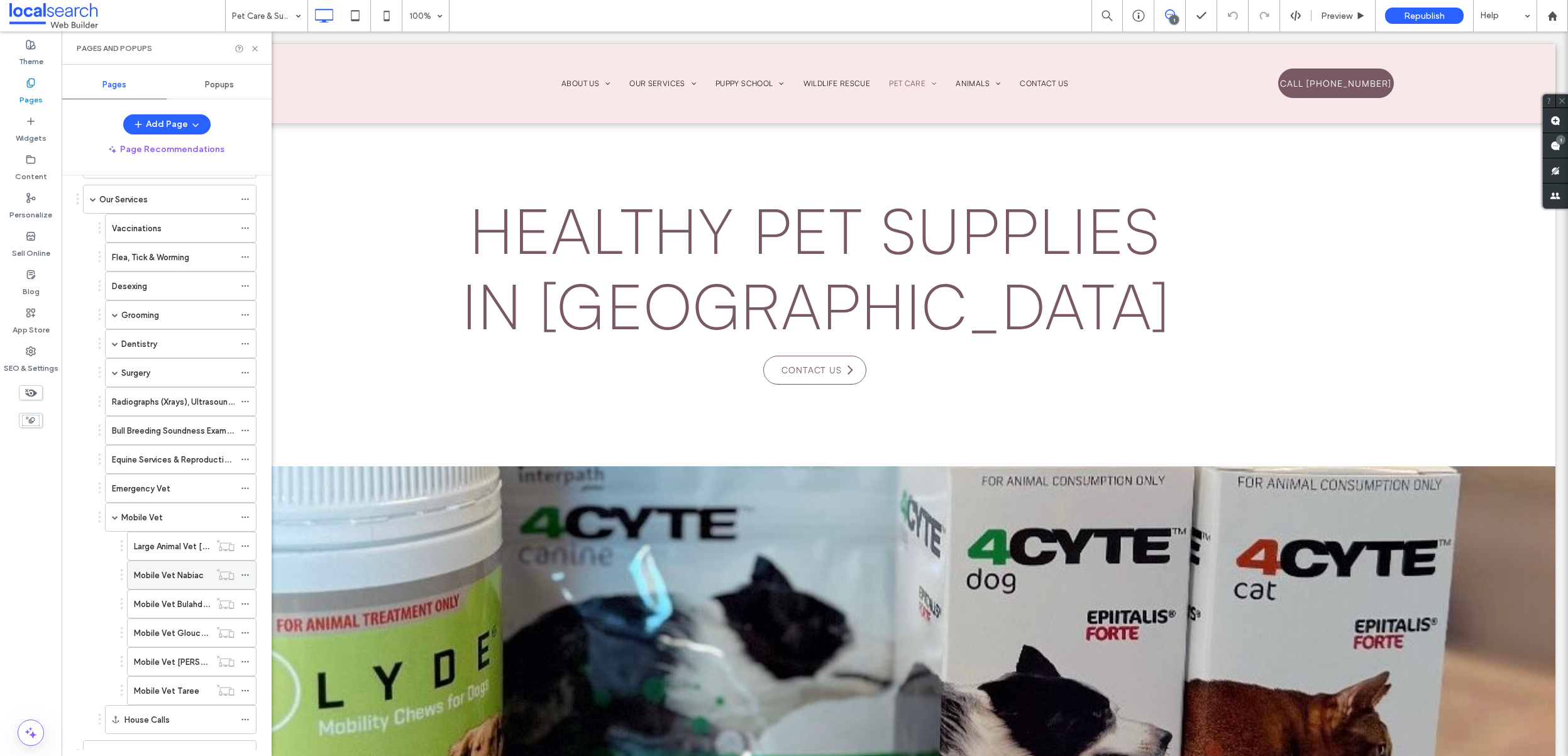
scroll to position [89, 0]
click at [177, 540] on label "Large Animal Vet Mid North Coast" at bounding box center [208, 539] width 149 height 22
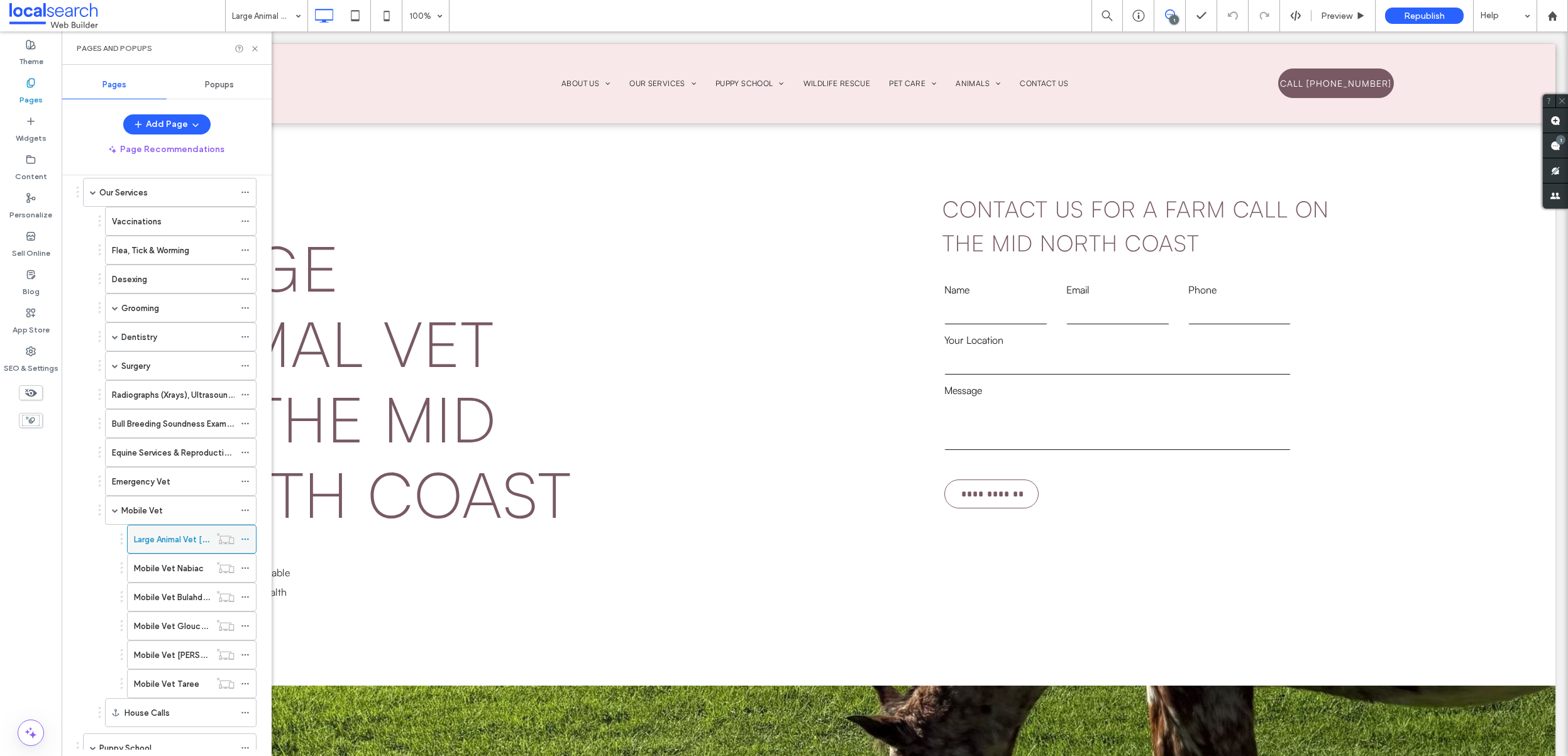
click at [246, 537] on icon at bounding box center [245, 539] width 9 height 9
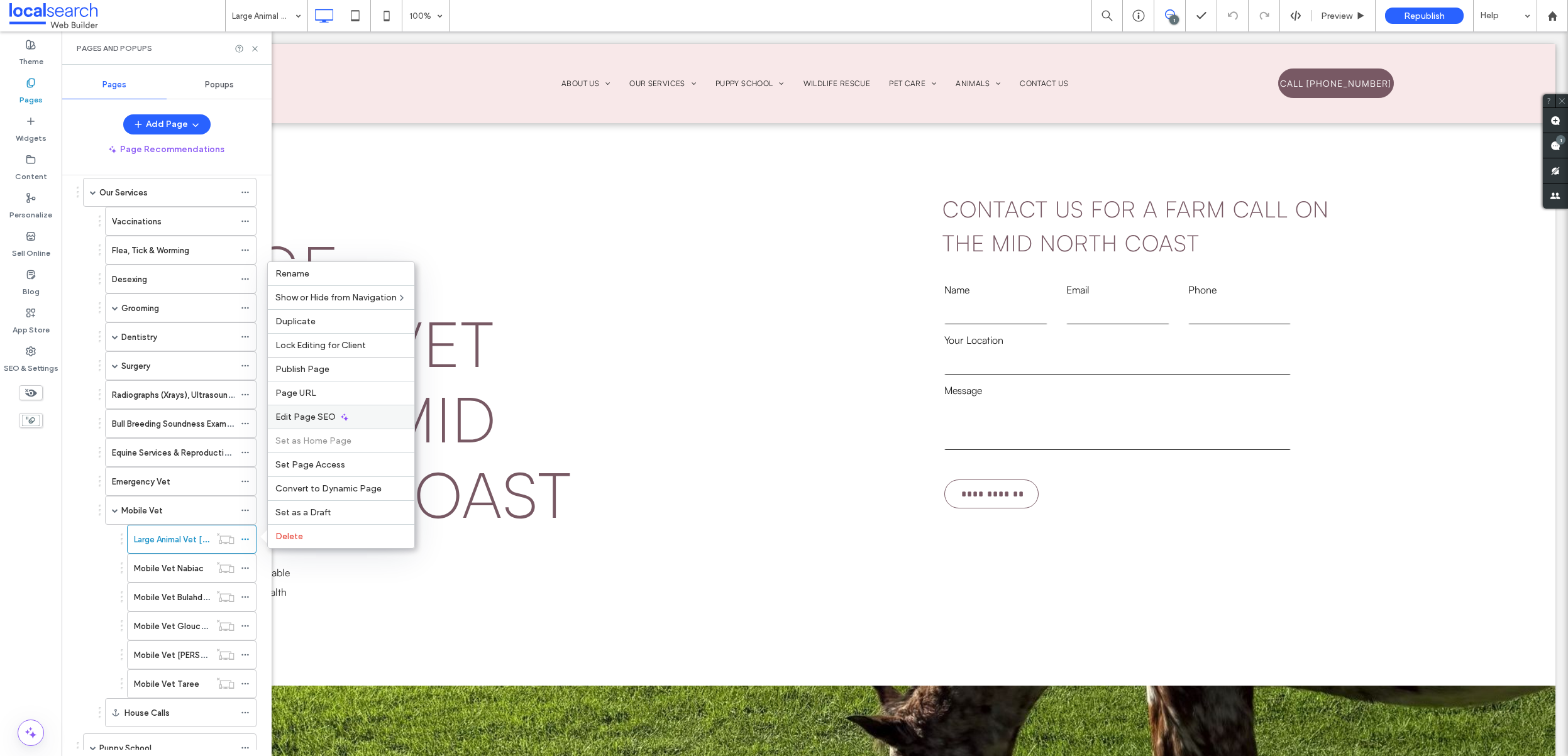
click at [341, 423] on div "Edit Page SEO" at bounding box center [340, 417] width 146 height 24
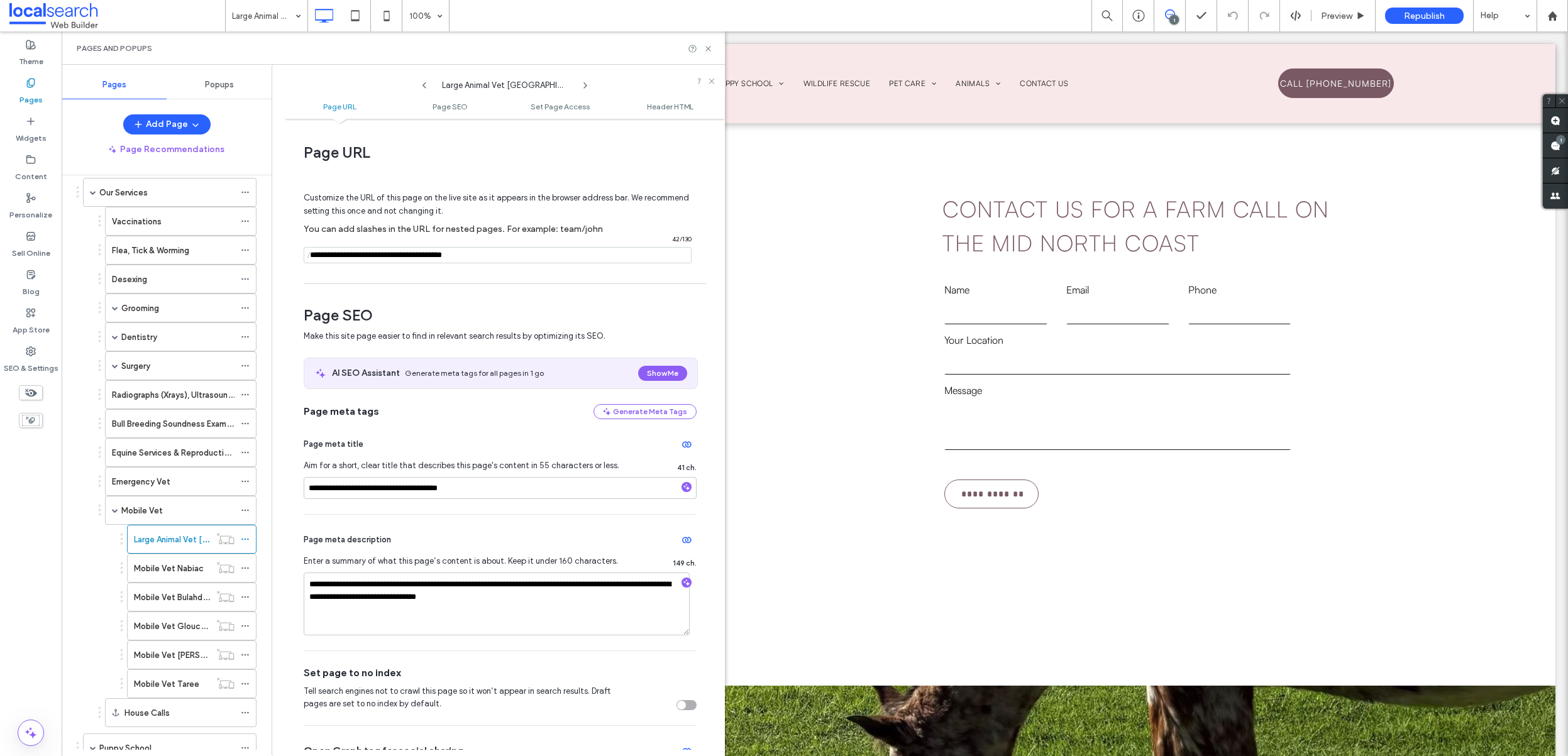
click at [712, 42] on div "Pages and Popups" at bounding box center [393, 48] width 663 height 33
click at [706, 45] on icon at bounding box center [708, 49] width 10 height 10
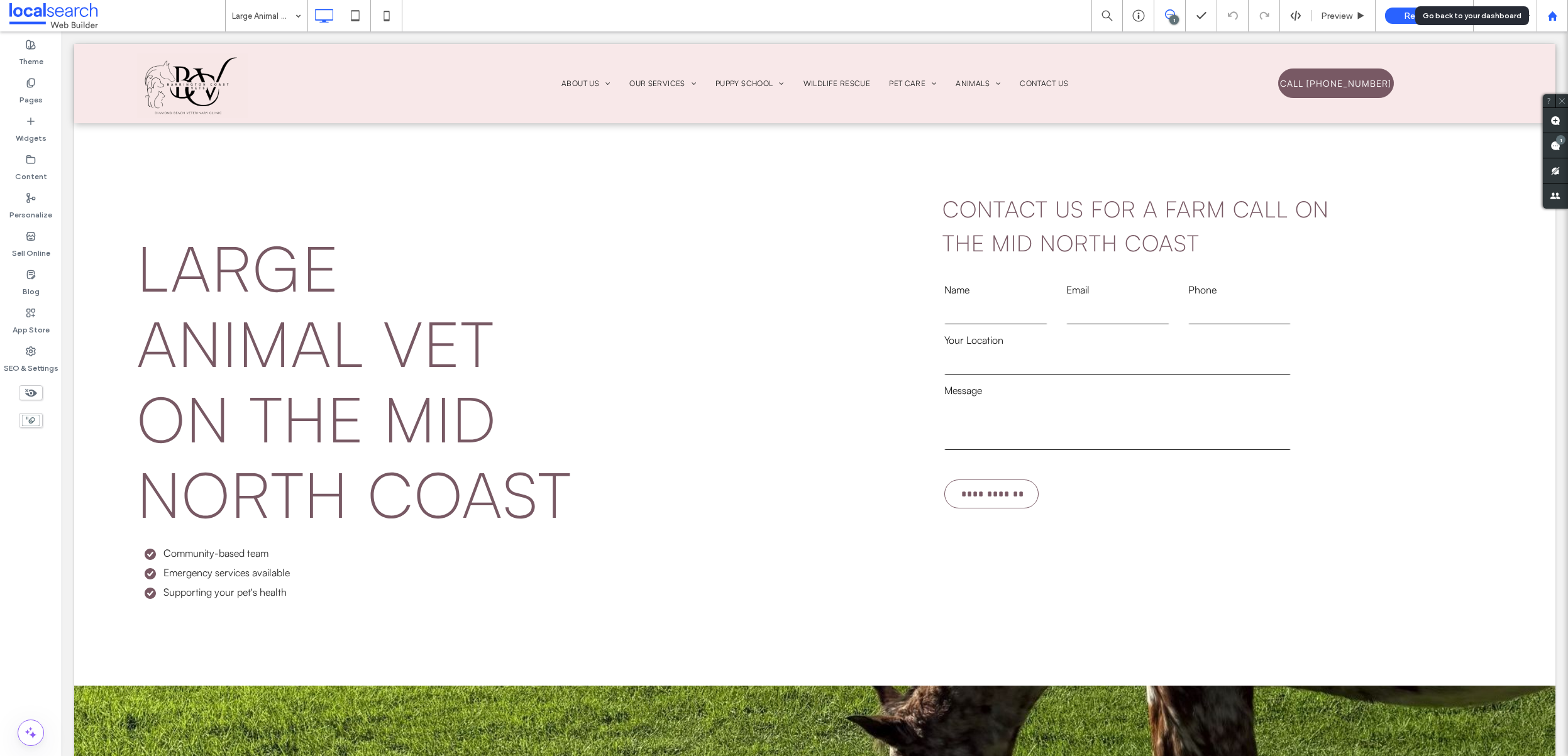
click at [1549, 16] on use at bounding box center [1552, 15] width 10 height 10
